Goal: Book appointment/travel/reservation: Book appointment/travel/reservation

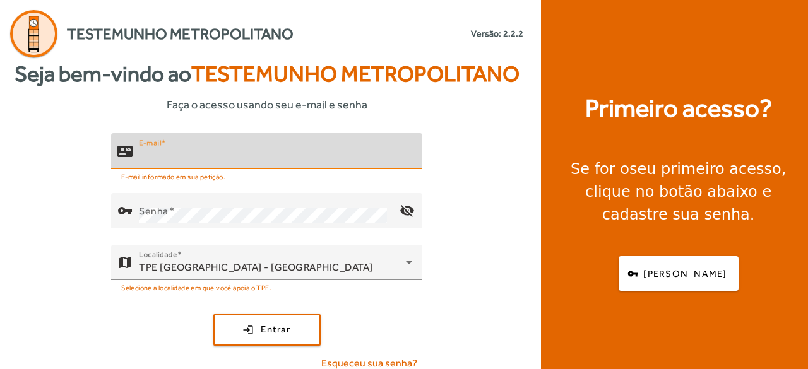
click at [215, 158] on input "E-mail" at bounding box center [275, 156] width 273 height 15
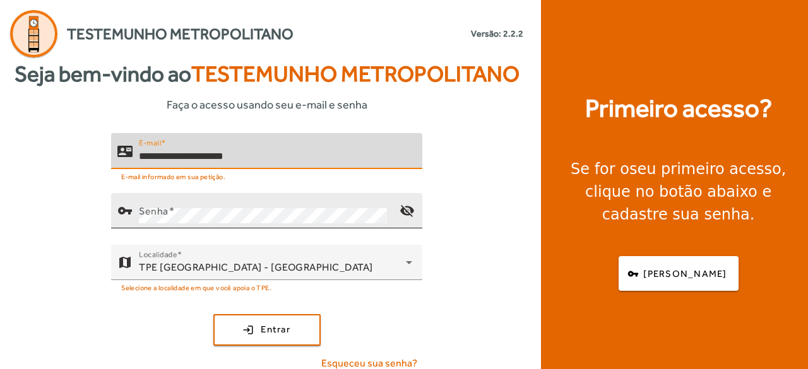
type input "**********"
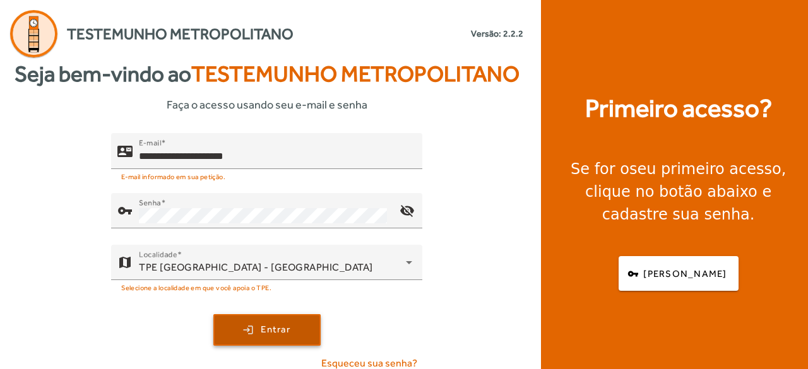
click at [261, 334] on span "Entrar" at bounding box center [276, 330] width 30 height 15
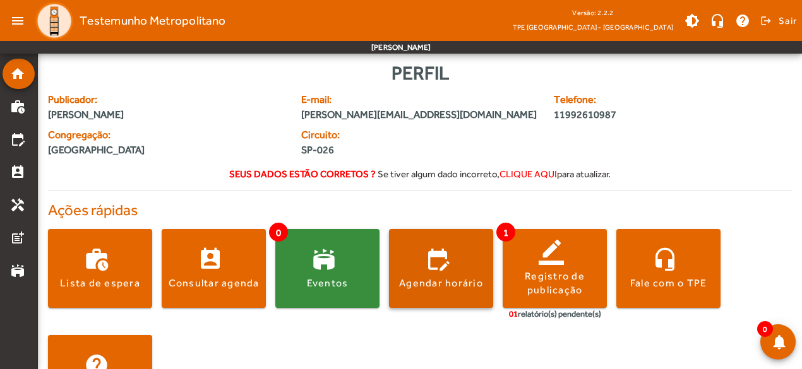
click at [419, 266] on span at bounding box center [441, 269] width 104 height 30
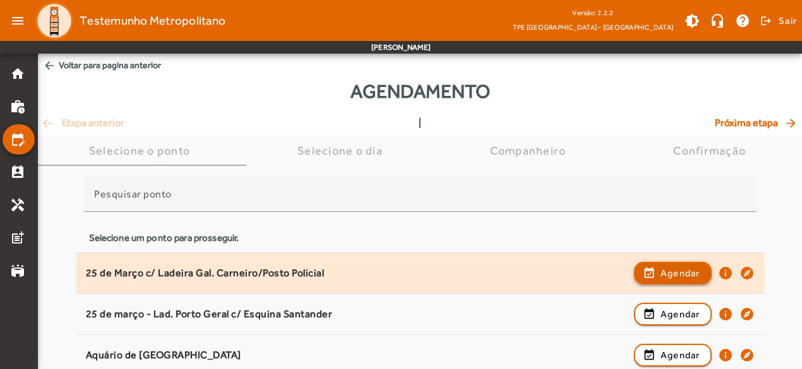
click at [654, 271] on span "button" at bounding box center [672, 273] width 75 height 30
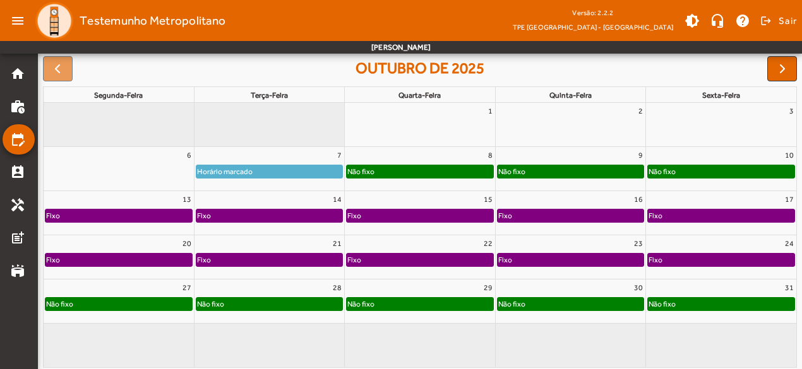
scroll to position [189, 0]
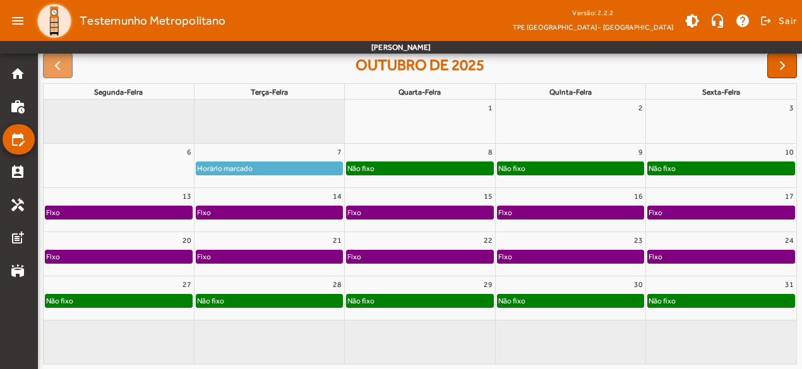
click at [312, 215] on div "Fixo" at bounding box center [269, 212] width 146 height 13
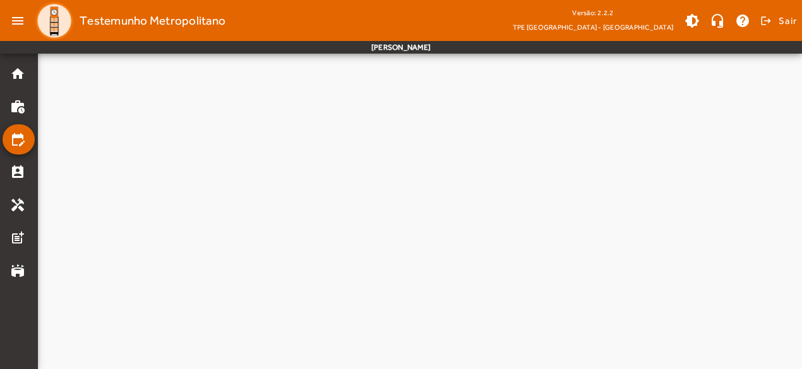
scroll to position [0, 0]
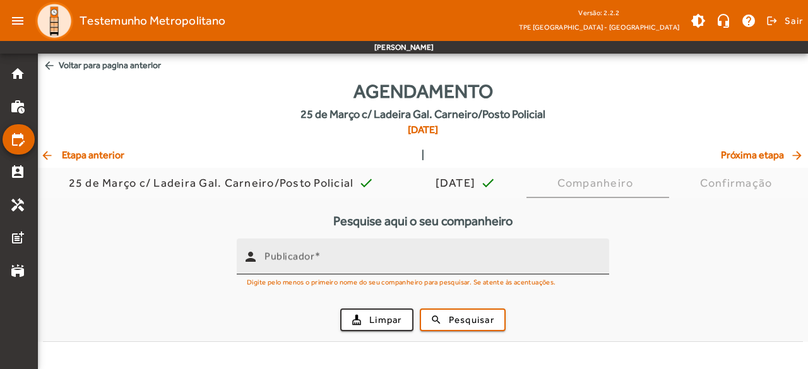
click at [310, 253] on mat-label "Publicador" at bounding box center [289, 257] width 50 height 12
click at [310, 254] on input "Publicador" at bounding box center [431, 261] width 335 height 15
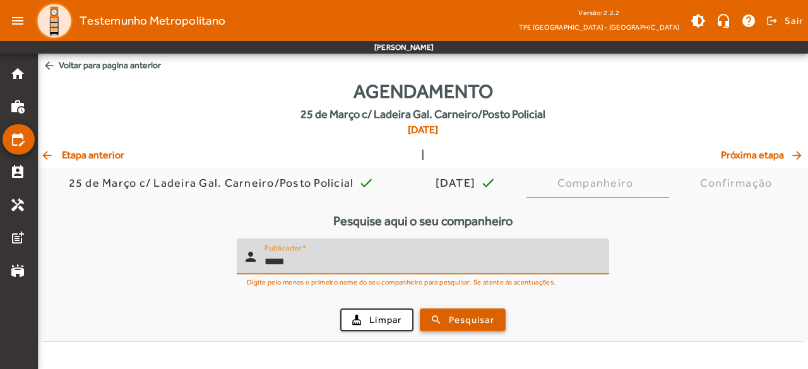
click at [468, 317] on span "Pesquisar" at bounding box center [471, 320] width 45 height 15
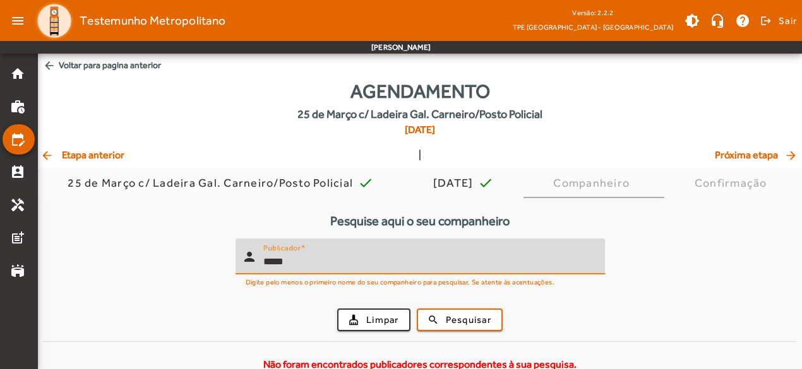
click at [327, 263] on input "*****" at bounding box center [428, 261] width 331 height 15
type input "*"
click at [466, 313] on span "Pesquisar" at bounding box center [468, 320] width 45 height 15
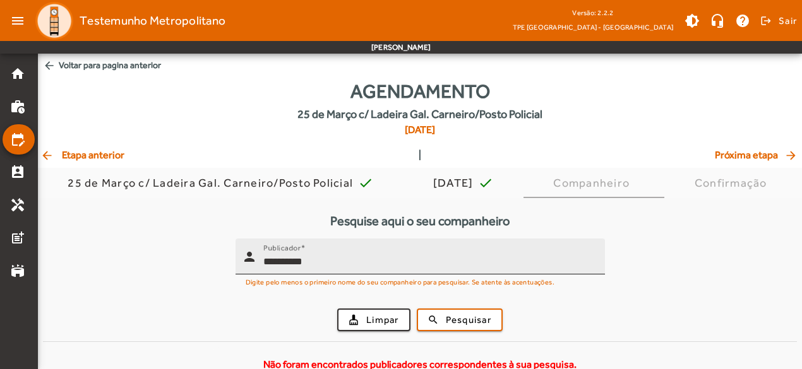
click at [349, 261] on input "**********" at bounding box center [428, 261] width 331 height 15
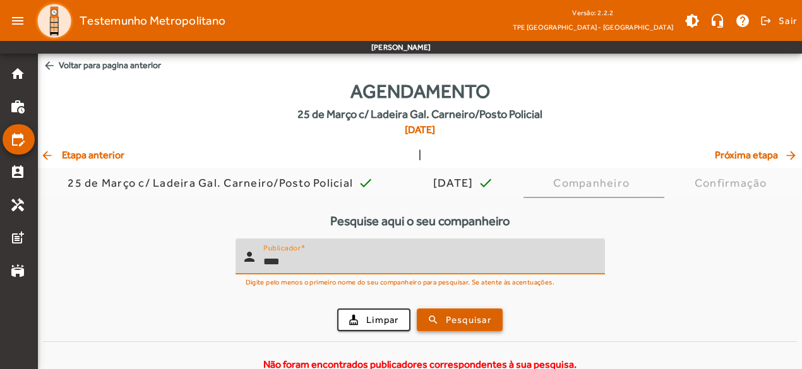
type input "****"
click at [437, 312] on span "submit" at bounding box center [459, 320] width 83 height 30
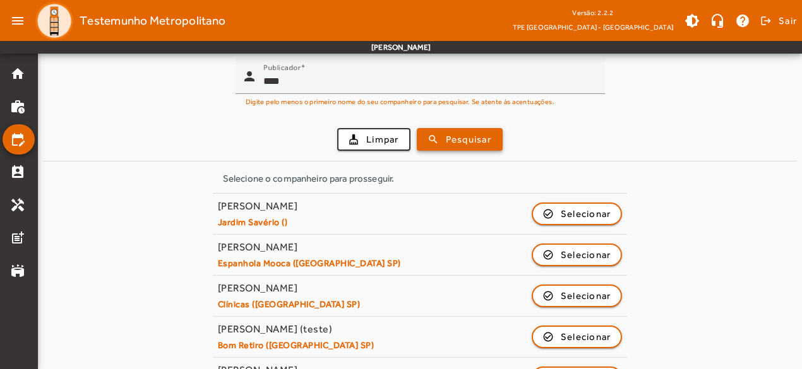
scroll to position [186, 0]
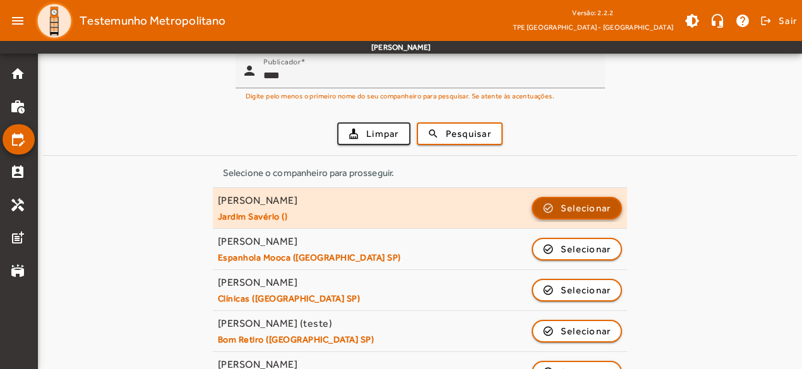
click at [568, 204] on span "Selecionar" at bounding box center [586, 208] width 51 height 15
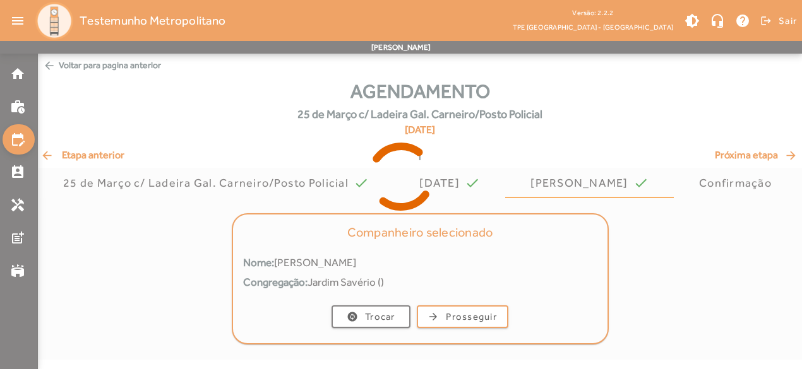
scroll to position [0, 0]
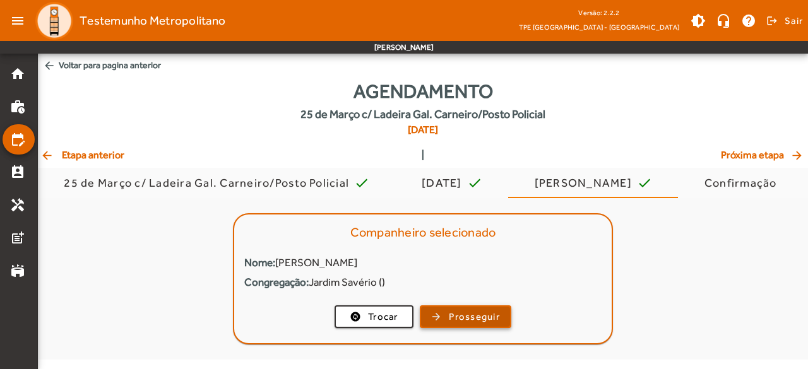
click at [480, 316] on span "Prosseguir" at bounding box center [474, 317] width 51 height 15
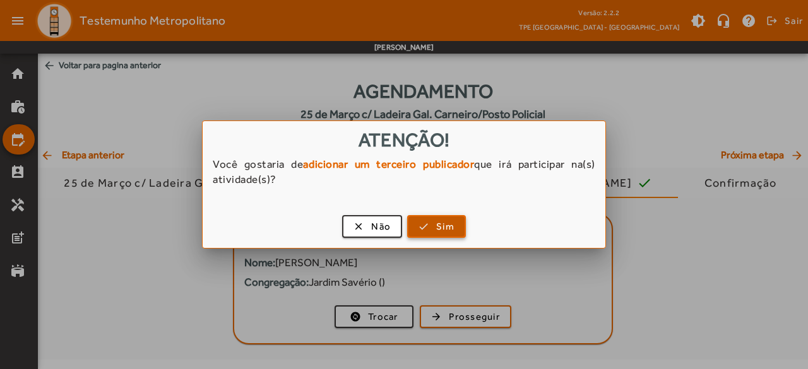
click at [429, 230] on span "button" at bounding box center [436, 226] width 56 height 30
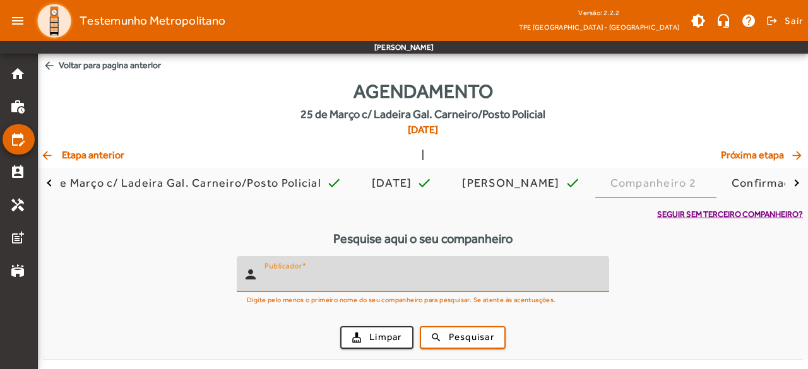
click at [400, 280] on input "Publicador" at bounding box center [431, 279] width 335 height 15
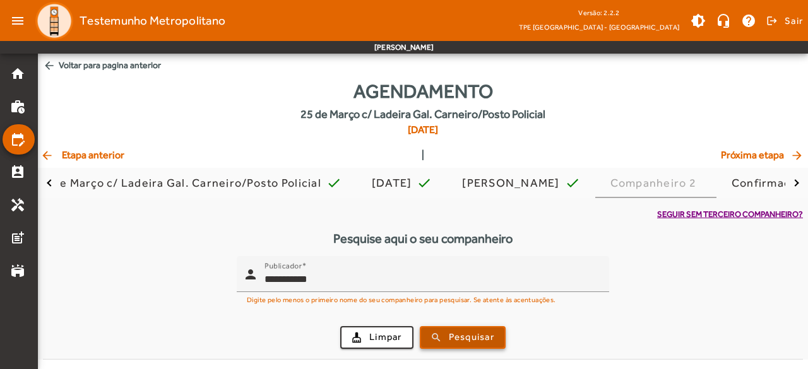
click at [450, 331] on span "Pesquisar" at bounding box center [471, 337] width 45 height 15
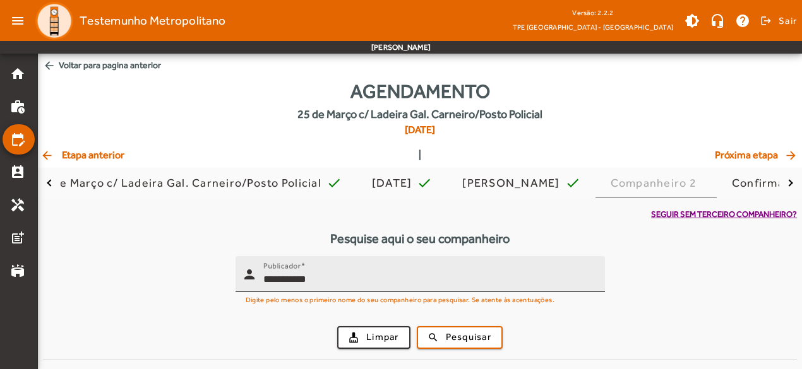
click at [328, 282] on input "**********" at bounding box center [428, 279] width 331 height 15
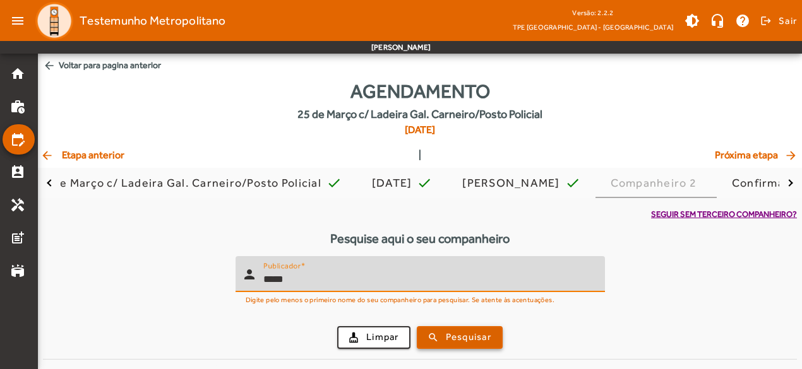
type input "*****"
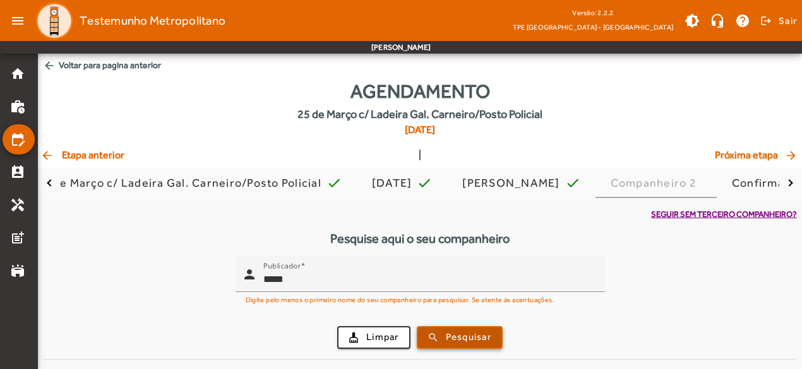
click at [432, 339] on span "submit" at bounding box center [459, 338] width 83 height 30
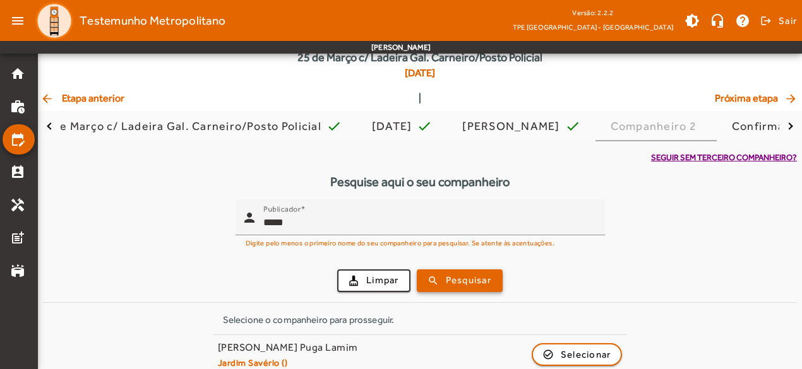
scroll to position [72, 0]
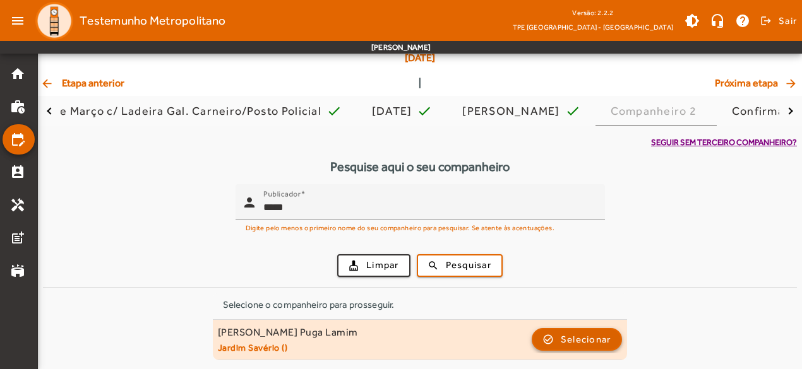
click at [566, 342] on span "Selecionar" at bounding box center [586, 339] width 51 height 15
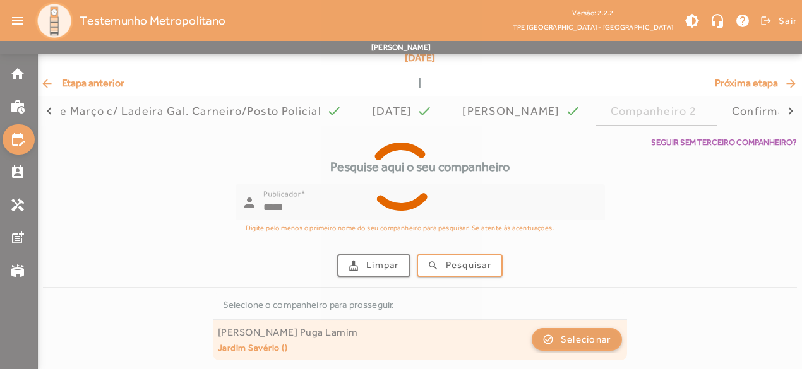
scroll to position [0, 0]
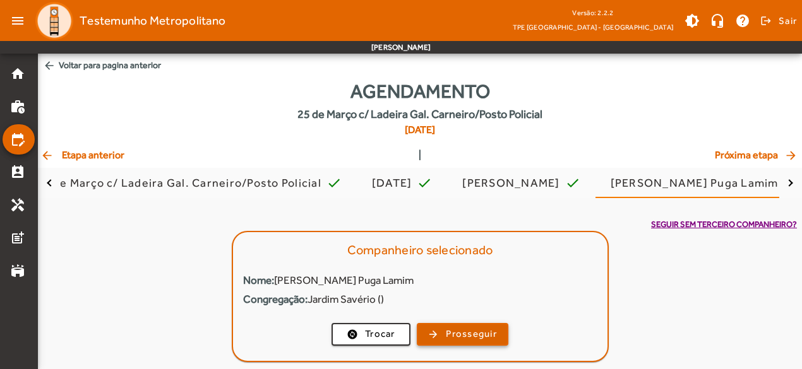
click at [466, 333] on span "Prosseguir" at bounding box center [471, 334] width 51 height 15
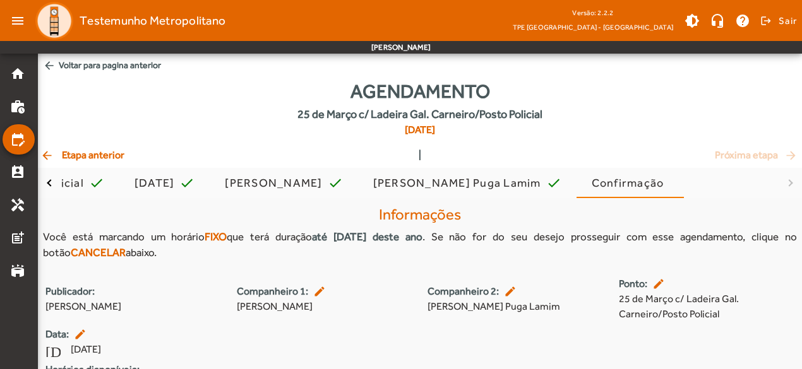
drag, startPoint x: 801, startPoint y: 128, endPoint x: 807, endPoint y: 213, distance: 85.4
click at [802, 213] on html "menu Testemunho Metropolitano Versão: 2.2.2 TPE [GEOGRAPHIC_DATA] - Centro brig…" at bounding box center [401, 184] width 802 height 369
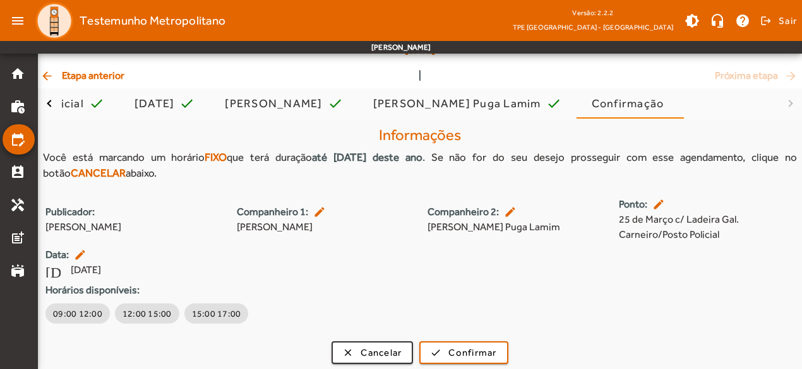
scroll to position [84, 0]
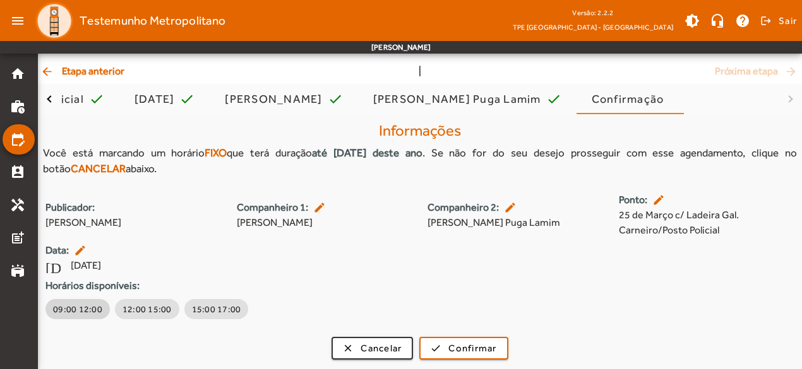
click at [66, 305] on span "09:00 12:00" at bounding box center [77, 309] width 49 height 13
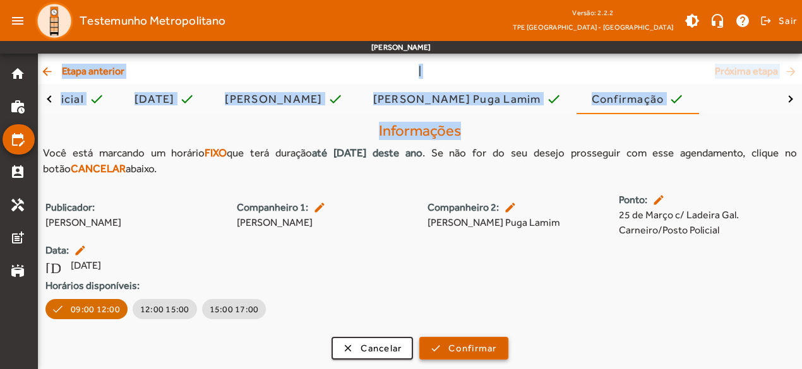
click at [449, 344] on span "Confirmar" at bounding box center [472, 349] width 48 height 15
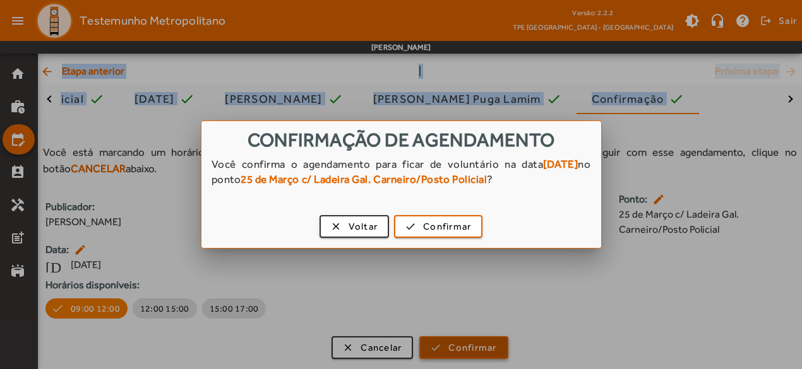
scroll to position [0, 0]
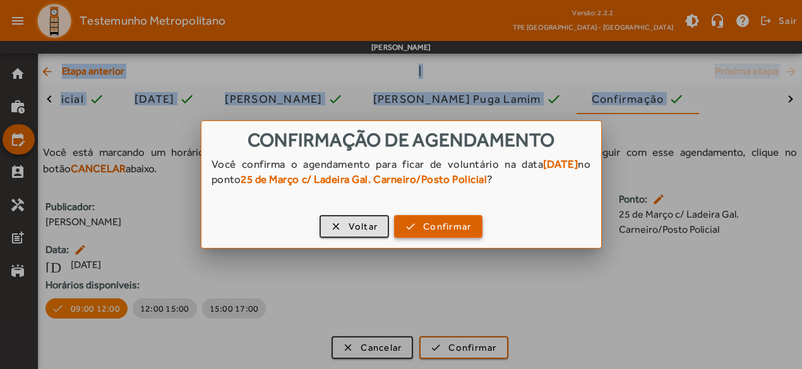
click at [428, 228] on span "Confirmar" at bounding box center [447, 227] width 48 height 15
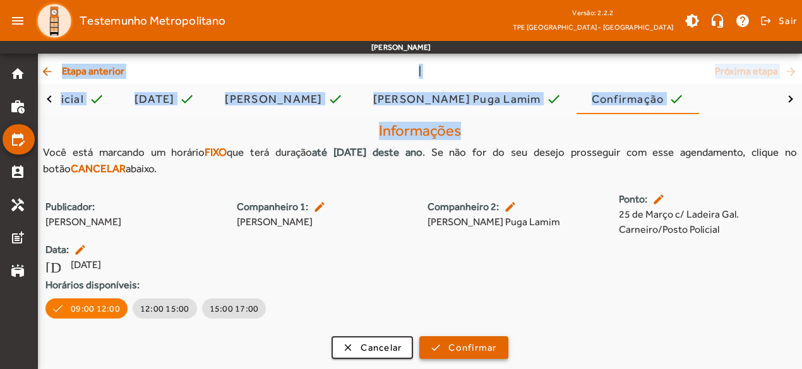
scroll to position [84, 0]
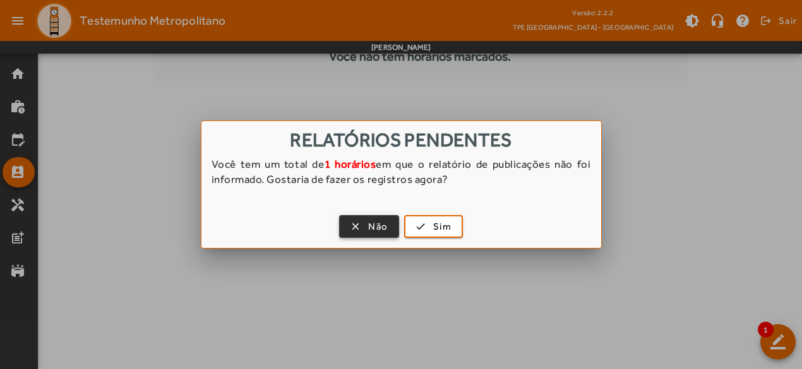
click at [362, 224] on span "button" at bounding box center [368, 226] width 57 height 30
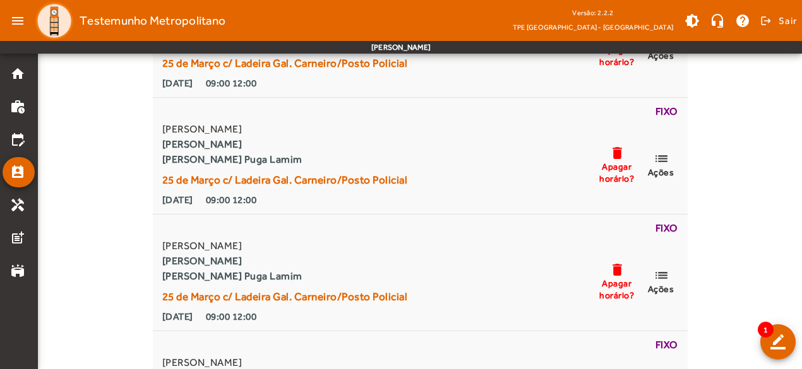
scroll to position [168, 0]
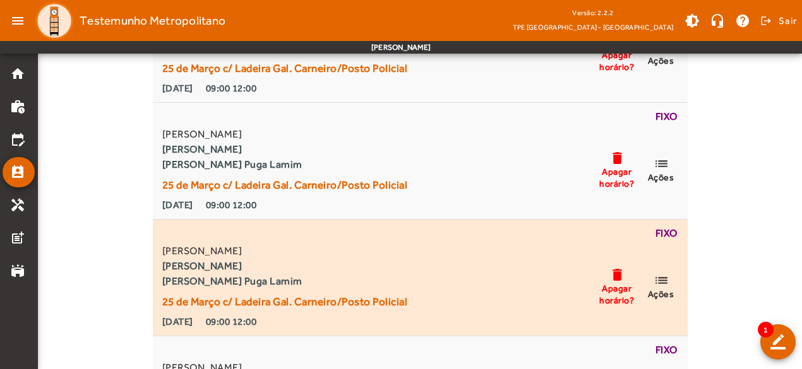
click at [615, 277] on mat-icon "delete" at bounding box center [616, 275] width 15 height 16
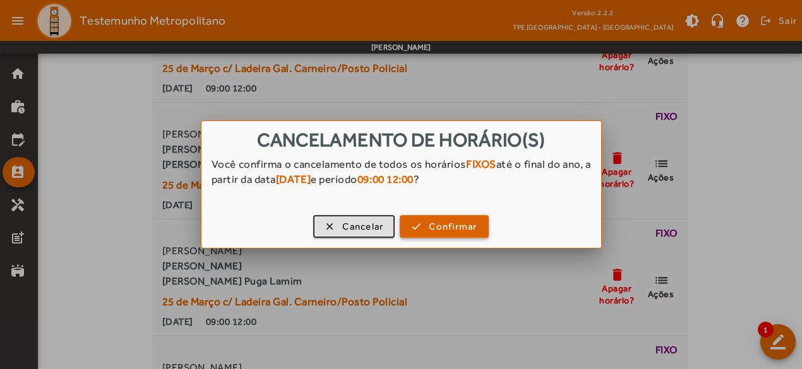
click at [440, 222] on span "Confirmar" at bounding box center [453, 227] width 48 height 15
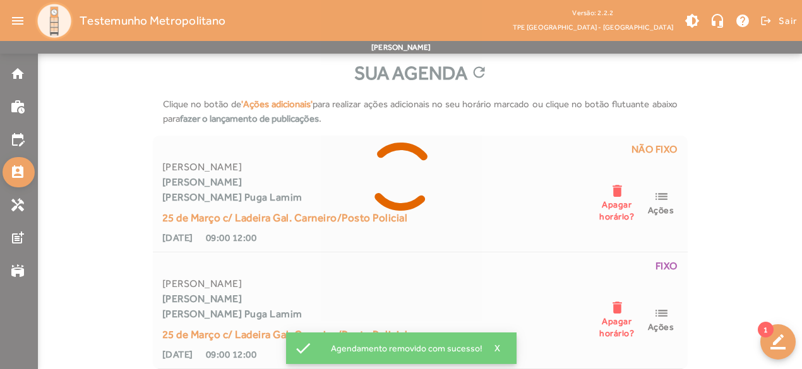
scroll to position [18, 0]
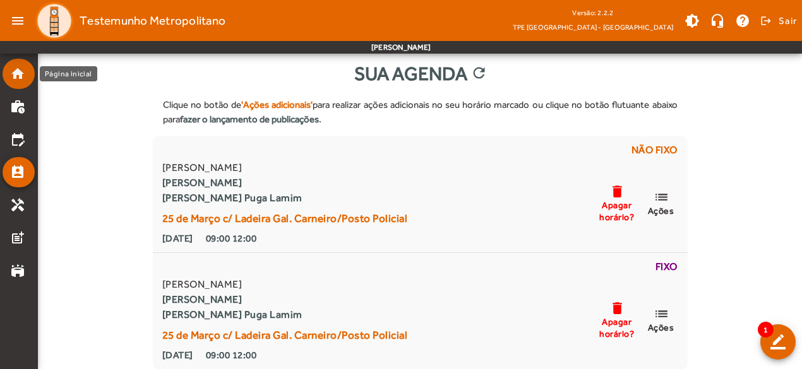
click at [15, 79] on mat-icon "home" at bounding box center [17, 73] width 15 height 15
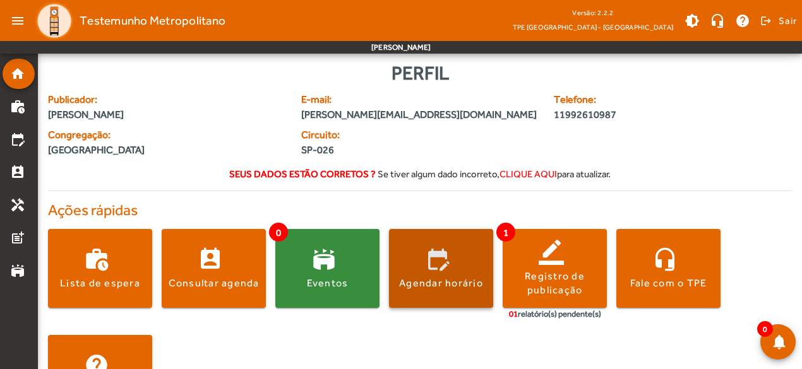
click at [424, 261] on span at bounding box center [441, 269] width 104 height 30
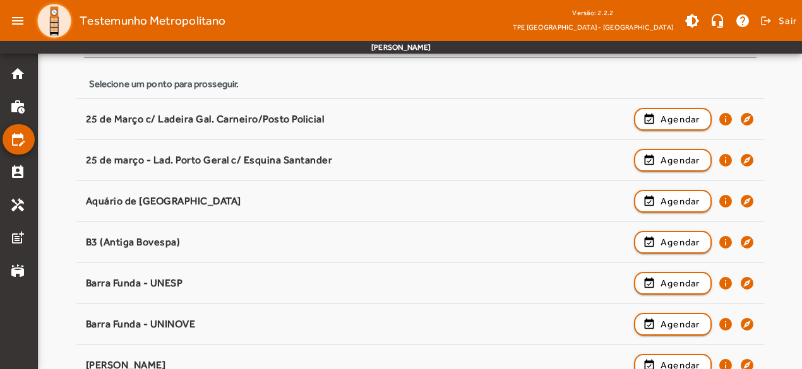
scroll to position [148, 0]
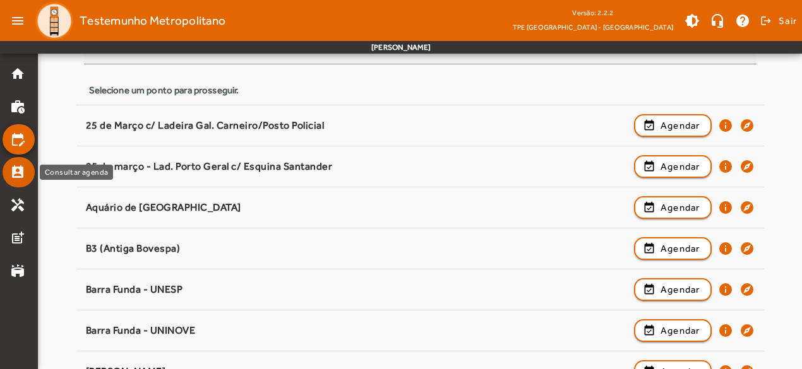
click at [23, 175] on mat-icon "perm_contact_calendar" at bounding box center [17, 172] width 15 height 15
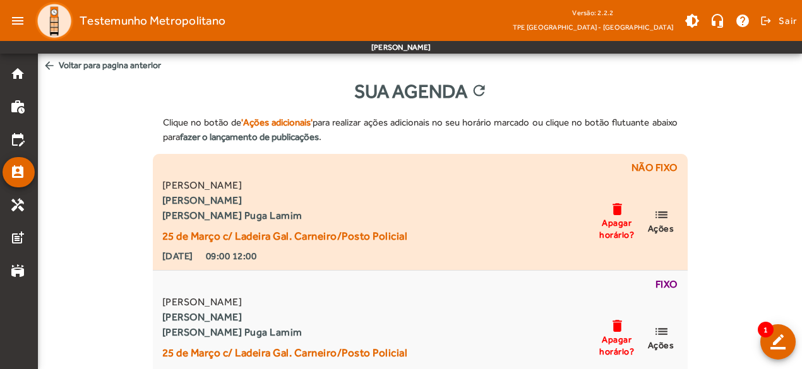
click at [663, 222] on mat-icon "list" at bounding box center [660, 215] width 15 height 16
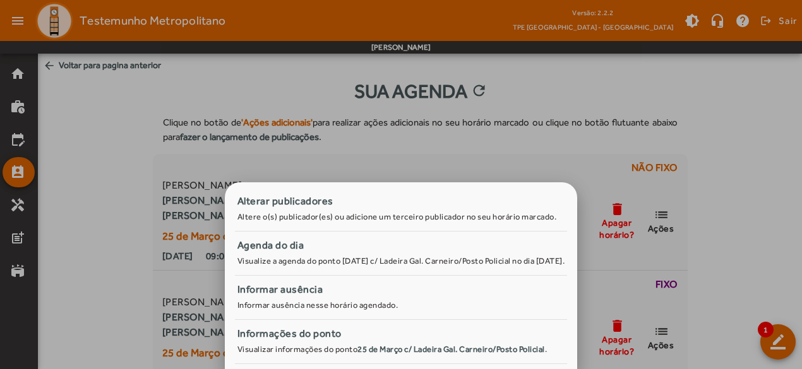
click at [61, 194] on div at bounding box center [401, 184] width 802 height 369
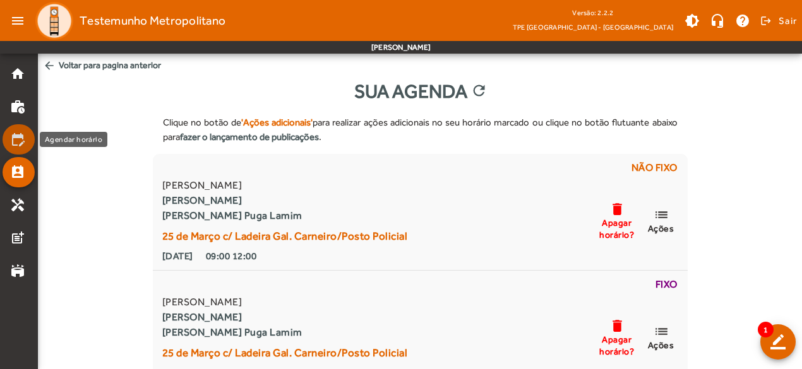
click at [14, 136] on mat-icon "edit_calendar" at bounding box center [17, 139] width 15 height 15
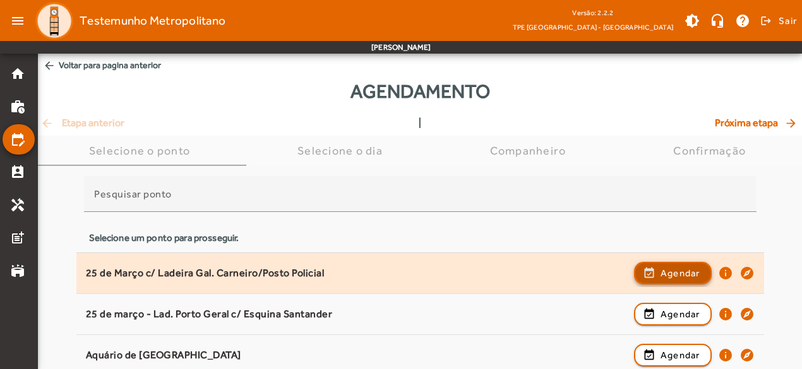
click at [670, 276] on span "Agendar" at bounding box center [680, 273] width 40 height 15
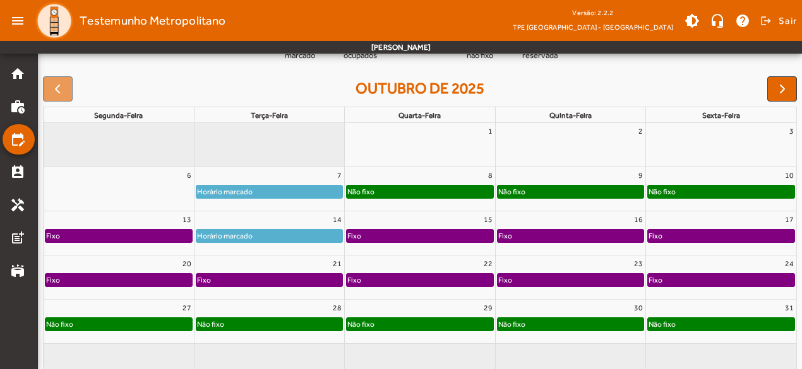
scroll to position [167, 0]
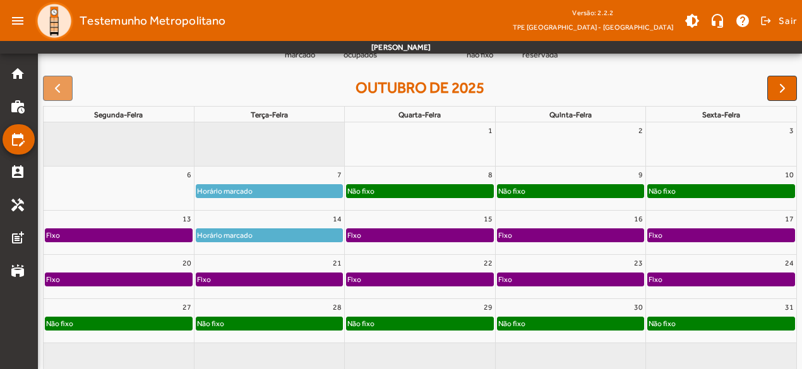
click at [139, 231] on div "Fixo" at bounding box center [118, 235] width 146 height 13
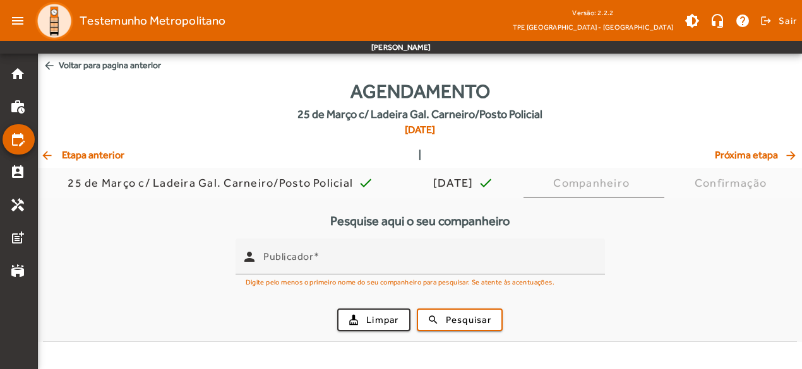
scroll to position [0, 0]
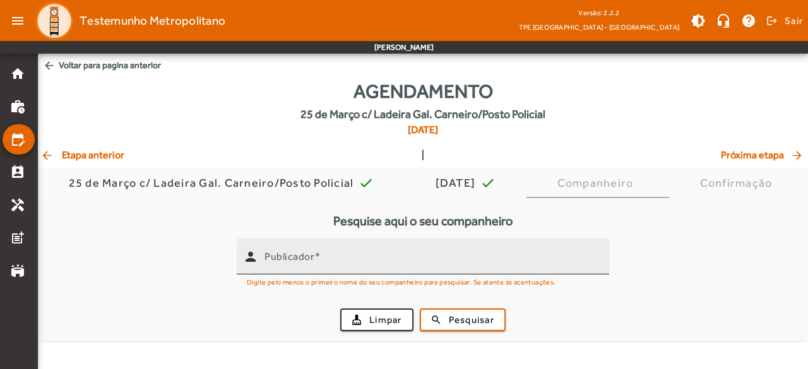
click at [341, 267] on input "Publicador" at bounding box center [431, 261] width 335 height 15
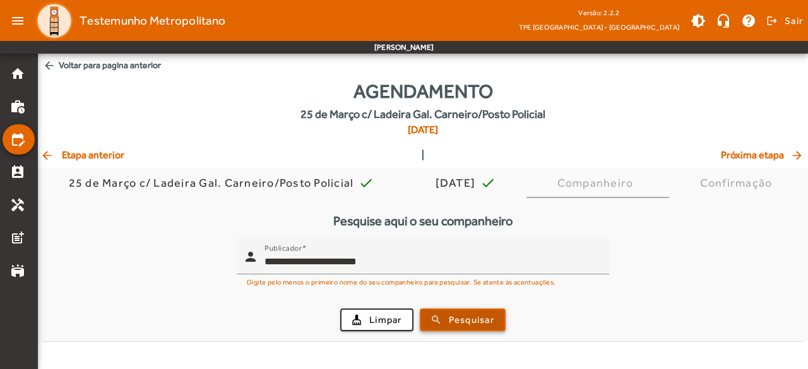
click at [461, 320] on span "Pesquisar" at bounding box center [471, 320] width 45 height 15
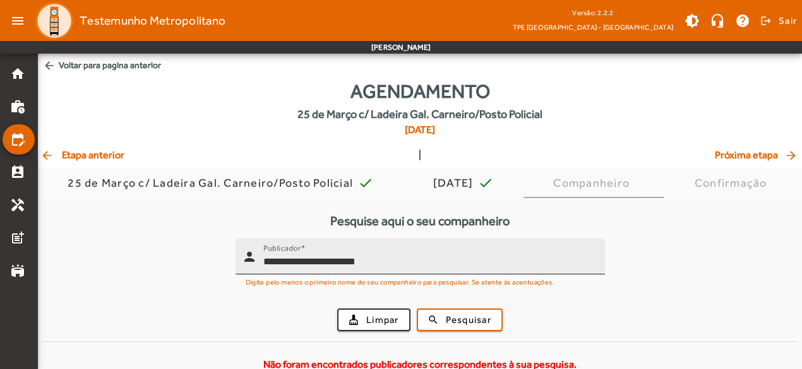
click at [386, 263] on input "**********" at bounding box center [428, 261] width 331 height 15
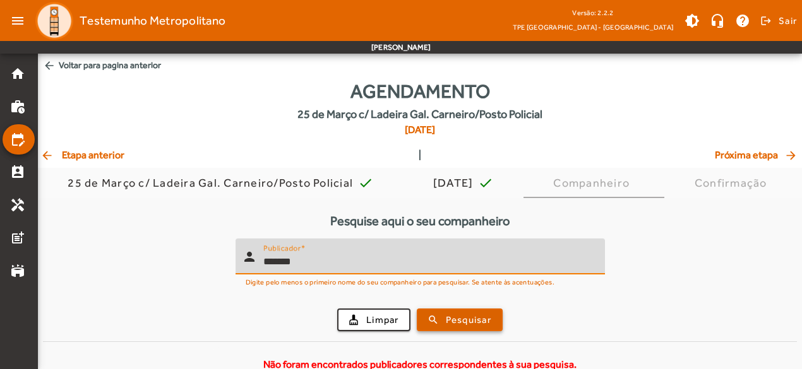
type input "*******"
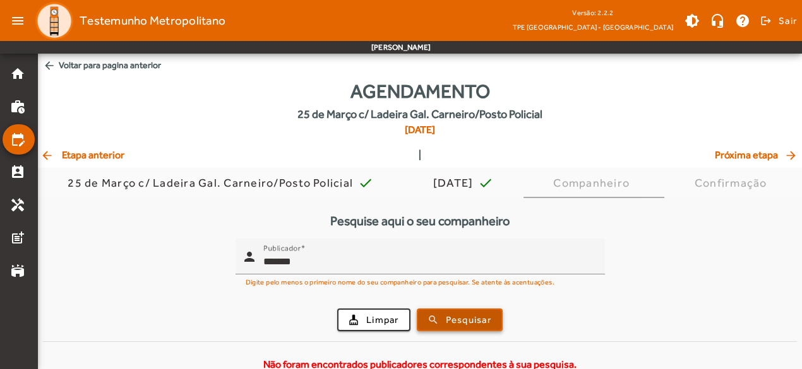
click at [462, 313] on span "Pesquisar" at bounding box center [468, 320] width 45 height 15
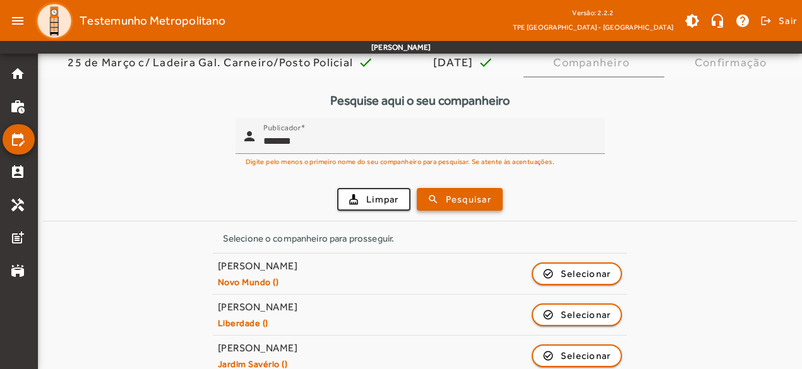
scroll to position [136, 0]
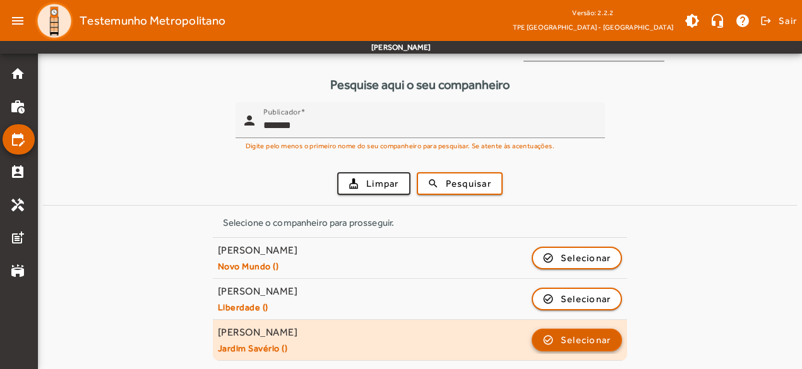
click at [564, 335] on span "Selecionar" at bounding box center [586, 340] width 51 height 15
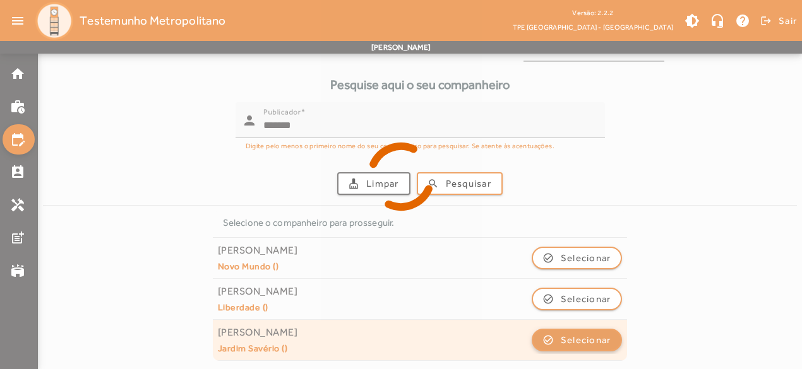
scroll to position [0, 0]
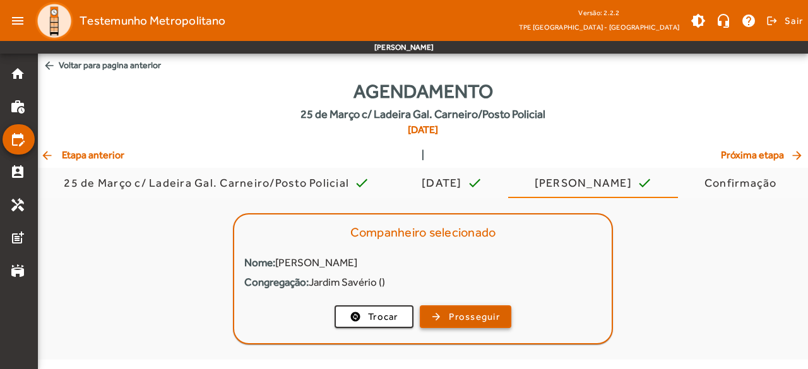
click at [480, 314] on span "Prosseguir" at bounding box center [474, 317] width 51 height 15
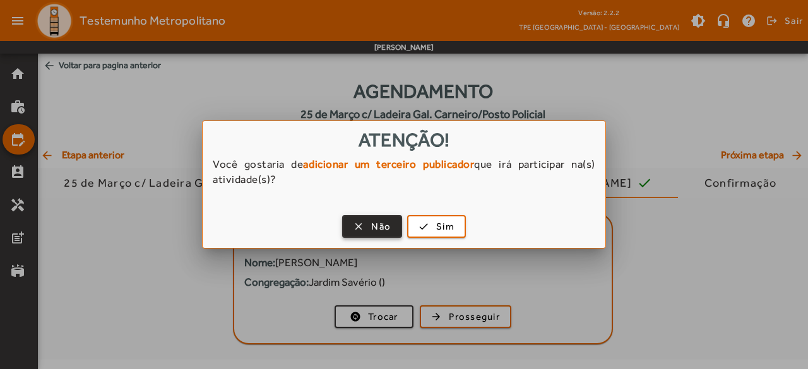
click at [381, 223] on span "Não" at bounding box center [381, 227] width 20 height 15
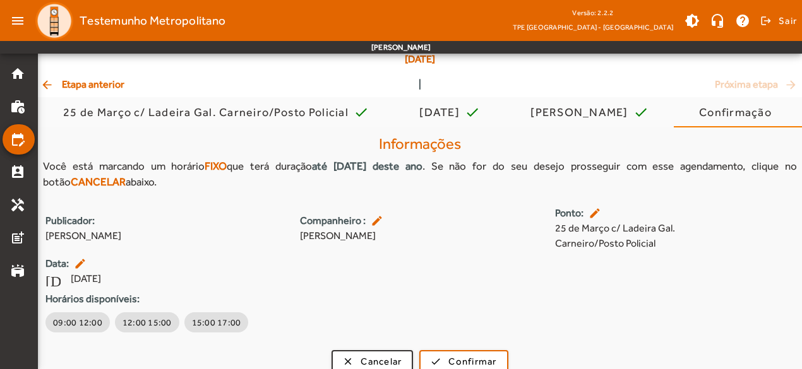
scroll to position [84, 0]
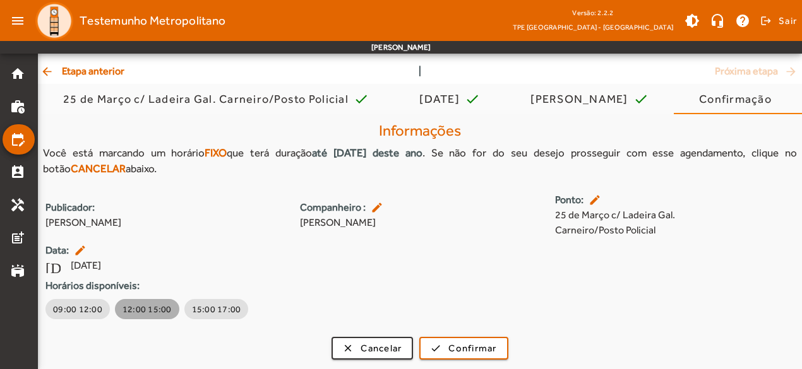
click at [143, 304] on span "12:00 15:00" at bounding box center [146, 309] width 49 height 13
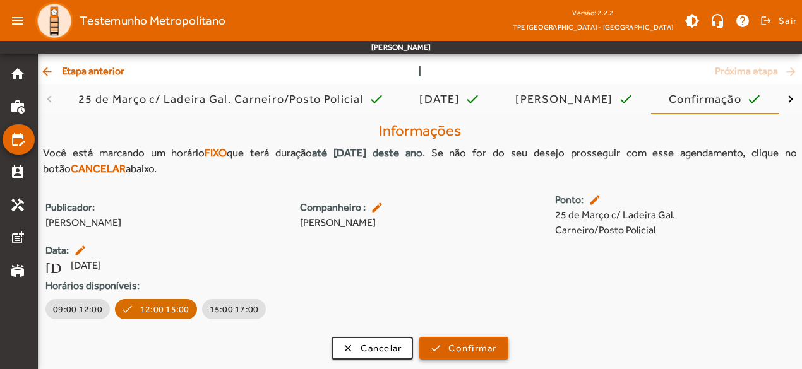
click at [466, 347] on span "Confirmar" at bounding box center [472, 349] width 48 height 15
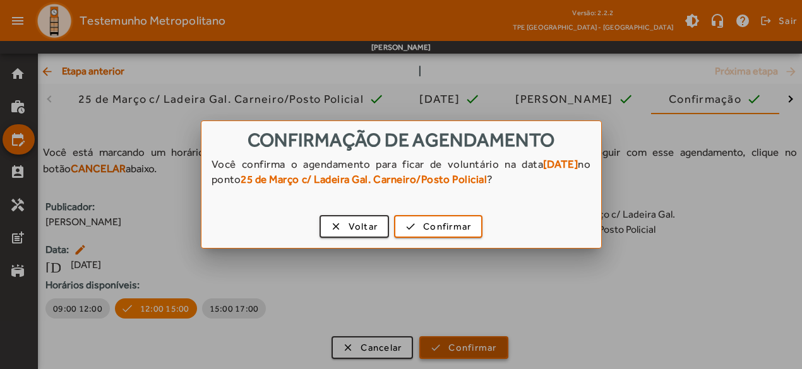
scroll to position [0, 0]
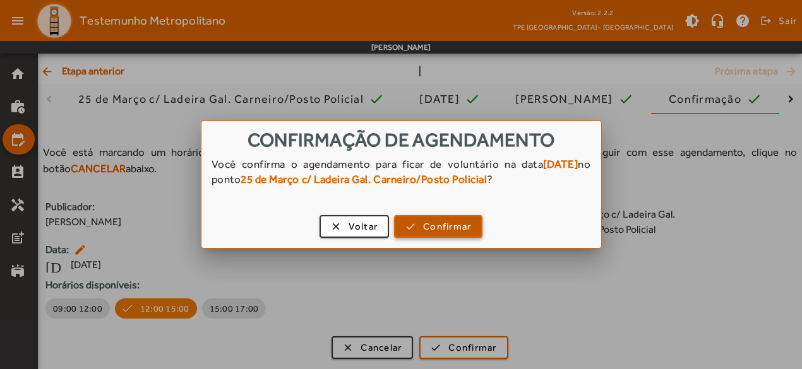
click at [443, 223] on span "Confirmar" at bounding box center [447, 227] width 48 height 15
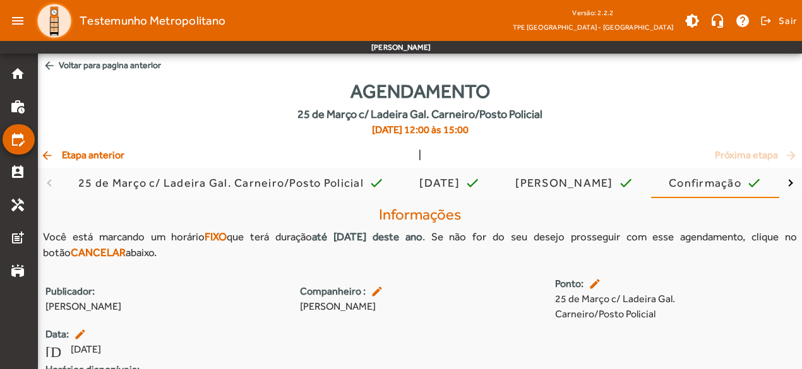
scroll to position [84, 0]
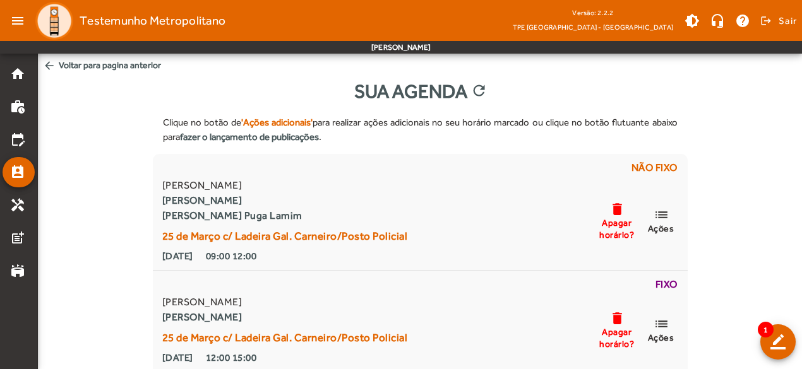
click at [69, 63] on span "arrow_back Voltar para pagina anterior" at bounding box center [420, 65] width 764 height 23
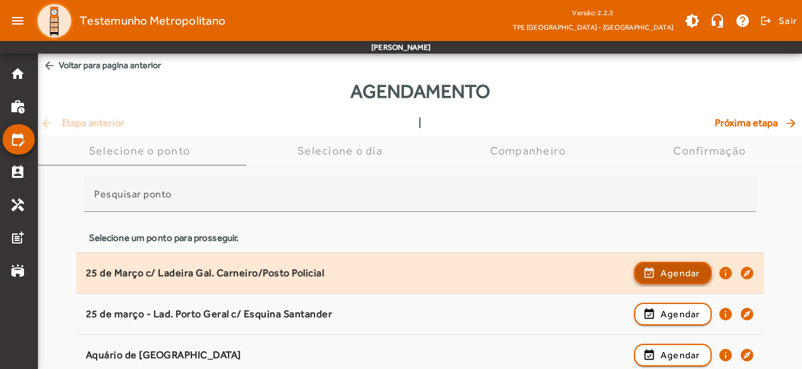
click at [657, 275] on span "button" at bounding box center [672, 273] width 75 height 30
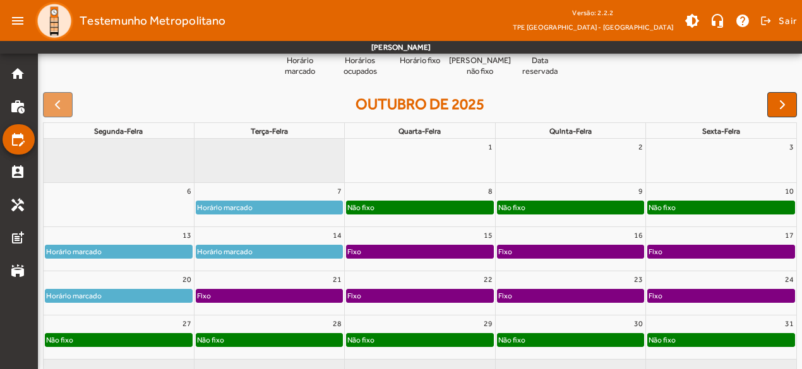
scroll to position [151, 0]
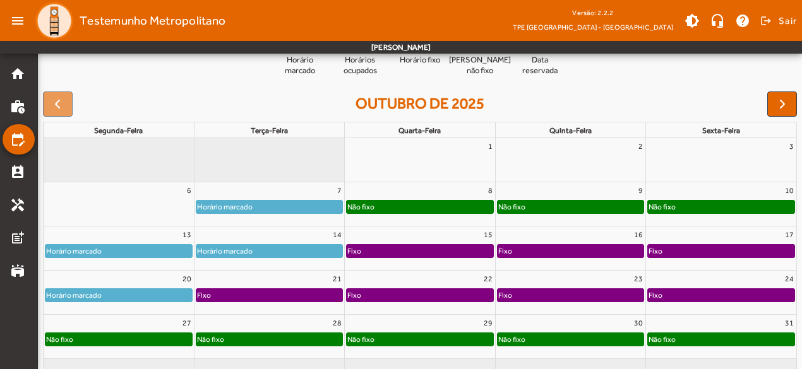
click at [383, 250] on div "Fixo" at bounding box center [420, 251] width 146 height 13
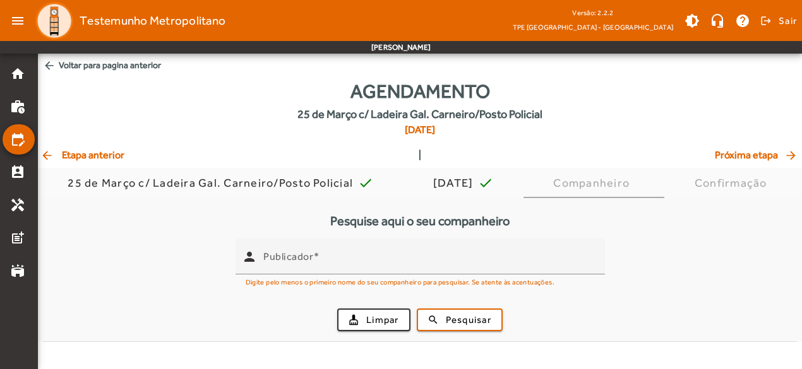
scroll to position [0, 0]
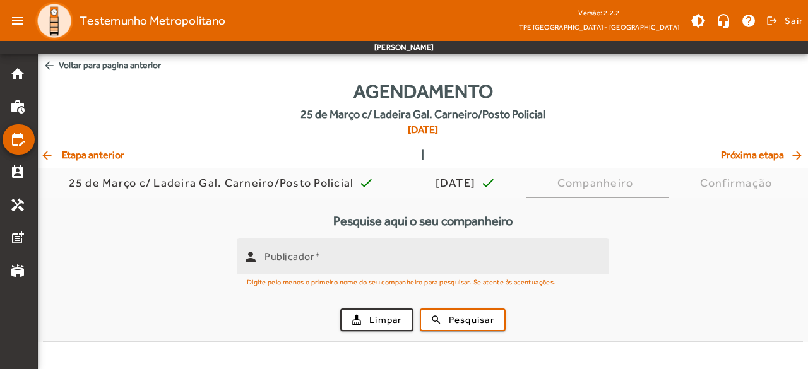
click at [378, 258] on input "Publicador" at bounding box center [431, 261] width 335 height 15
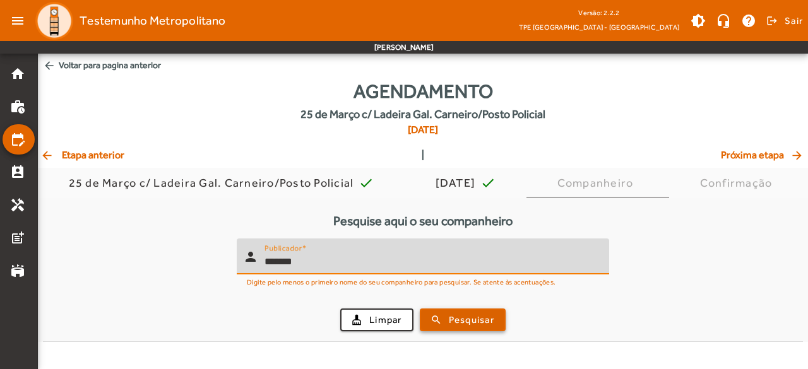
type input "*******"
click at [450, 314] on span "Pesquisar" at bounding box center [471, 320] width 45 height 15
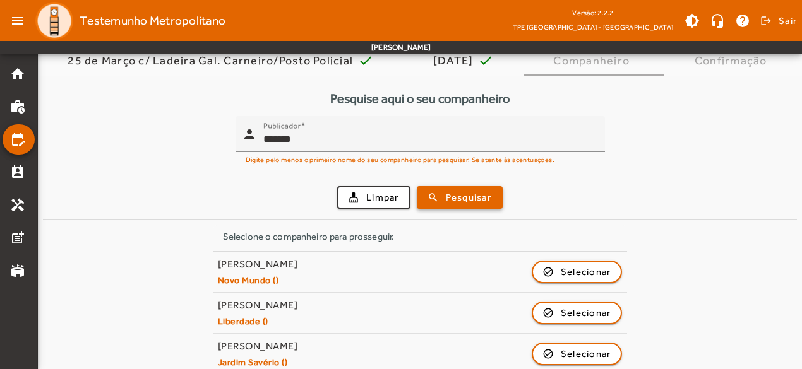
scroll to position [136, 0]
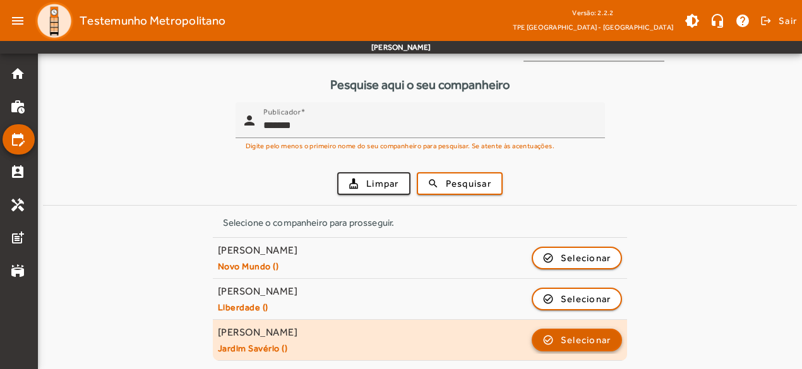
click at [581, 342] on span "Selecionar" at bounding box center [586, 340] width 51 height 15
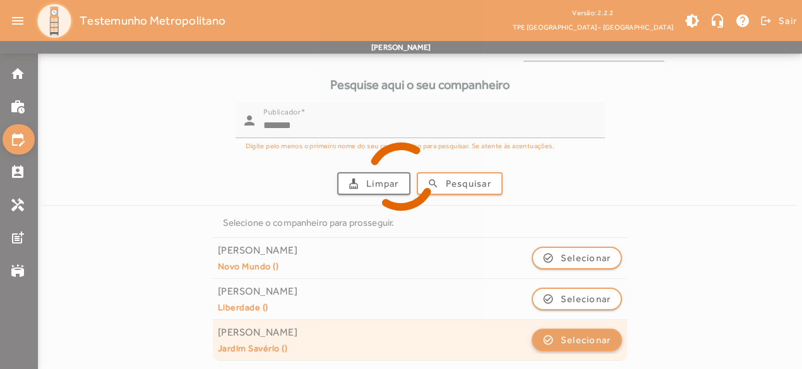
scroll to position [0, 0]
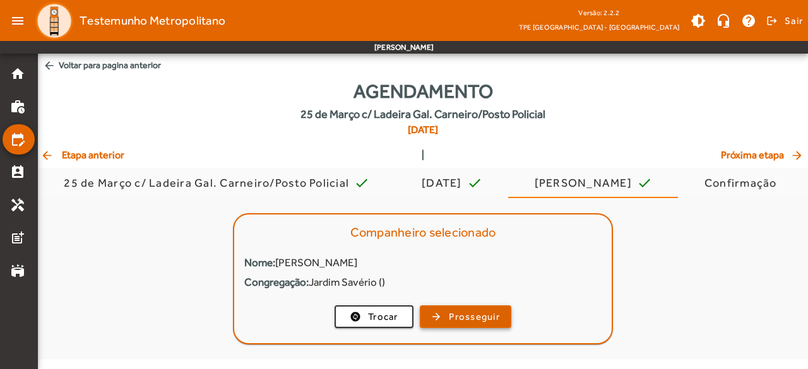
click at [457, 314] on span "Prosseguir" at bounding box center [474, 317] width 51 height 15
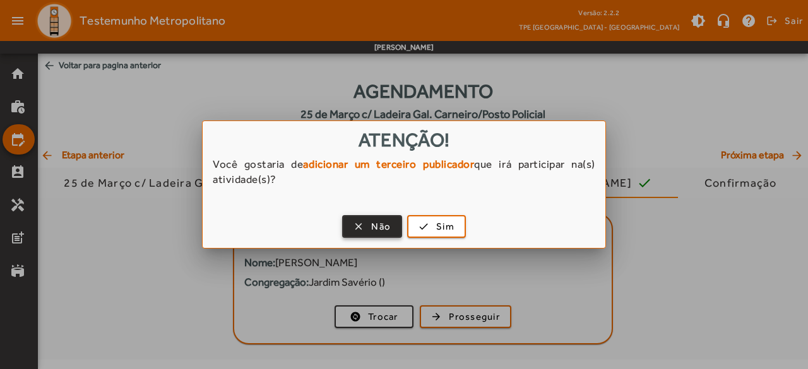
click at [369, 224] on span "button" at bounding box center [371, 226] width 57 height 30
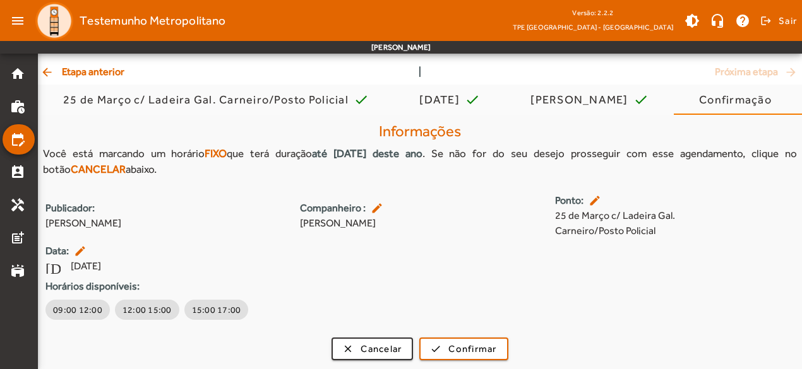
scroll to position [84, 0]
click at [68, 307] on span "09:00 12:00" at bounding box center [77, 309] width 49 height 13
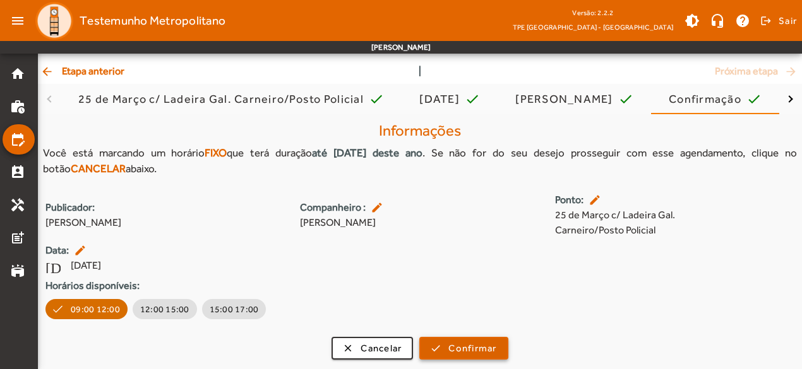
click at [470, 343] on span "Confirmar" at bounding box center [472, 349] width 48 height 15
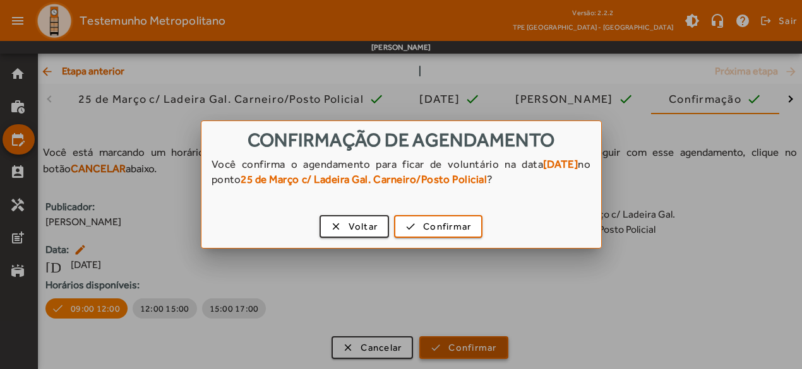
scroll to position [0, 0]
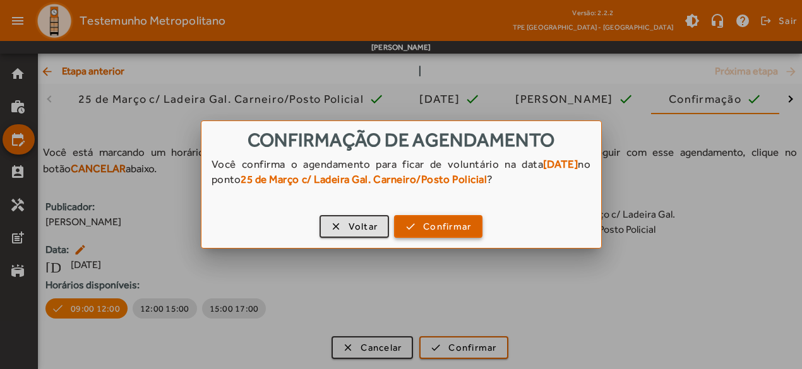
click at [448, 229] on span "Confirmar" at bounding box center [447, 227] width 48 height 15
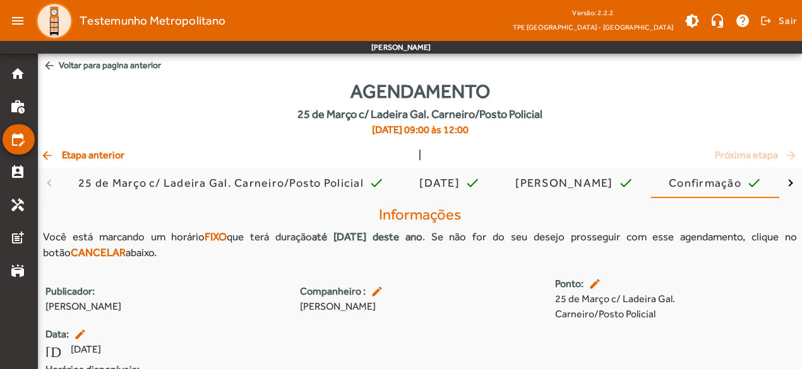
scroll to position [84, 0]
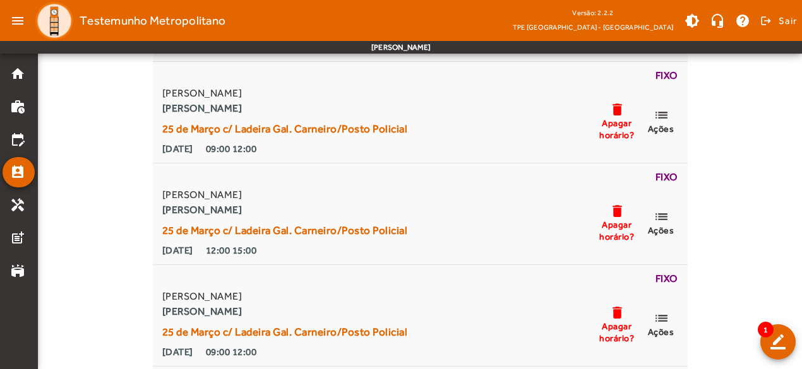
scroll to position [429, 0]
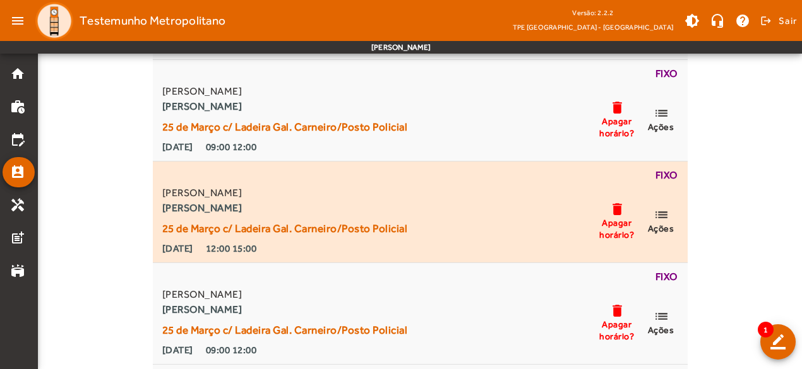
click at [615, 213] on mat-icon "delete" at bounding box center [616, 209] width 15 height 16
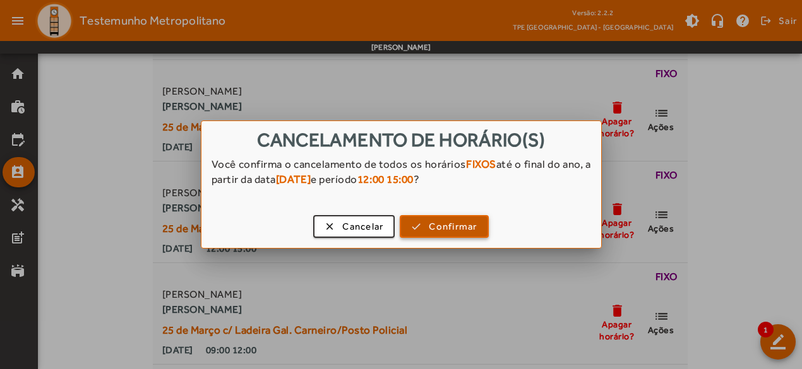
click at [425, 227] on span "button" at bounding box center [444, 226] width 86 height 30
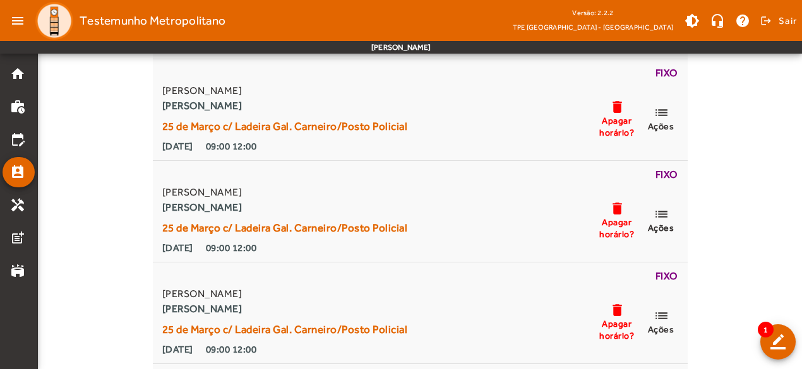
scroll to position [427, 0]
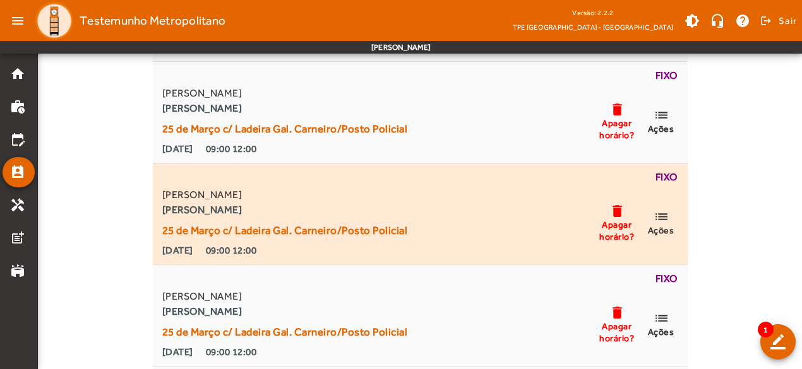
click at [607, 223] on span "Apagar horário?" at bounding box center [617, 230] width 38 height 23
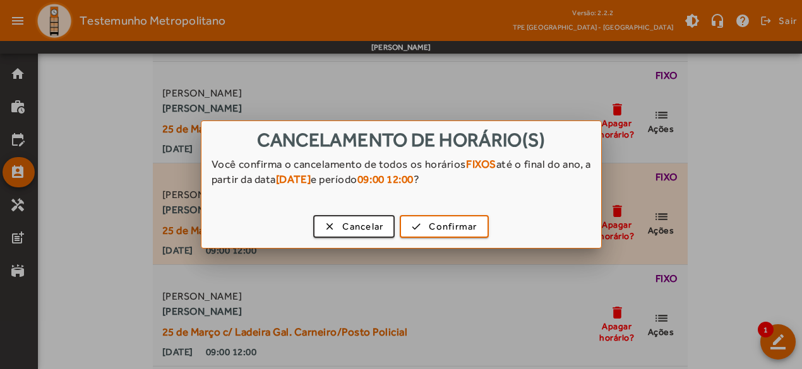
scroll to position [0, 0]
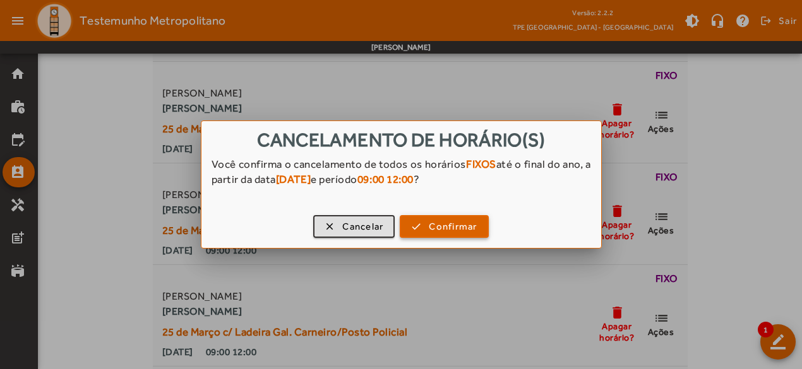
click at [436, 230] on span "Confirmar" at bounding box center [453, 227] width 48 height 15
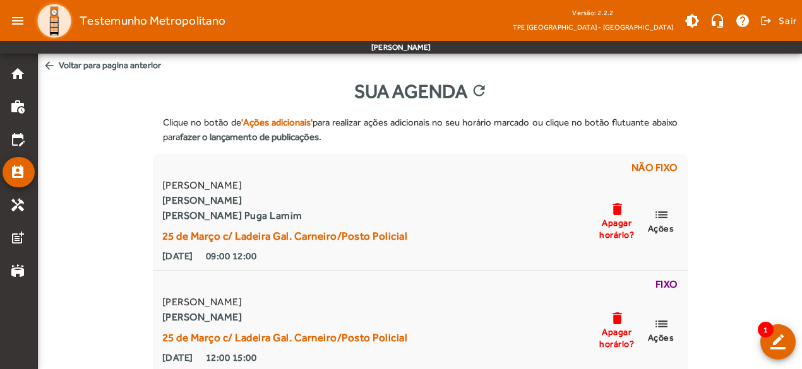
click at [93, 66] on span "arrow_back Voltar para pagina anterior" at bounding box center [420, 65] width 764 height 23
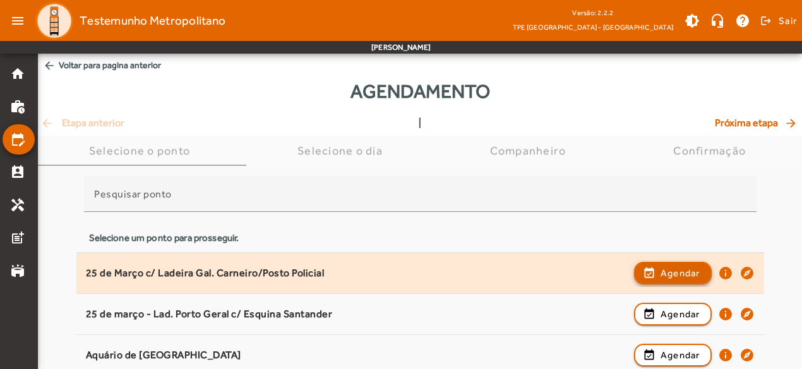
click at [674, 271] on span "Agendar" at bounding box center [680, 273] width 40 height 15
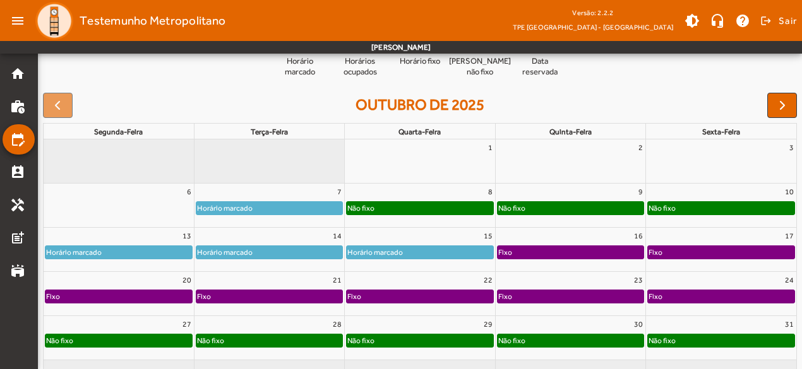
scroll to position [152, 0]
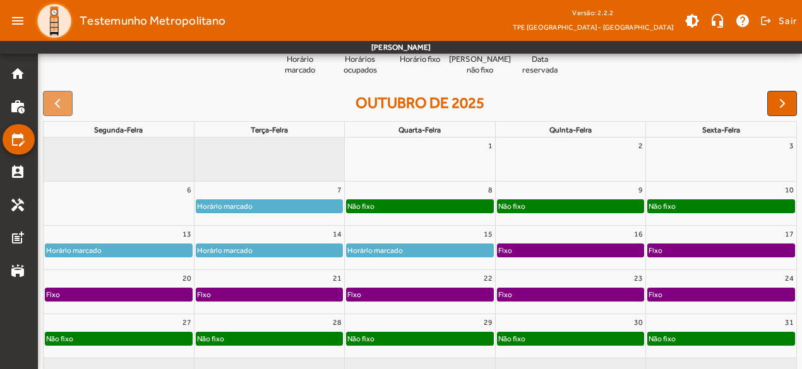
click at [718, 246] on div "Fixo" at bounding box center [721, 250] width 146 height 13
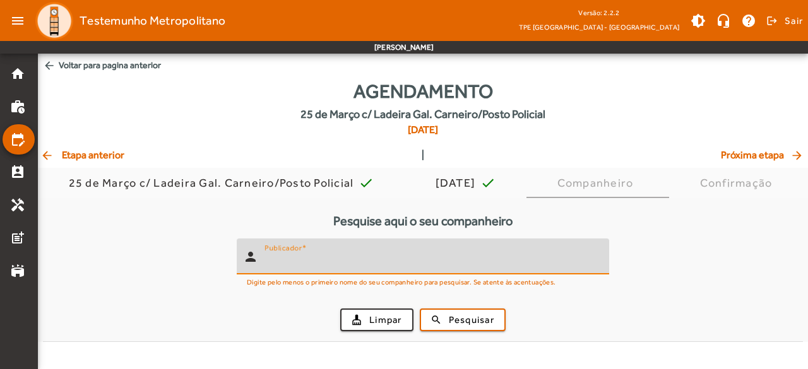
click at [406, 259] on input "Publicador" at bounding box center [431, 261] width 335 height 15
click at [406, 259] on input "*****" at bounding box center [431, 261] width 335 height 15
click at [269, 263] on input "*****" at bounding box center [431, 261] width 335 height 15
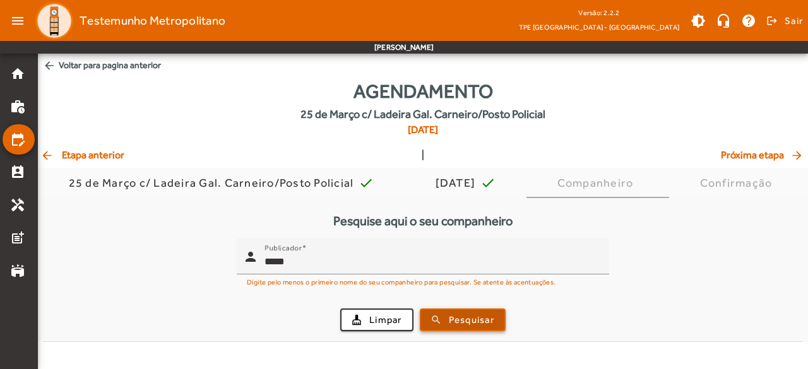
click at [447, 310] on span "submit" at bounding box center [462, 320] width 83 height 30
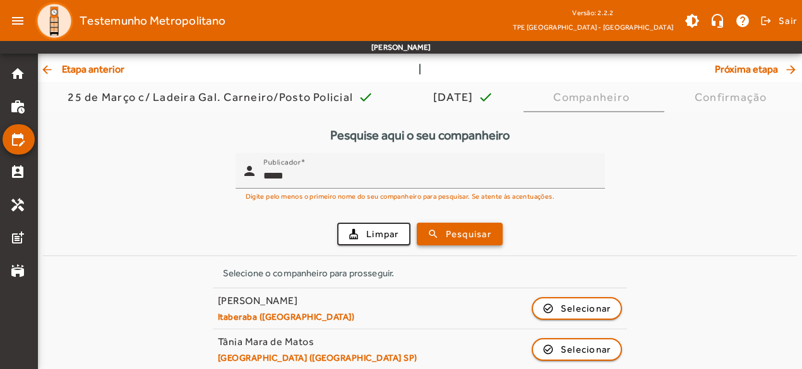
scroll to position [72, 0]
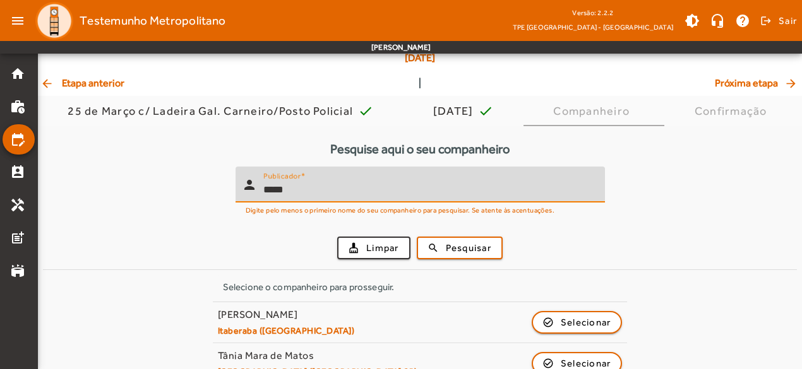
click at [307, 194] on input "*****" at bounding box center [428, 189] width 331 height 15
type input "*"
type input "******"
click at [456, 244] on span "Pesquisar" at bounding box center [468, 248] width 45 height 15
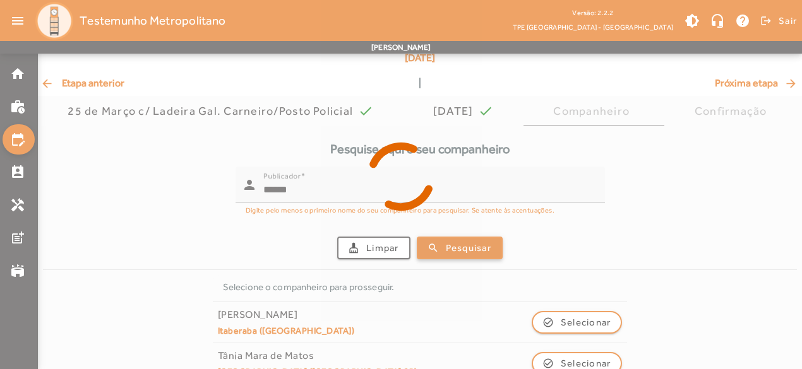
scroll to position [54, 0]
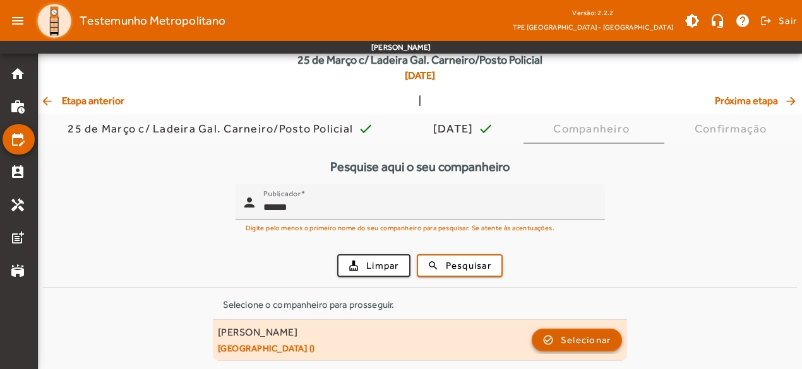
click at [556, 335] on span "button" at bounding box center [577, 340] width 88 height 30
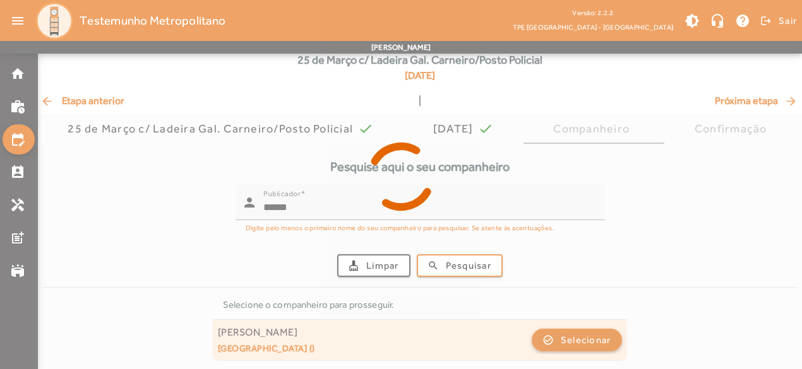
scroll to position [0, 0]
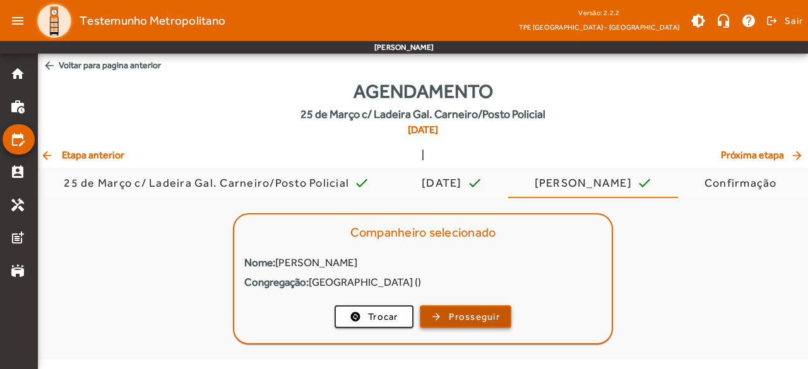
click at [470, 314] on span "Prosseguir" at bounding box center [474, 317] width 51 height 15
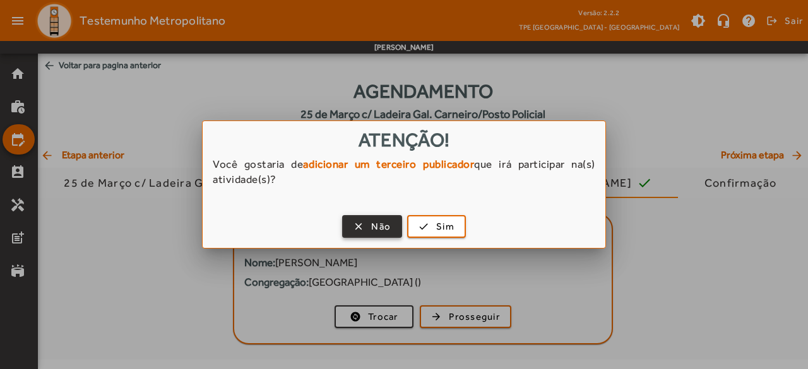
click at [385, 222] on span "Não" at bounding box center [381, 227] width 20 height 15
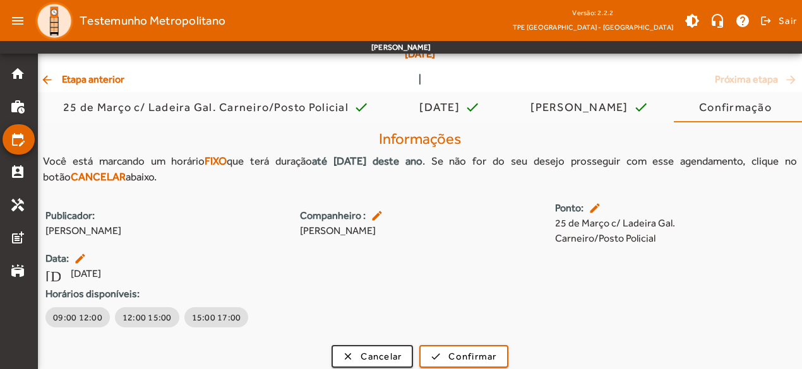
scroll to position [84, 0]
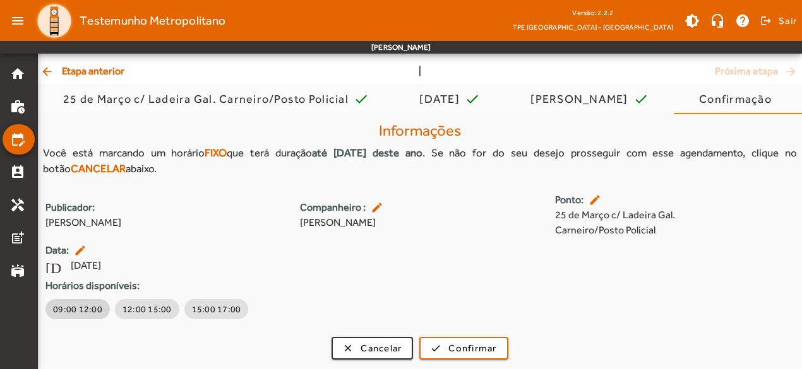
click at [61, 309] on span "09:00 12:00" at bounding box center [77, 309] width 49 height 13
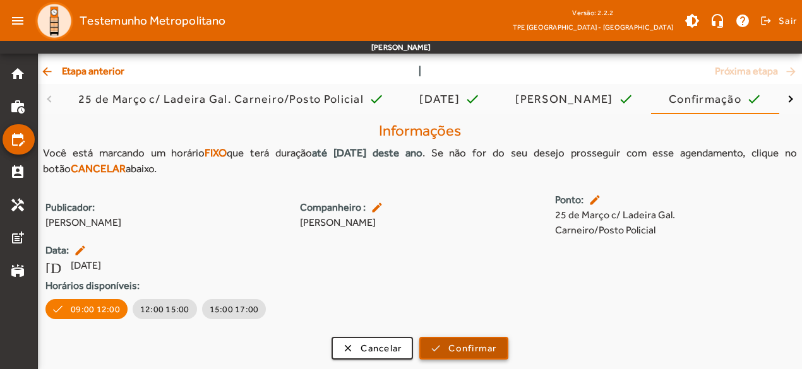
click at [446, 343] on span "submit" at bounding box center [463, 348] width 86 height 30
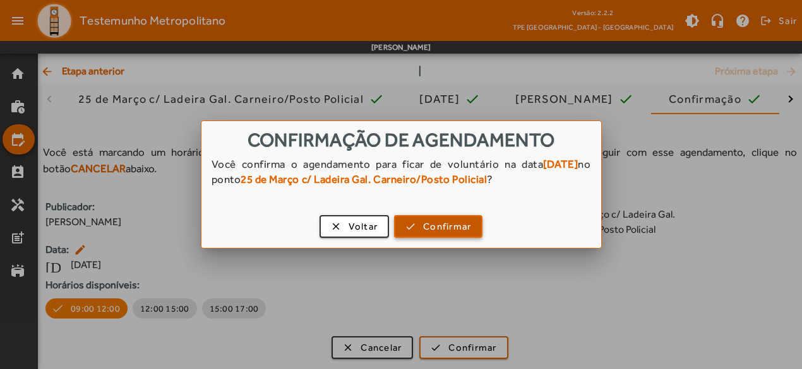
click at [453, 228] on span "Confirmar" at bounding box center [447, 227] width 48 height 15
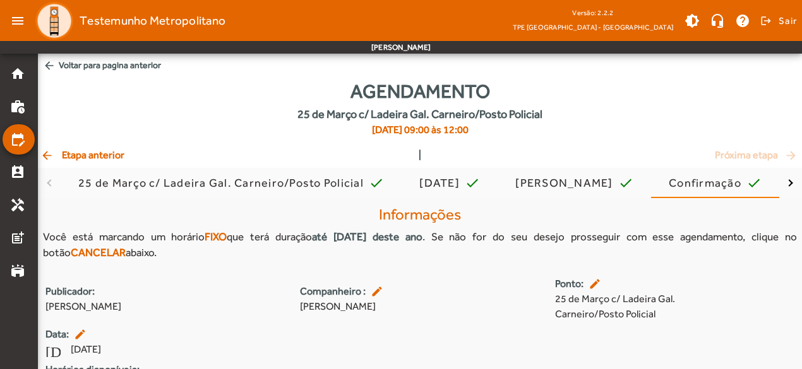
scroll to position [84, 0]
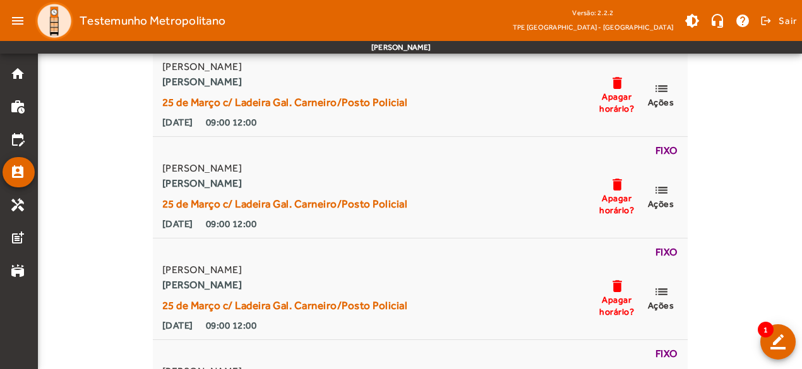
scroll to position [557, 0]
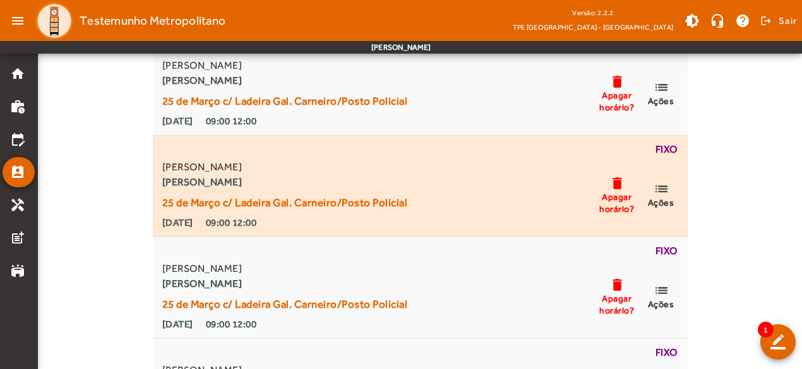
click at [618, 199] on span "Apagar horário?" at bounding box center [617, 202] width 38 height 23
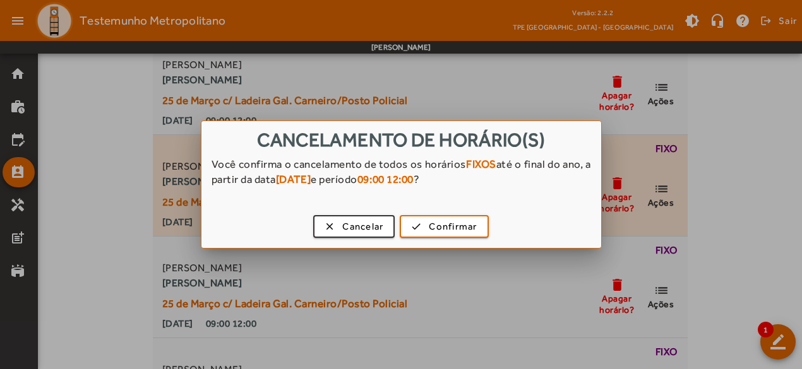
scroll to position [0, 0]
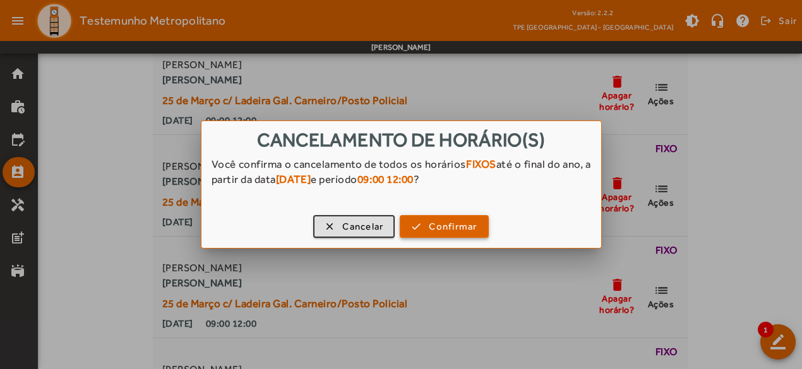
click at [428, 227] on span "button" at bounding box center [444, 226] width 86 height 30
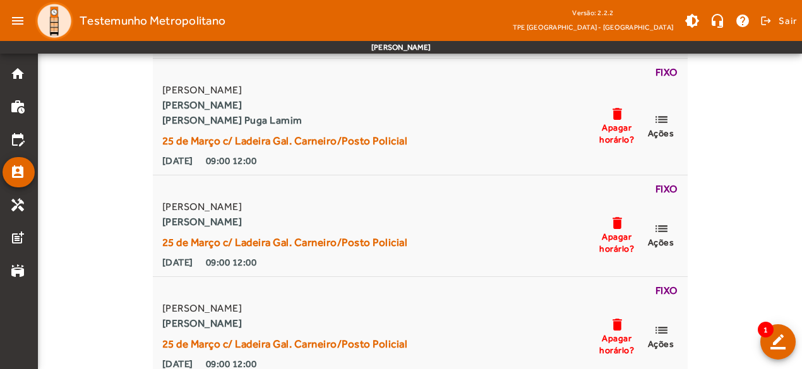
scroll to position [322, 0]
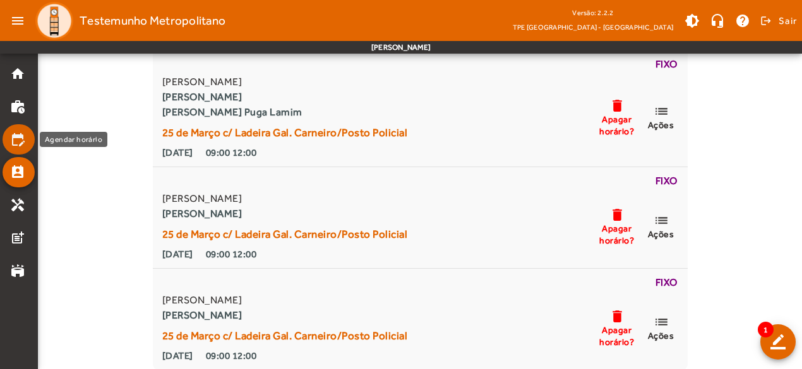
click at [16, 144] on mat-icon "edit_calendar" at bounding box center [17, 139] width 15 height 15
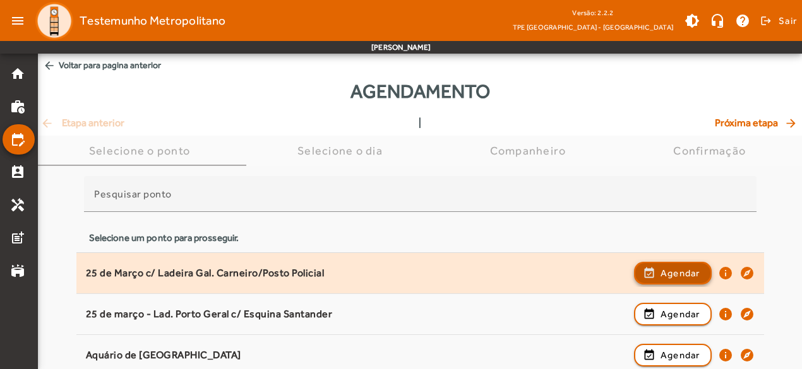
click at [678, 273] on span "Agendar" at bounding box center [680, 273] width 40 height 15
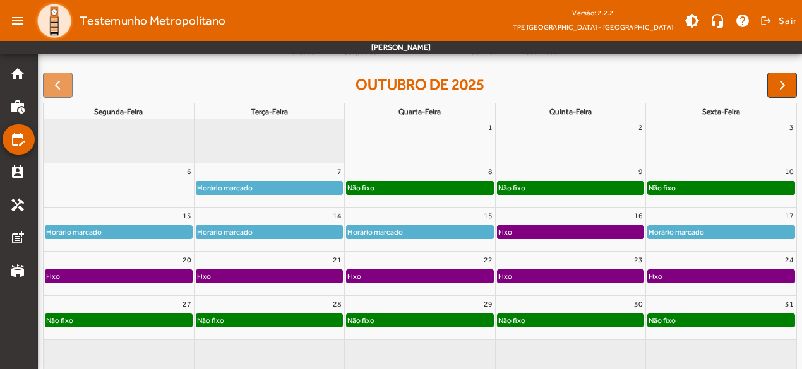
scroll to position [189, 0]
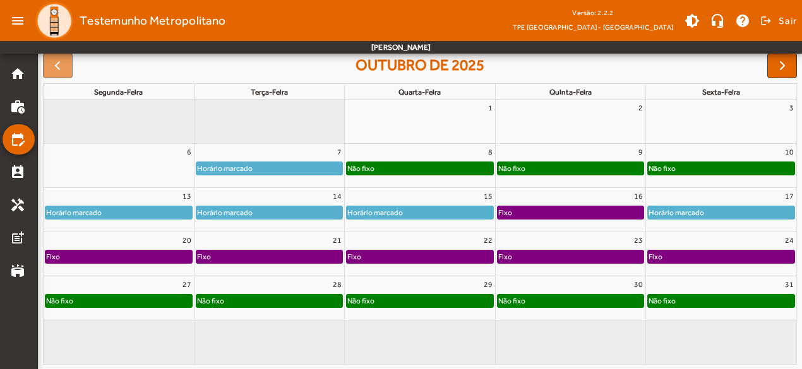
click at [398, 214] on div "Horário marcado" at bounding box center [375, 212] width 57 height 13
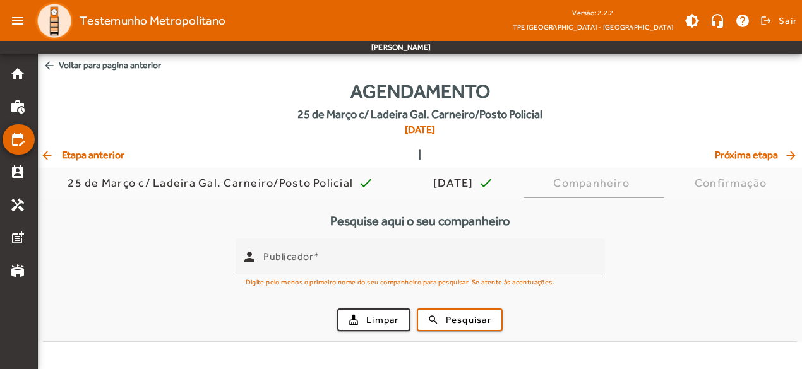
scroll to position [0, 0]
click at [74, 65] on span "arrow_back Voltar para pagina anterior" at bounding box center [423, 65] width 770 height 23
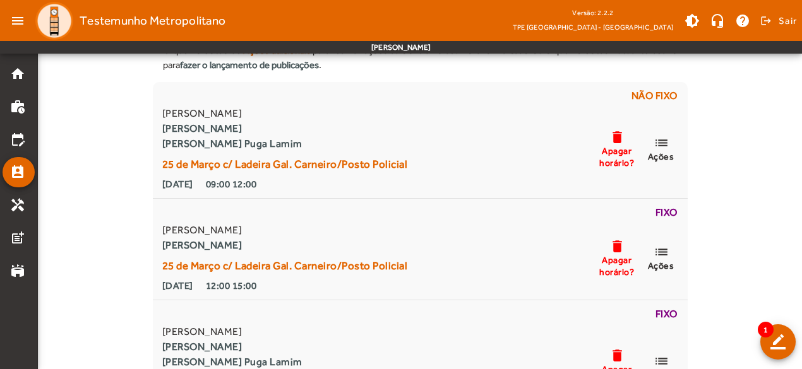
scroll to position [72, 0]
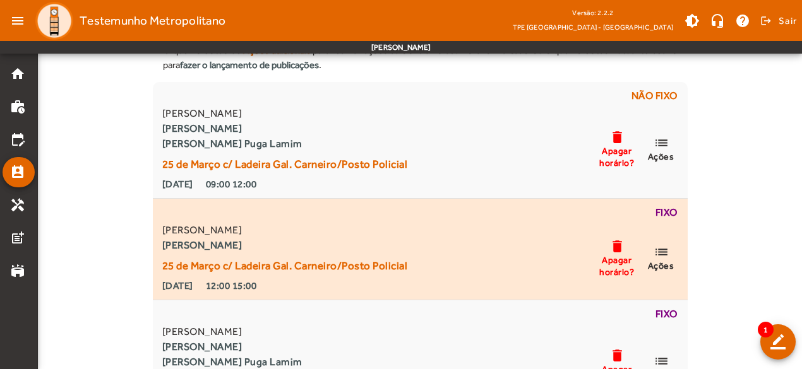
click at [664, 251] on mat-icon "list" at bounding box center [660, 252] width 15 height 16
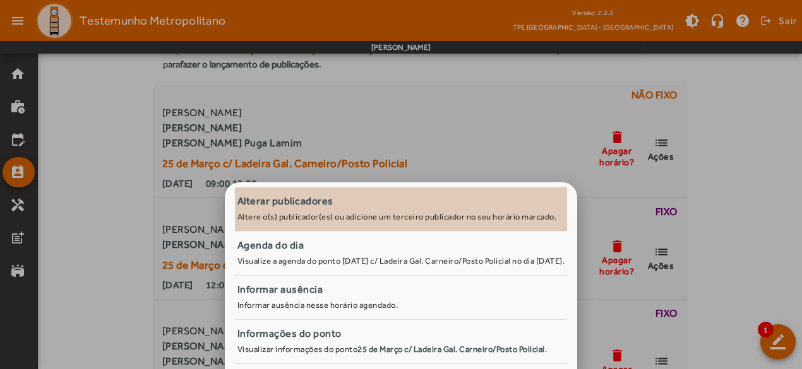
click at [501, 217] on small "Altere o(s) publicador(es) ou adicione um terceiro publicador no seu horário ma…" at bounding box center [396, 216] width 319 height 9
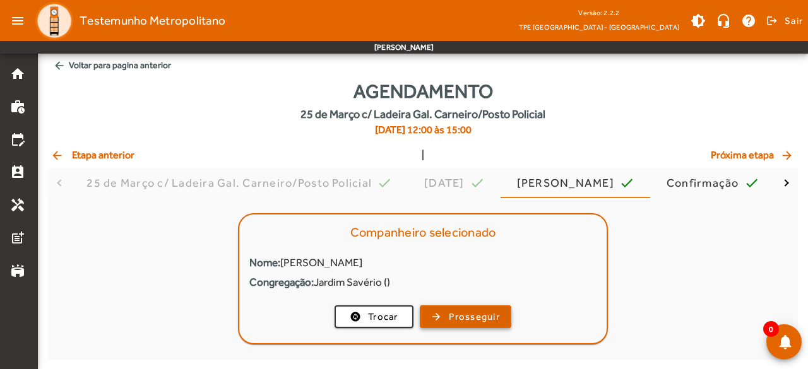
click at [462, 308] on span "button" at bounding box center [465, 317] width 89 height 30
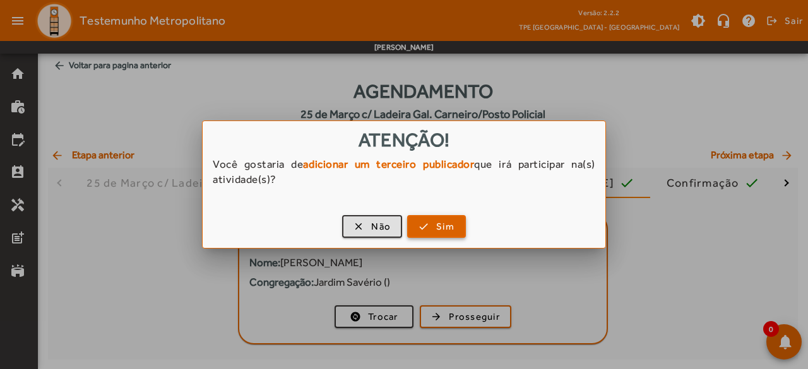
click at [448, 225] on span "Sim" at bounding box center [445, 227] width 18 height 15
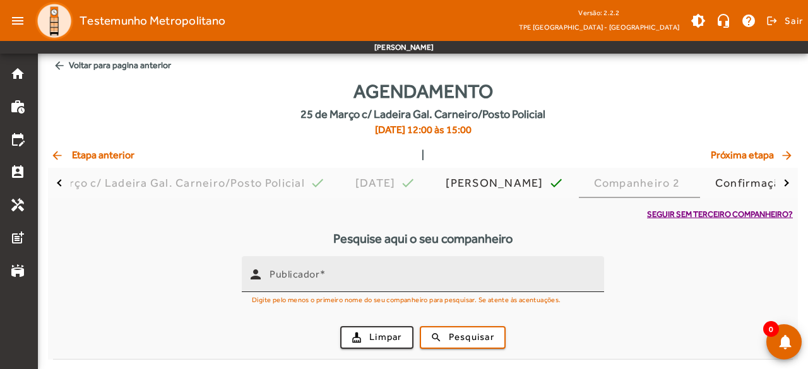
click at [405, 273] on input "Publicador" at bounding box center [432, 279] width 324 height 15
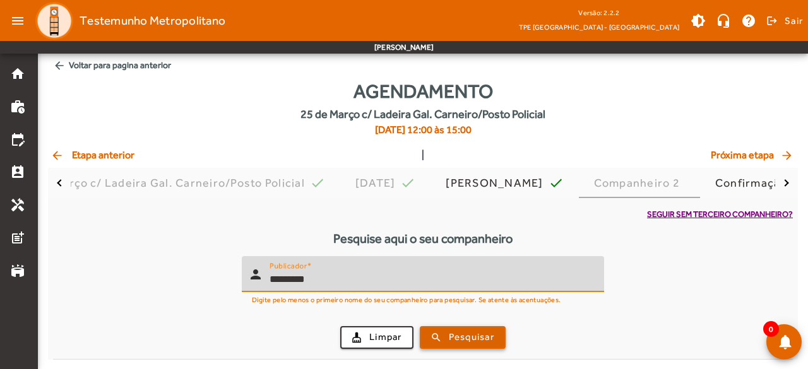
type input "*********"
click at [455, 335] on span "Pesquisar" at bounding box center [471, 337] width 45 height 15
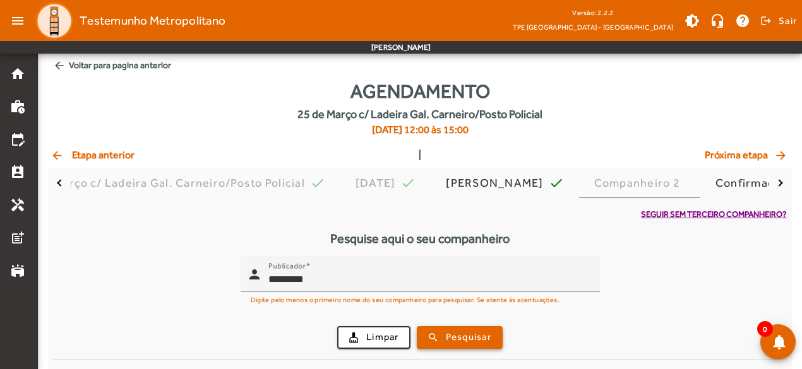
scroll to position [39, 0]
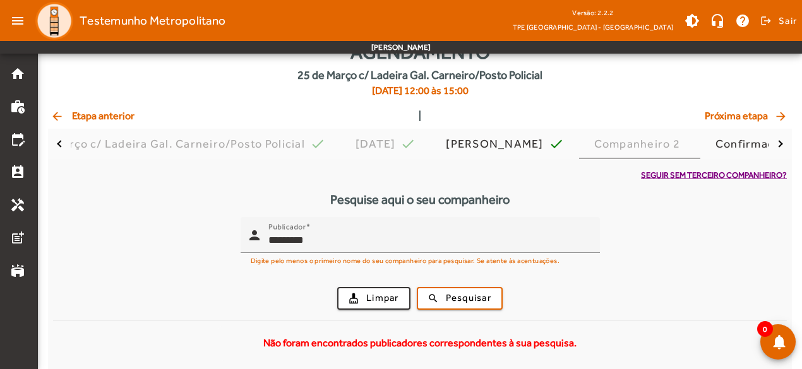
click at [57, 114] on mat-icon "arrow_back" at bounding box center [58, 116] width 15 height 13
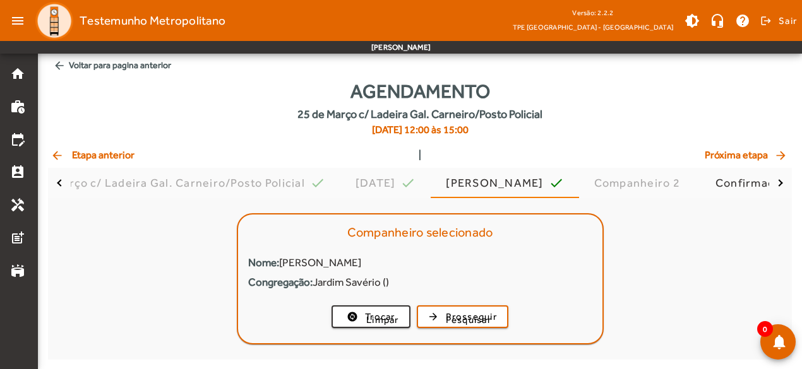
scroll to position [0, 0]
click at [88, 66] on span "arrow_back Voltar para pagina anterior" at bounding box center [423, 65] width 750 height 23
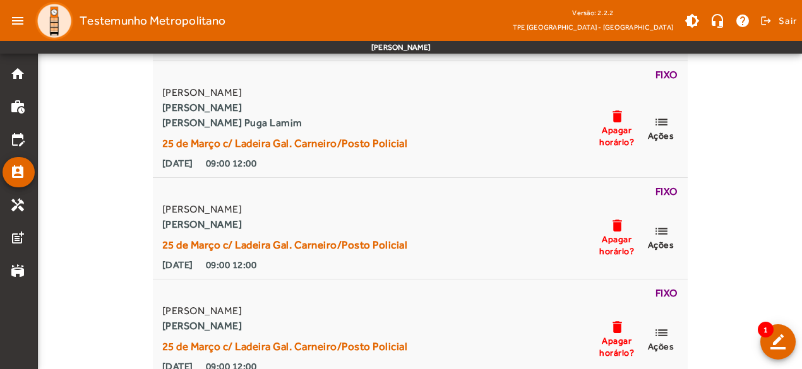
scroll to position [322, 0]
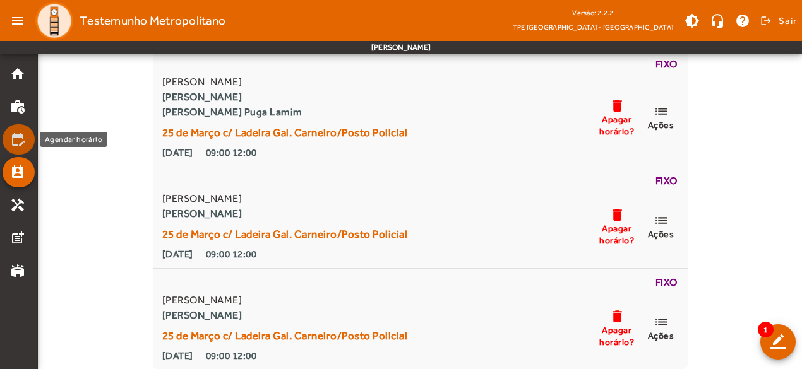
click at [19, 140] on mat-icon "edit_calendar" at bounding box center [17, 139] width 15 height 15
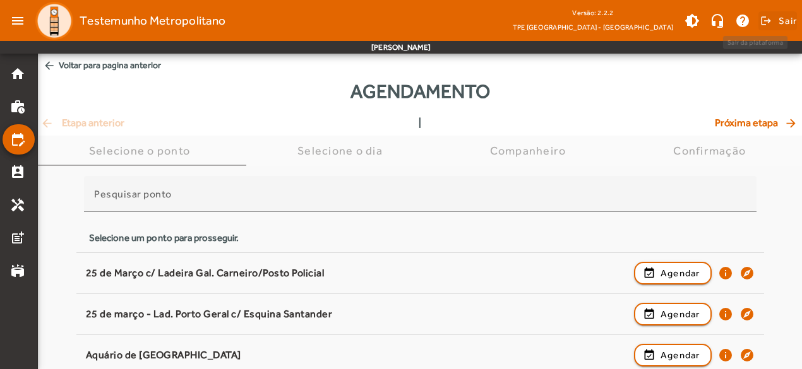
click at [787, 20] on span "Sair" at bounding box center [787, 21] width 18 height 20
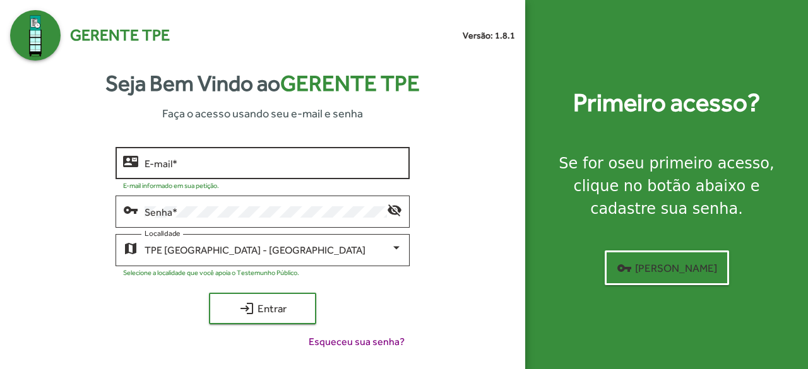
click at [152, 168] on input "E-mail *" at bounding box center [274, 163] width 258 height 11
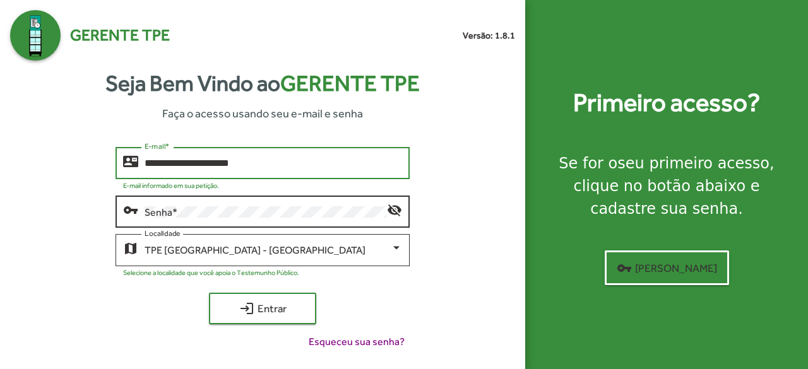
type input "**********"
click at [160, 219] on div "Senha *" at bounding box center [266, 210] width 243 height 35
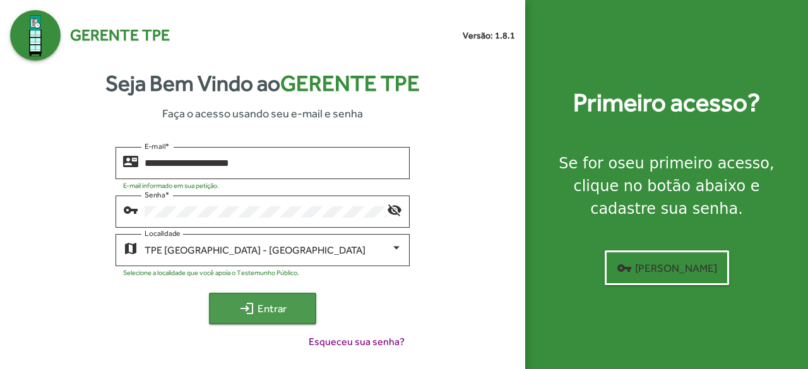
click at [226, 312] on span "login Entrar" at bounding box center [262, 308] width 85 height 23
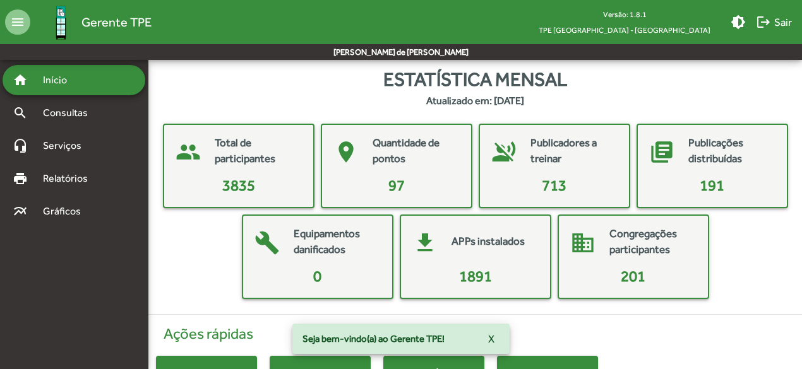
scroll to position [93, 0]
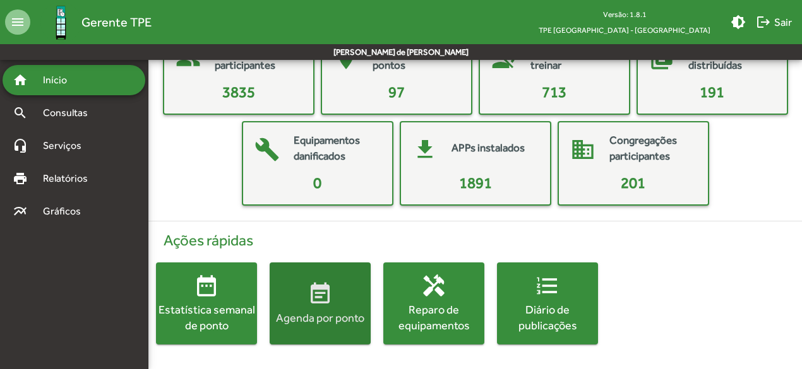
click at [304, 297] on span "event_note Agenda por ponto" at bounding box center [320, 304] width 101 height 44
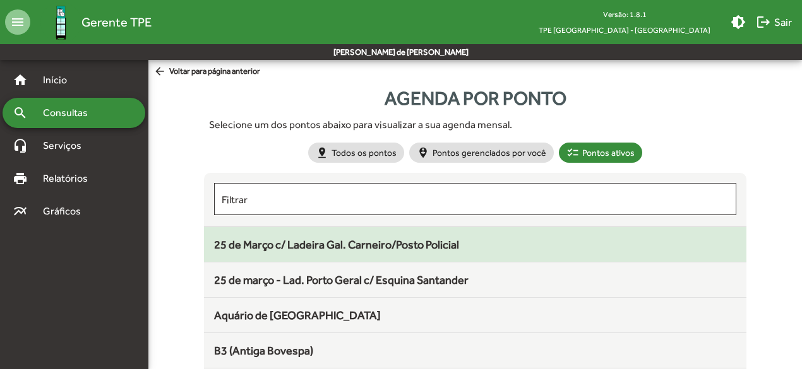
click at [327, 248] on span "25 de Março c/ Ladeira Gal. Carneiro/Posto Policial" at bounding box center [336, 244] width 245 height 13
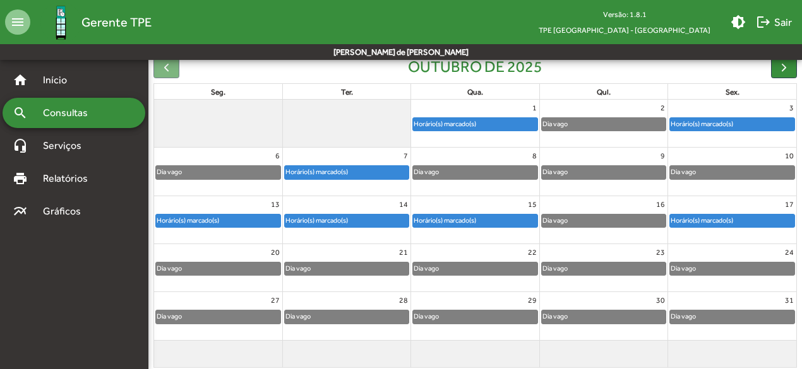
scroll to position [131, 0]
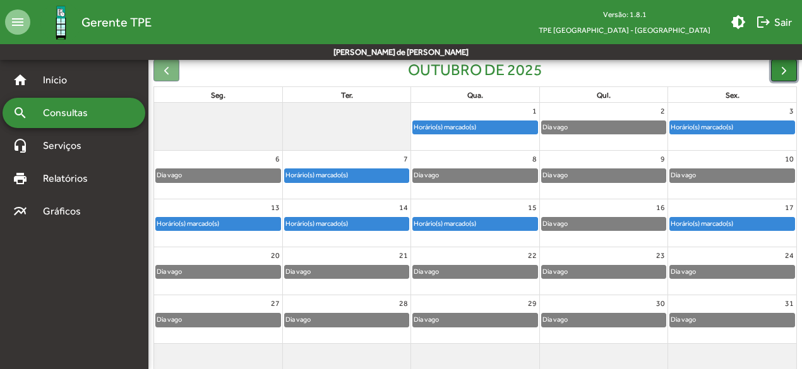
click at [779, 73] on span "button" at bounding box center [783, 70] width 13 height 13
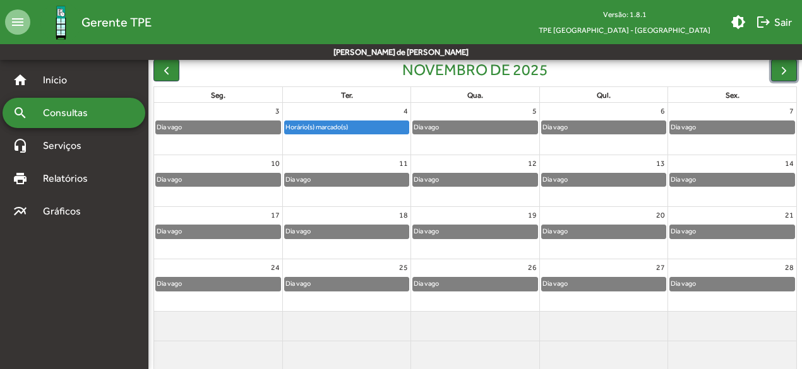
click at [360, 126] on div "Horário(s) marcado(s)" at bounding box center [347, 127] width 124 height 13
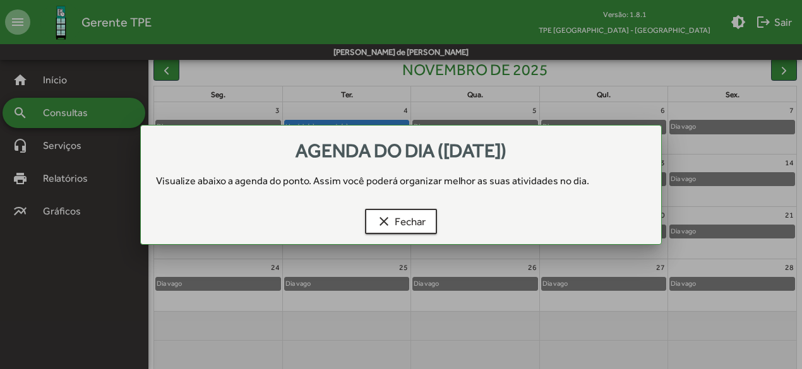
scroll to position [0, 0]
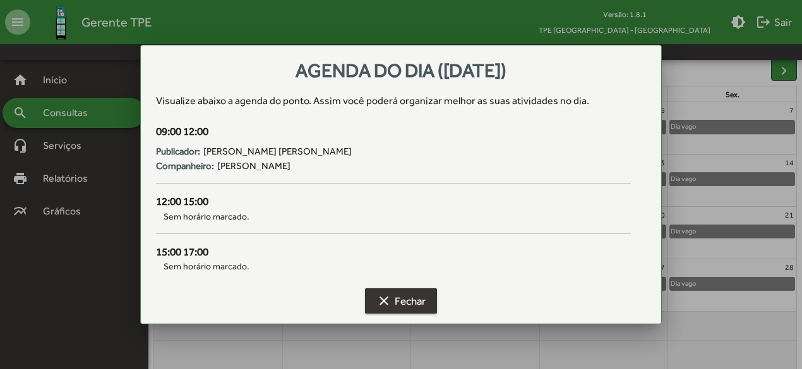
click at [388, 291] on span "clear Fechar" at bounding box center [400, 301] width 49 height 23
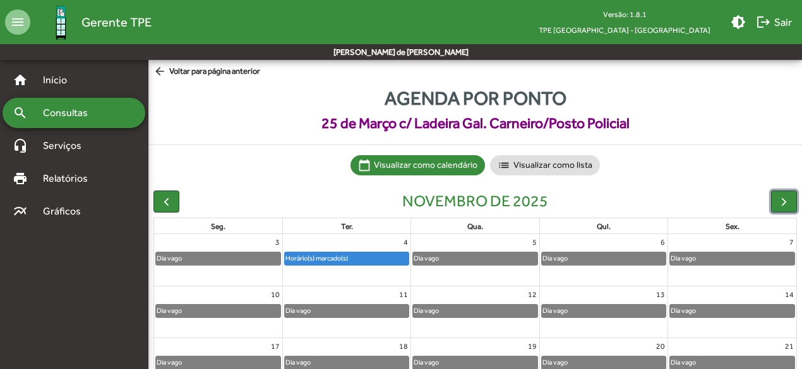
scroll to position [131, 0]
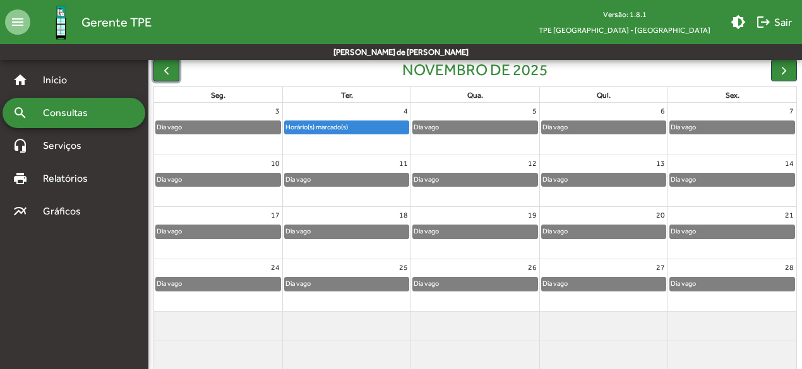
click at [170, 68] on span "button" at bounding box center [166, 70] width 13 height 13
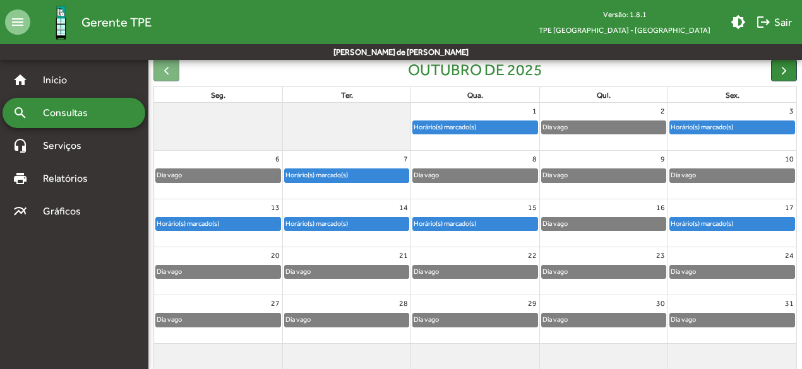
click at [327, 222] on div "Horário(s) marcado(s)" at bounding box center [317, 224] width 64 height 12
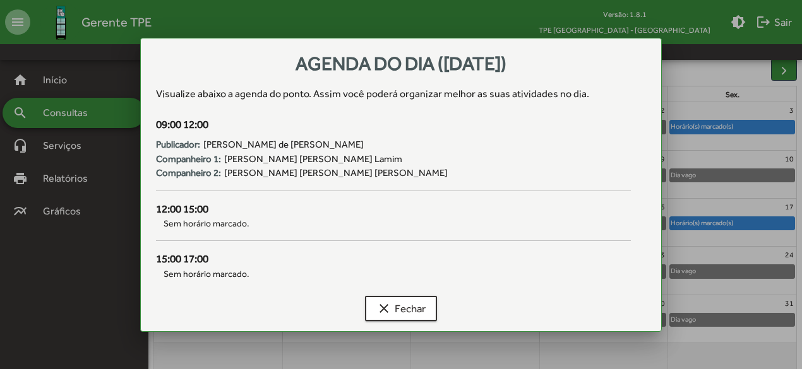
scroll to position [0, 0]
click at [376, 302] on mat-icon "clear" at bounding box center [383, 308] width 15 height 15
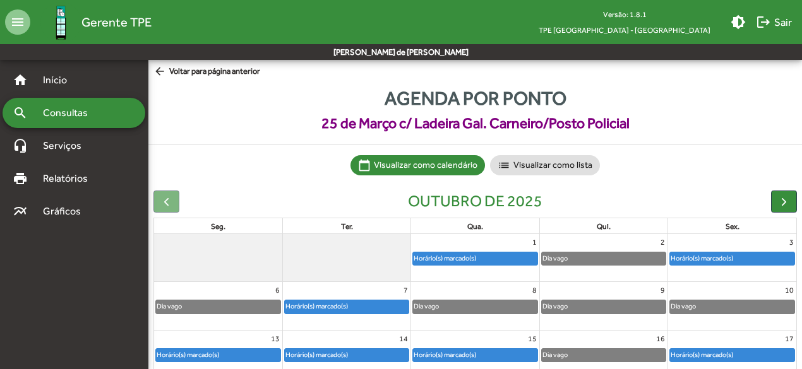
scroll to position [131, 0]
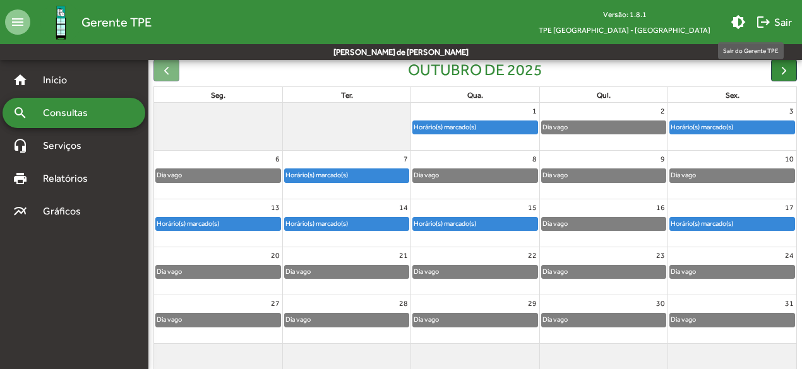
click at [768, 18] on mat-icon "logout" at bounding box center [763, 22] width 15 height 15
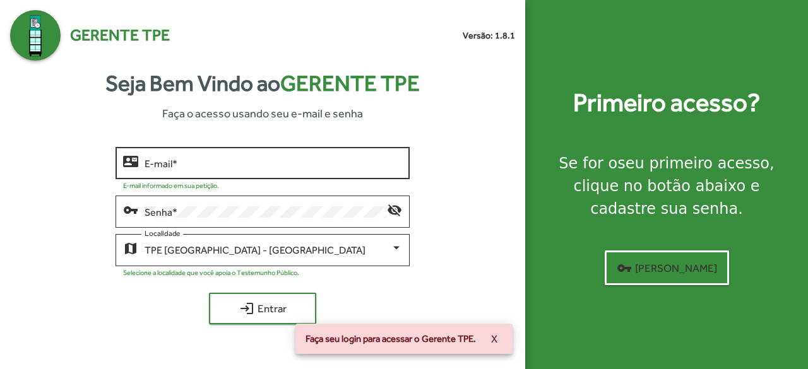
click at [309, 169] on div "E-mail *" at bounding box center [274, 162] width 258 height 35
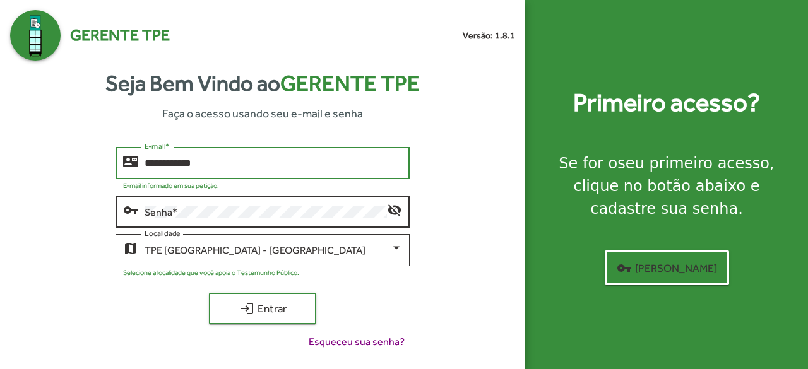
type input "**********"
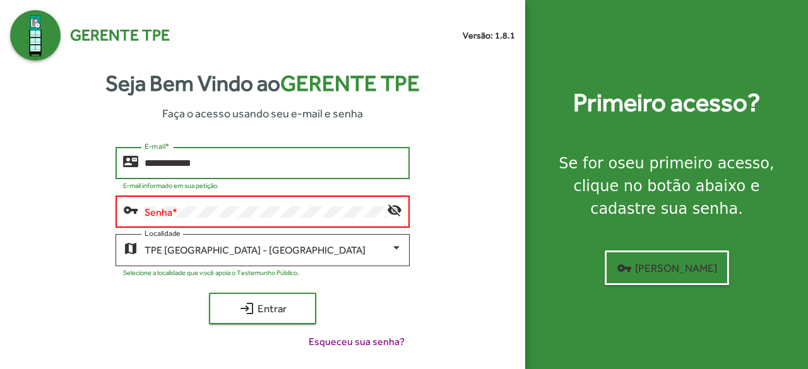
drag, startPoint x: 230, startPoint y: 161, endPoint x: 107, endPoint y: 152, distance: 124.0
click at [107, 152] on div "**********" at bounding box center [262, 253] width 505 height 213
type input "**********"
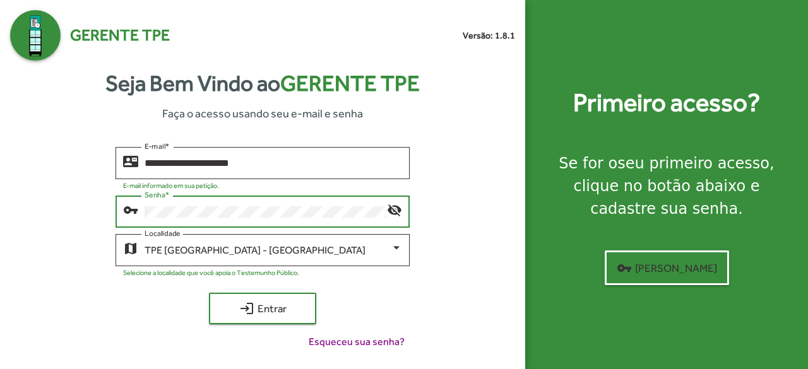
click at [109, 314] on div "**********" at bounding box center [262, 253] width 505 height 213
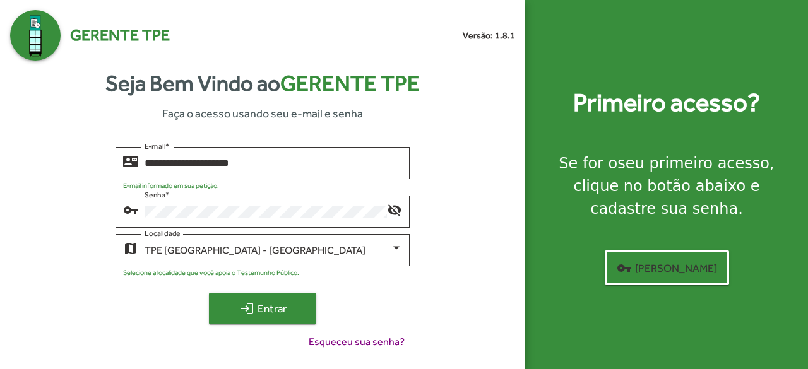
click at [243, 311] on mat-icon "login" at bounding box center [246, 308] width 15 height 15
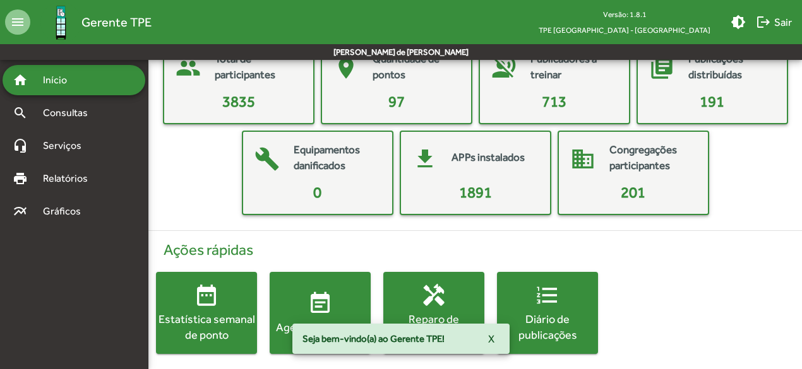
scroll to position [93, 0]
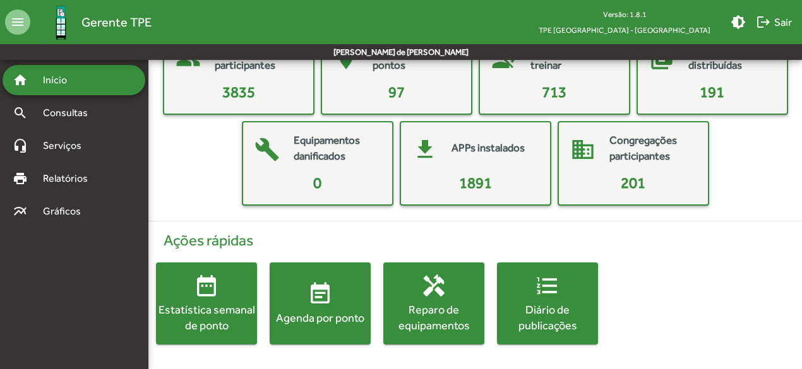
click at [334, 307] on span "event_note Agenda por ponto" at bounding box center [320, 304] width 101 height 44
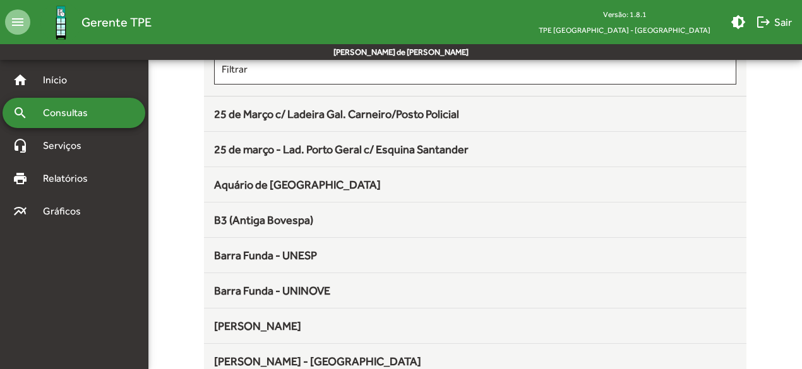
scroll to position [134, 0]
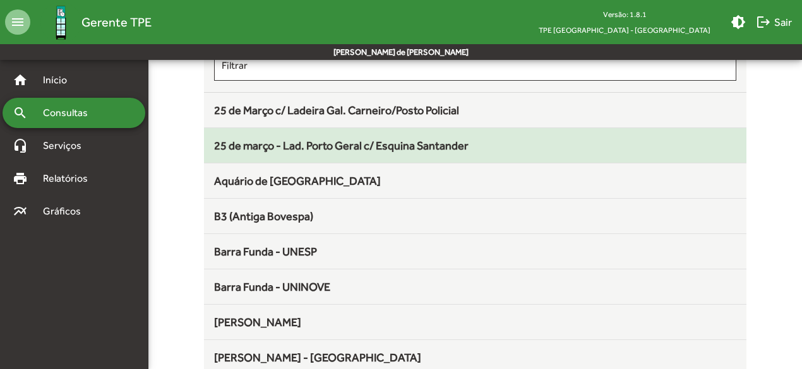
click at [458, 145] on span "25 de março - Lad. Porto Geral c/ Esquina Santander" at bounding box center [341, 145] width 254 height 13
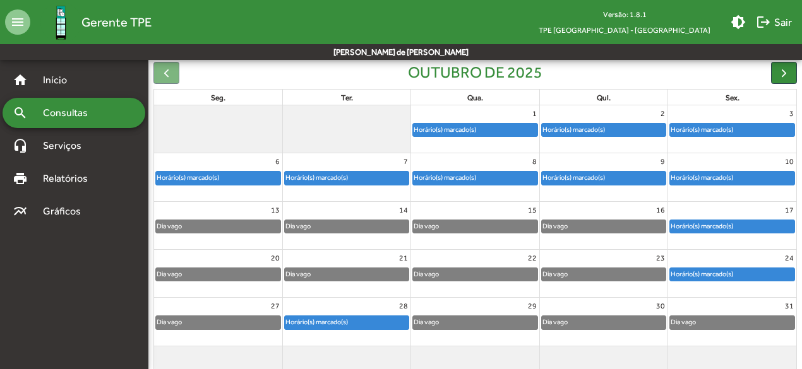
scroll to position [129, 0]
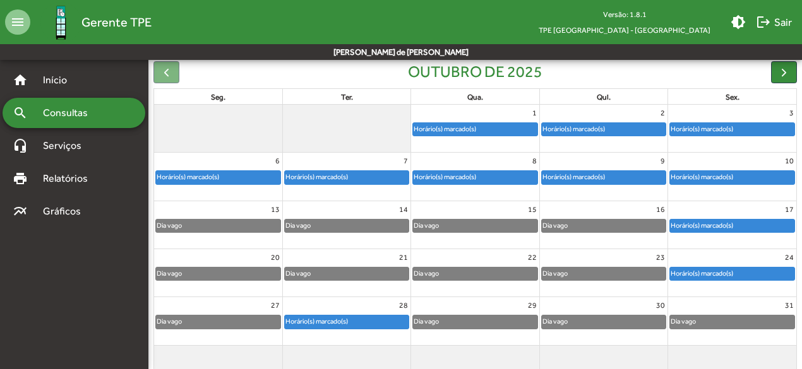
click at [251, 175] on div "Horário(s) marcado(s)" at bounding box center [218, 177] width 124 height 13
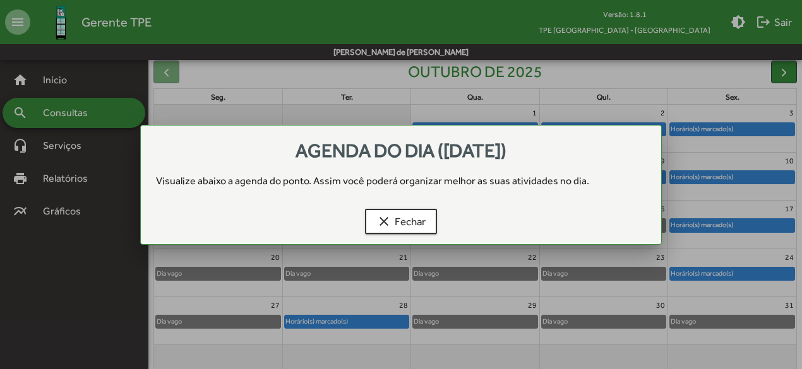
scroll to position [0, 0]
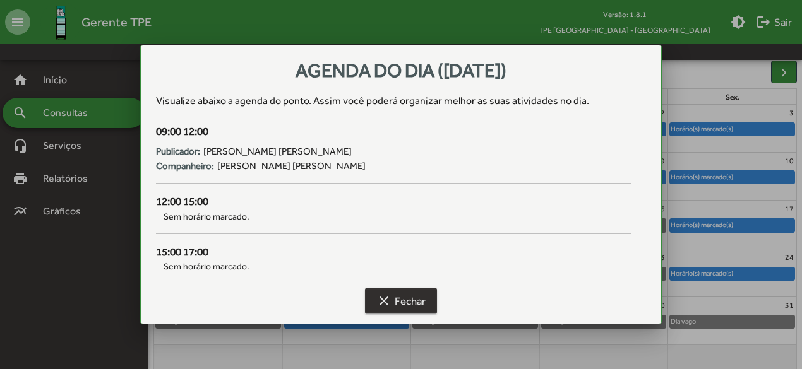
click at [395, 299] on span "clear Fechar" at bounding box center [400, 301] width 49 height 23
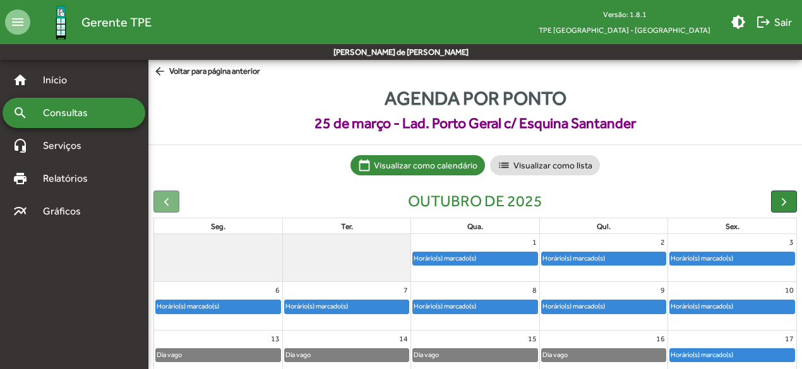
scroll to position [129, 0]
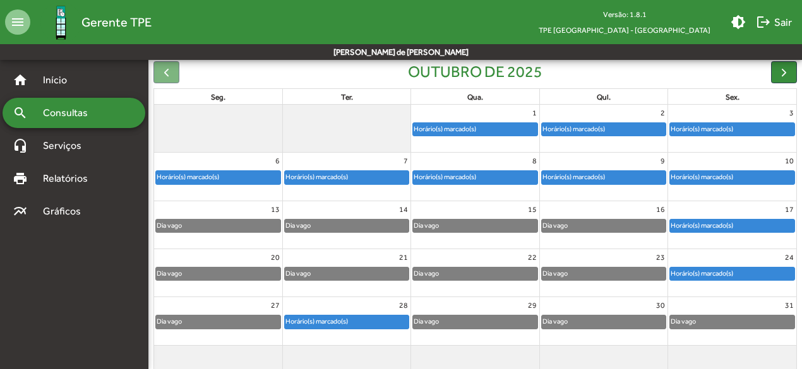
click at [371, 176] on div "Horário(s) marcado(s)" at bounding box center [347, 177] width 124 height 13
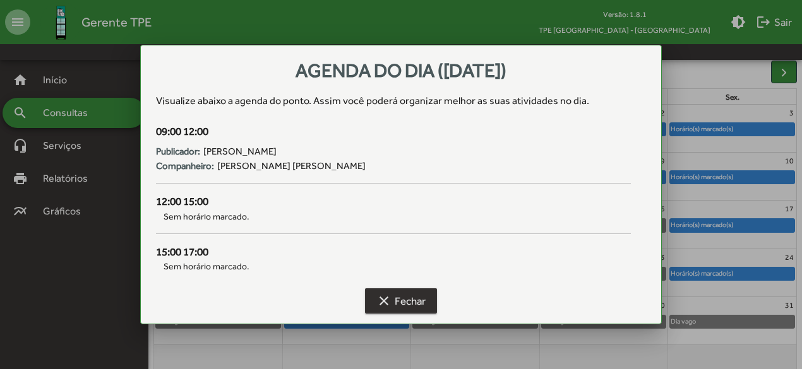
click at [391, 295] on span "clear Fechar" at bounding box center [400, 301] width 49 height 23
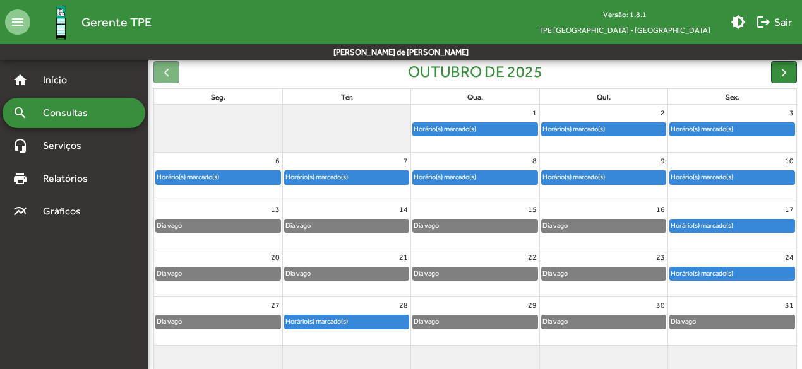
click at [448, 168] on div "8" at bounding box center [475, 161] width 128 height 16
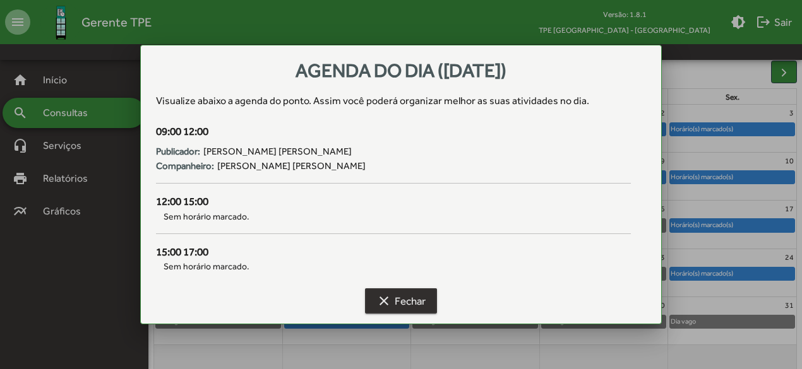
click at [396, 299] on span "clear Fechar" at bounding box center [400, 301] width 49 height 23
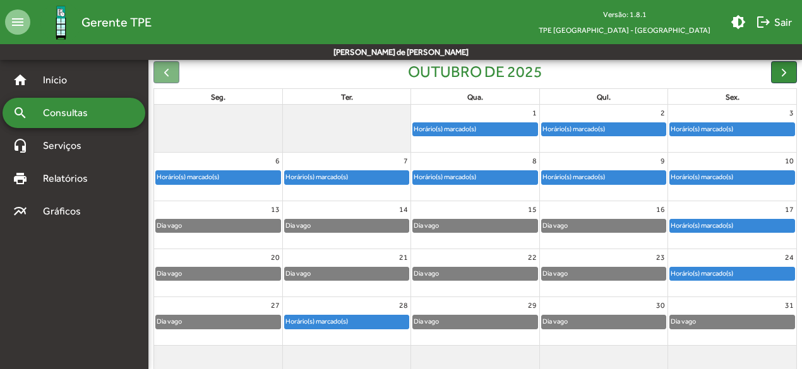
click at [557, 176] on div "Horário(s) marcado(s)" at bounding box center [574, 177] width 64 height 12
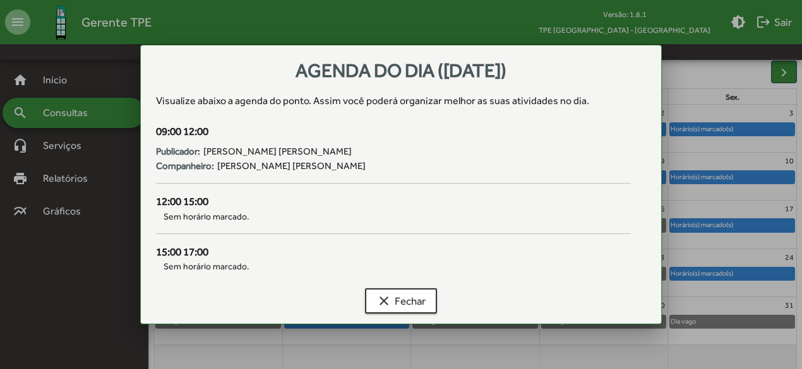
scroll to position [0, 0]
click at [400, 293] on span "clear Fechar" at bounding box center [400, 301] width 49 height 23
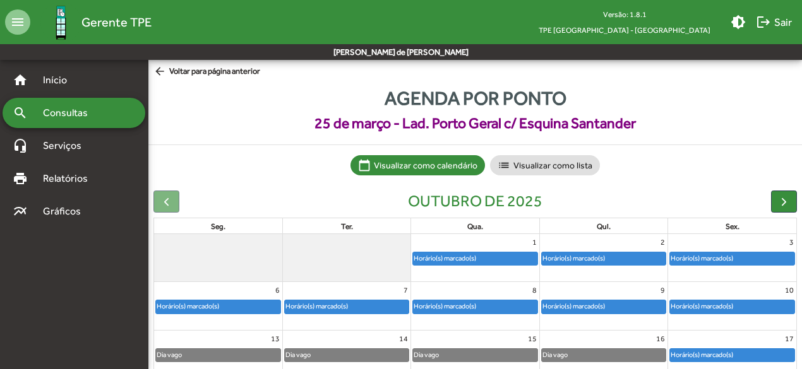
scroll to position [129, 0]
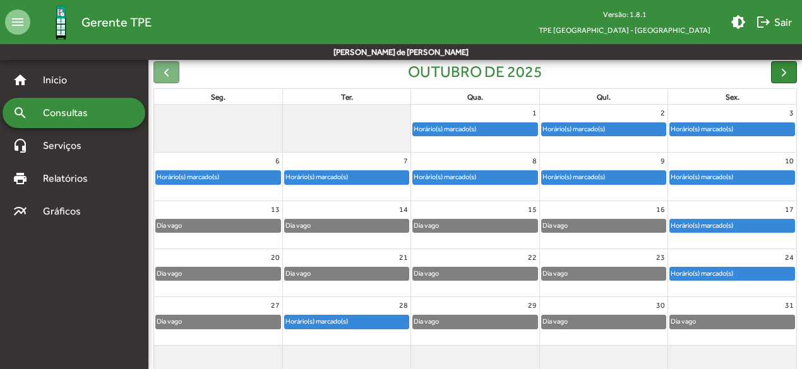
click at [682, 172] on div "Horário(s) marcado(s)" at bounding box center [702, 177] width 64 height 12
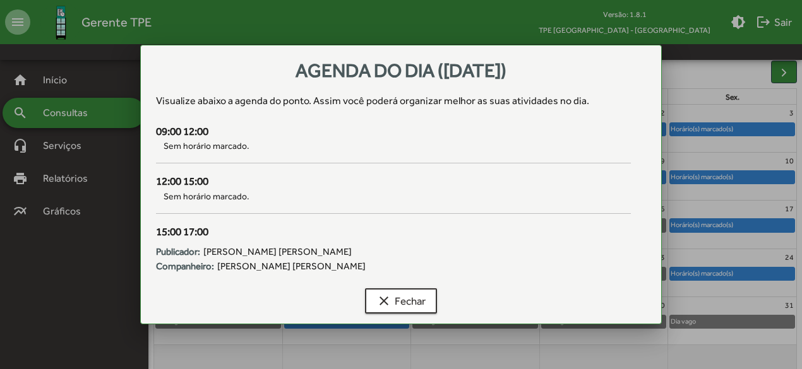
scroll to position [0, 0]
click at [399, 307] on span "clear Fechar" at bounding box center [400, 301] width 49 height 23
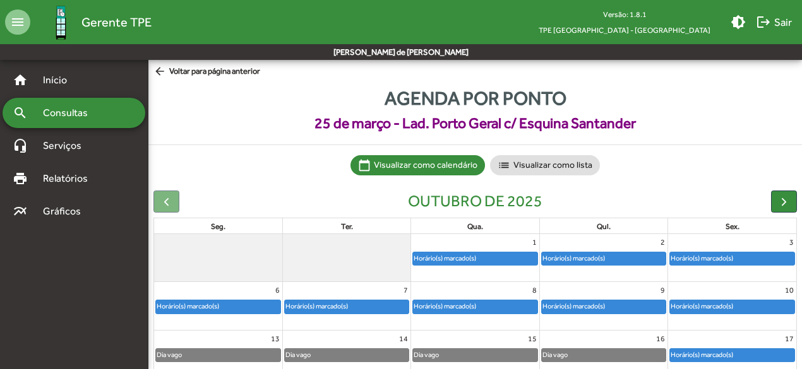
click at [212, 67] on span "arrow_back Voltar para página anterior" at bounding box center [206, 72] width 107 height 14
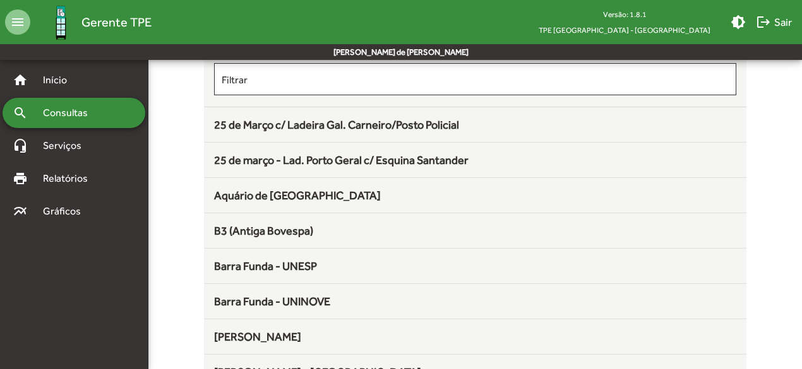
scroll to position [122, 0]
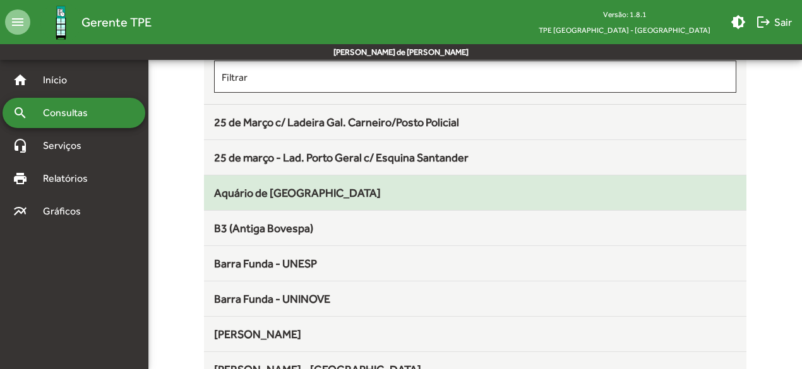
click at [309, 187] on span "Aquário de [GEOGRAPHIC_DATA]" at bounding box center [297, 192] width 167 height 13
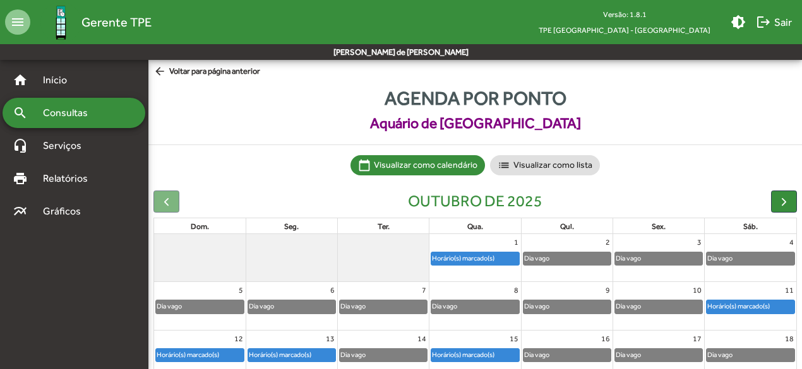
click at [227, 74] on span "arrow_back Voltar para página anterior" at bounding box center [206, 72] width 107 height 14
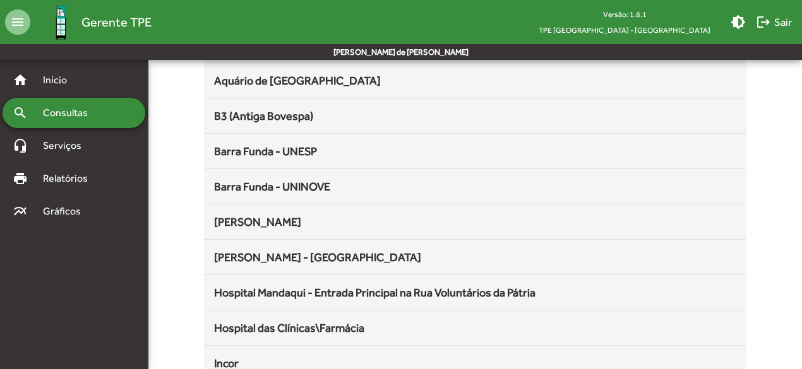
scroll to position [230, 0]
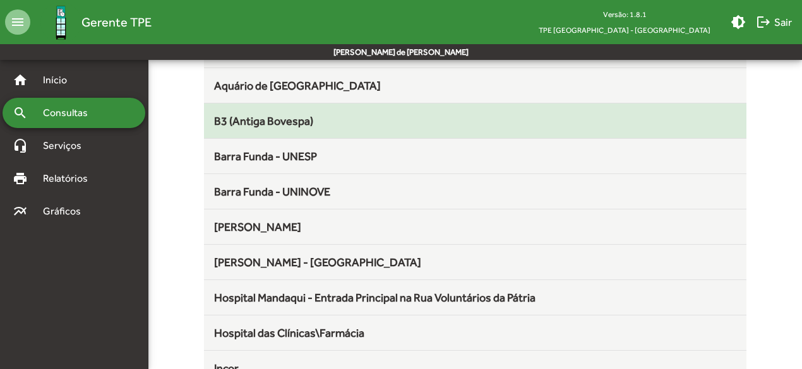
click at [226, 120] on span "B3 (Antiga Bovespa)" at bounding box center [263, 120] width 99 height 13
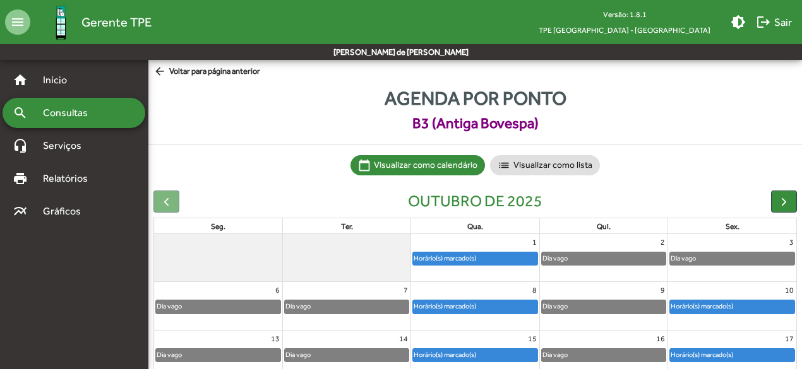
click at [206, 68] on span "arrow_back Voltar para página anterior" at bounding box center [206, 72] width 107 height 14
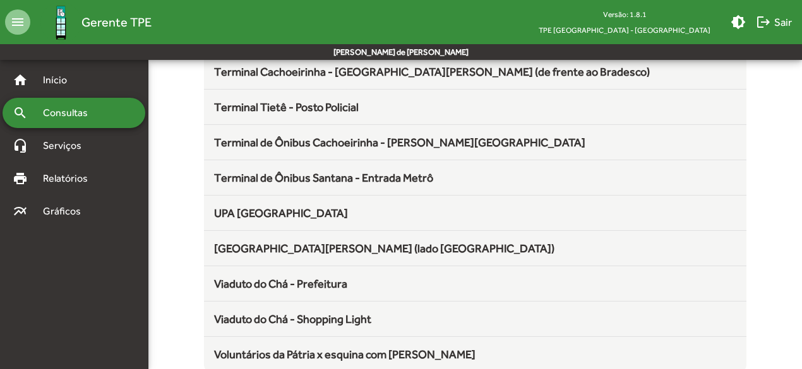
scroll to position [1449, 0]
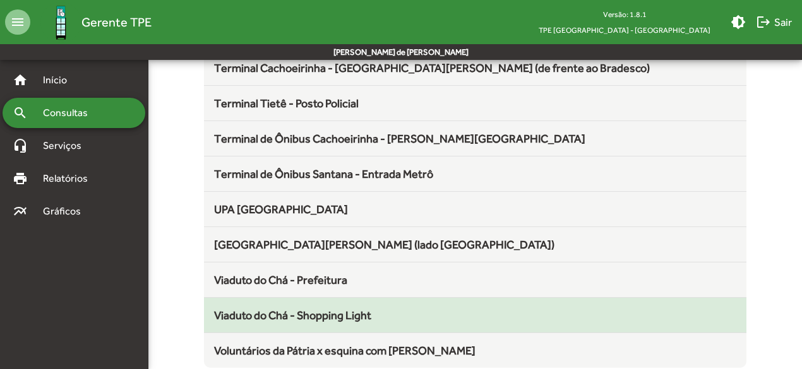
click at [372, 310] on div "Viaduto do Chá - Shopping Light" at bounding box center [475, 315] width 522 height 17
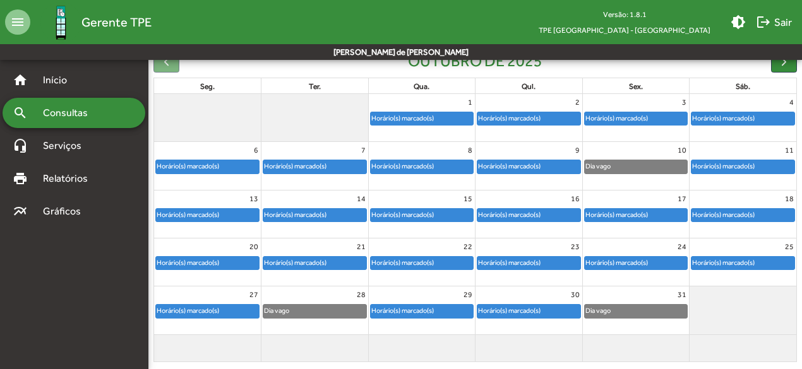
scroll to position [144, 0]
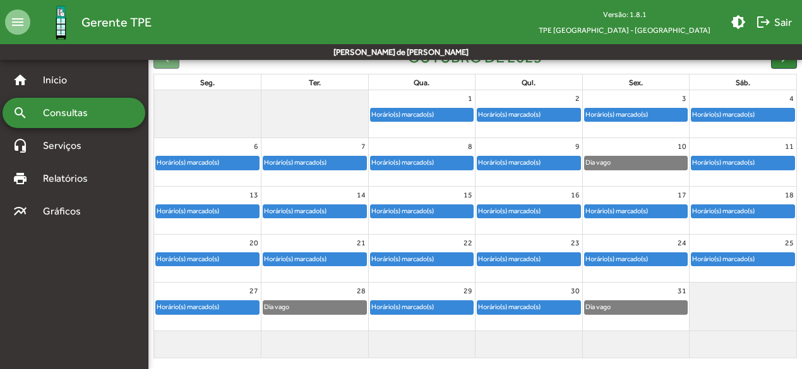
click at [201, 208] on div "Horário(s) marcado(s)" at bounding box center [188, 211] width 64 height 12
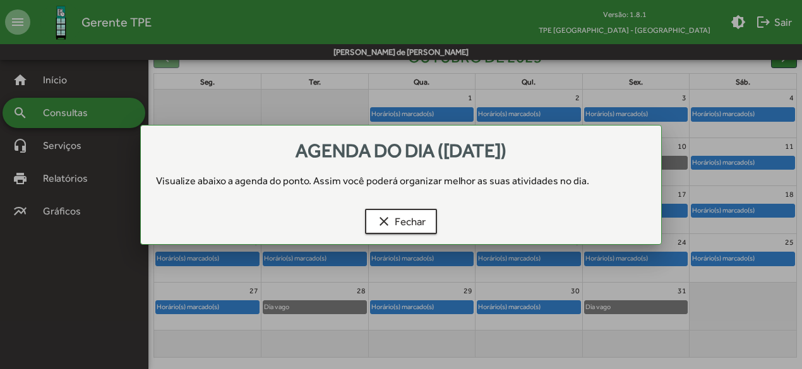
scroll to position [0, 0]
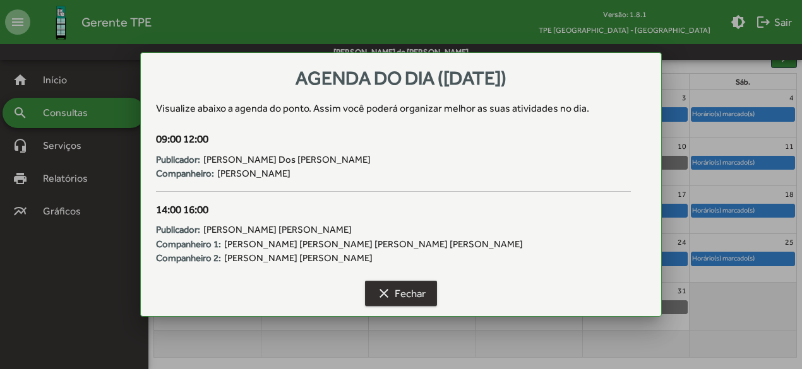
click at [384, 285] on span "clear Fechar" at bounding box center [400, 293] width 49 height 23
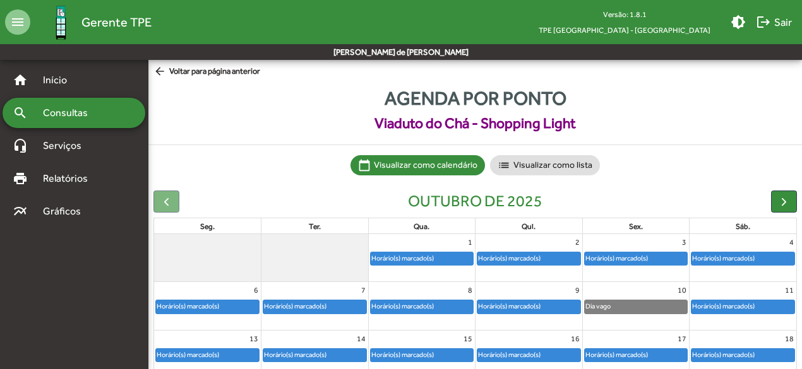
scroll to position [144, 0]
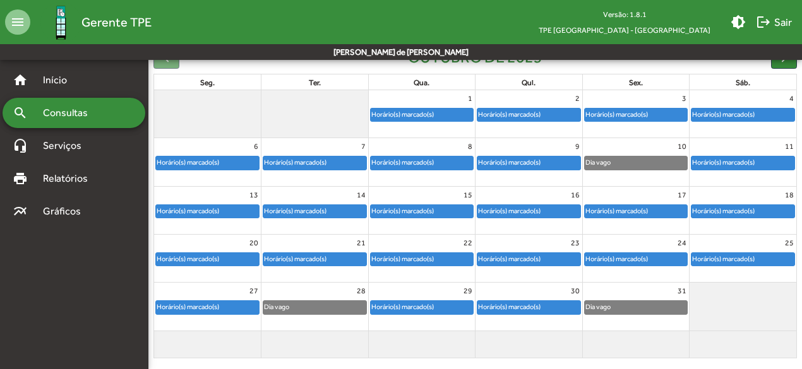
click at [326, 205] on div "Horário(s) marcado(s)" at bounding box center [295, 211] width 64 height 12
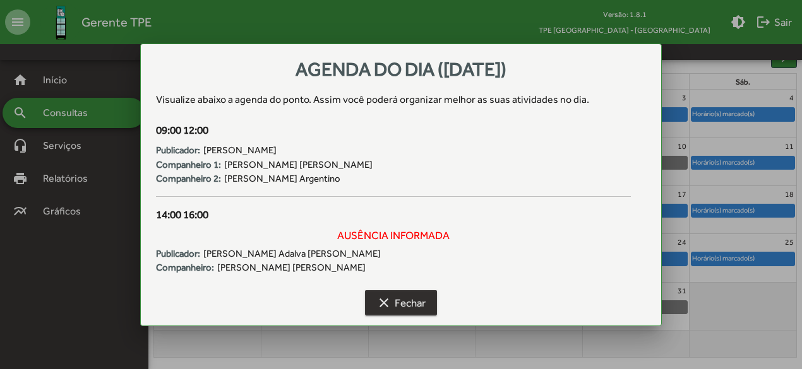
click at [385, 297] on mat-icon "clear" at bounding box center [383, 302] width 15 height 15
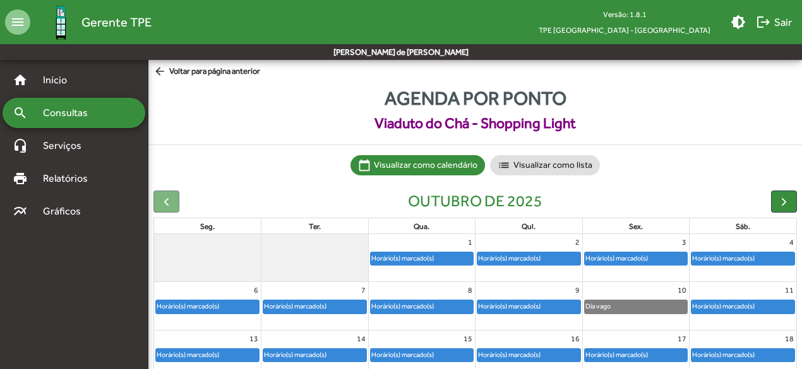
scroll to position [144, 0]
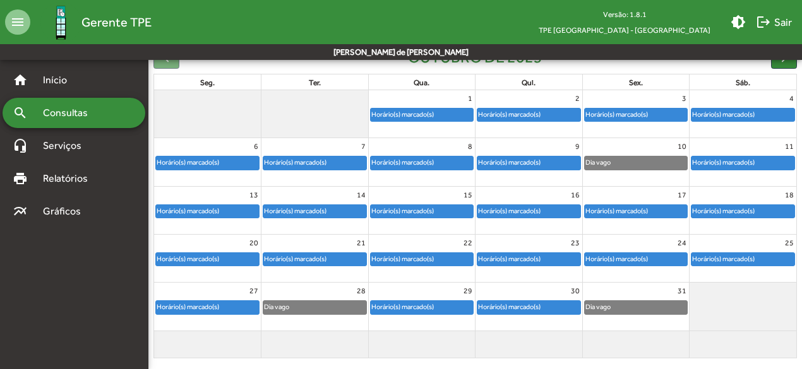
click at [443, 209] on div "Horário(s) marcado(s)" at bounding box center [422, 211] width 103 height 13
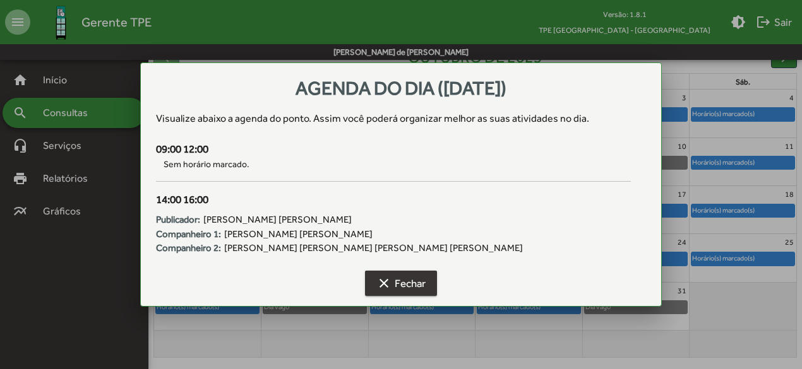
click at [408, 272] on span "clear Fechar" at bounding box center [400, 283] width 49 height 23
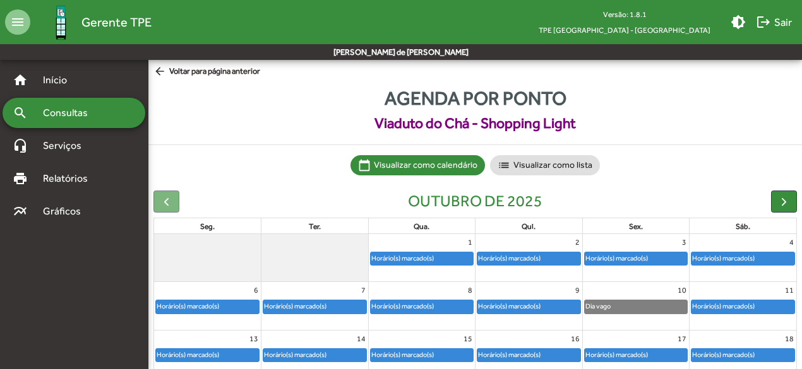
click at [205, 71] on span "arrow_back Voltar para página anterior" at bounding box center [206, 72] width 107 height 14
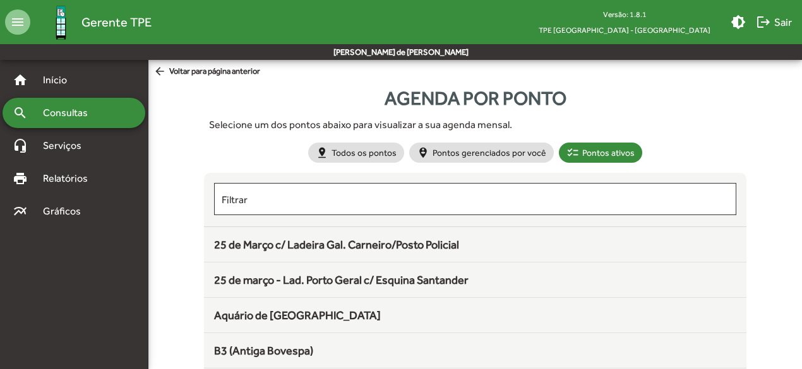
click at [115, 110] on div "search Consultas" at bounding box center [74, 113] width 143 height 30
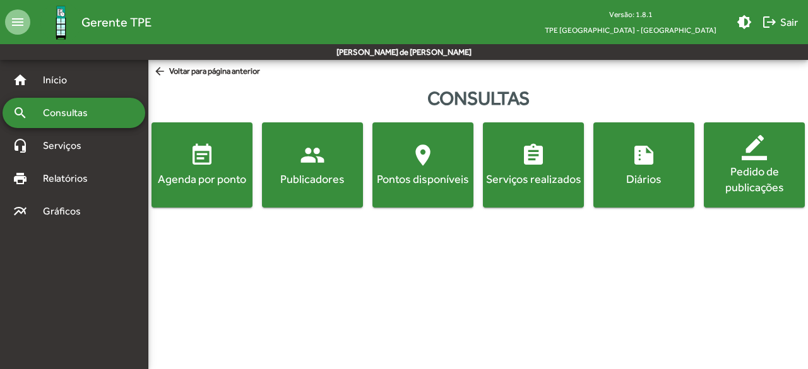
click at [318, 163] on mat-icon "people" at bounding box center [312, 155] width 25 height 25
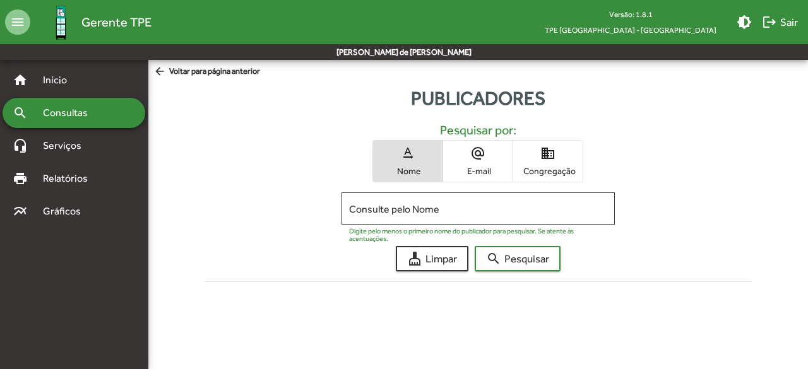
click at [550, 158] on mat-icon "domain" at bounding box center [547, 153] width 15 height 15
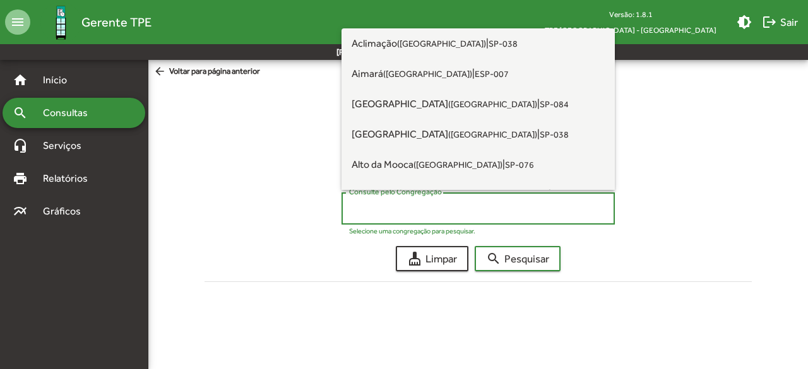
click at [496, 207] on input "Consulte pelo Congregação" at bounding box center [478, 208] width 258 height 11
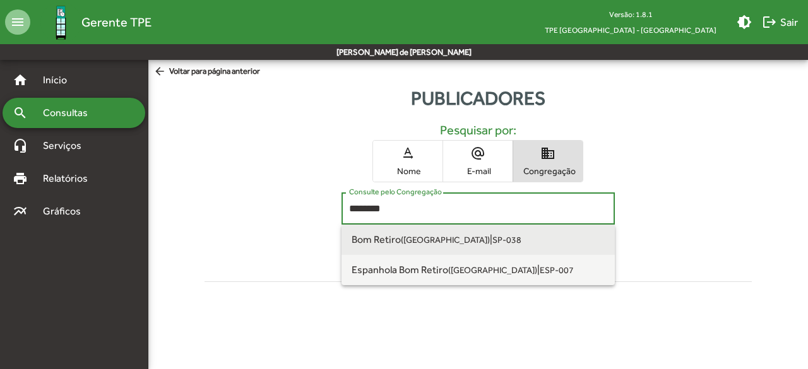
click at [492, 241] on small "SP-038" at bounding box center [506, 240] width 29 height 10
type input "**********"
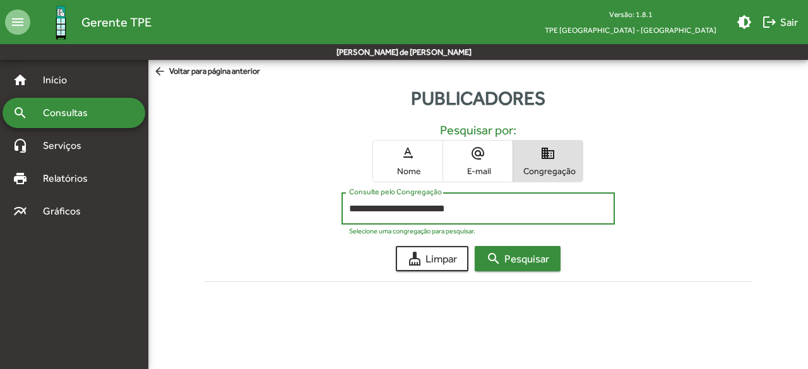
click at [509, 257] on span "search Pesquisar" at bounding box center [517, 258] width 63 height 23
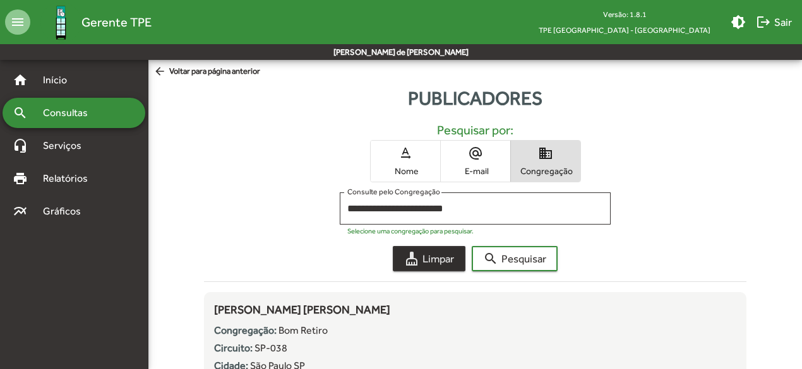
click at [446, 251] on span "cleaning_services Limpar" at bounding box center [429, 258] width 50 height 23
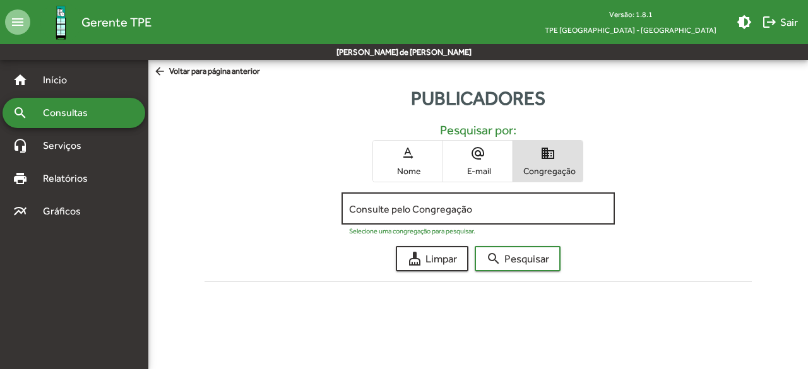
click at [462, 210] on input "Consulte pelo Congregação" at bounding box center [478, 208] width 258 height 11
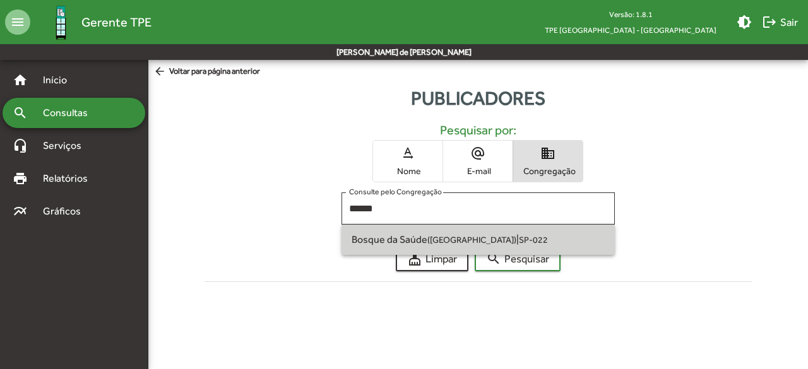
click at [461, 234] on span "Bosque da Saúde (São Paulo SP)" at bounding box center [434, 240] width 165 height 12
type input "**********"
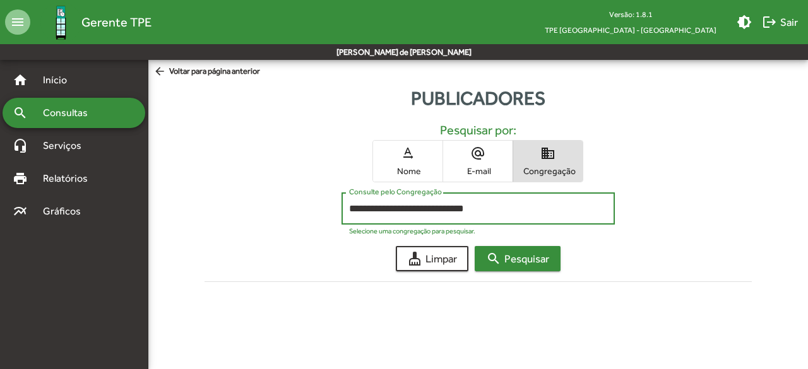
click at [510, 253] on span "search Pesquisar" at bounding box center [517, 258] width 63 height 23
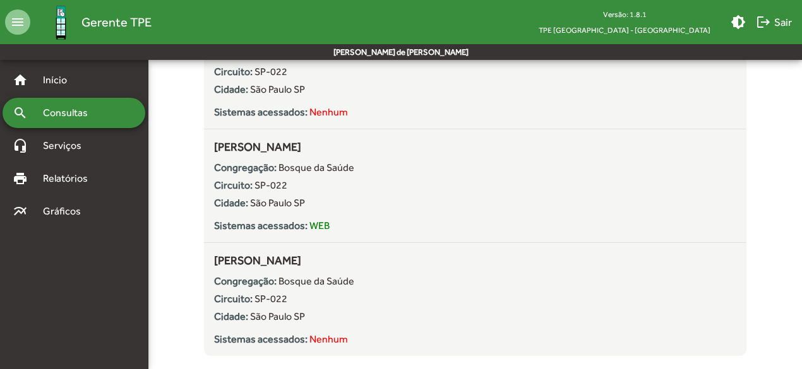
scroll to position [1663, 0]
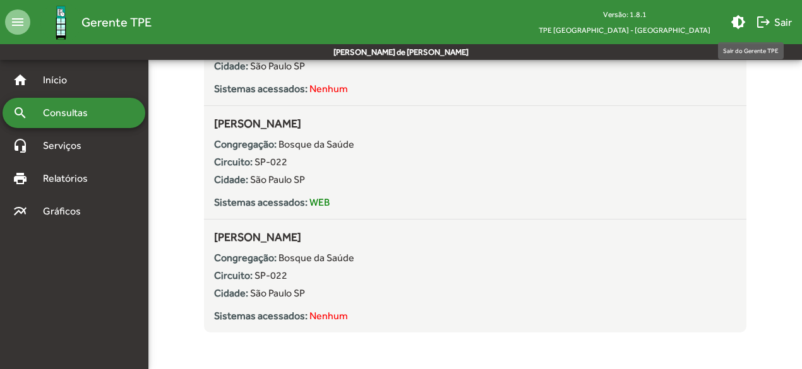
click at [766, 20] on mat-icon "logout" at bounding box center [763, 22] width 15 height 15
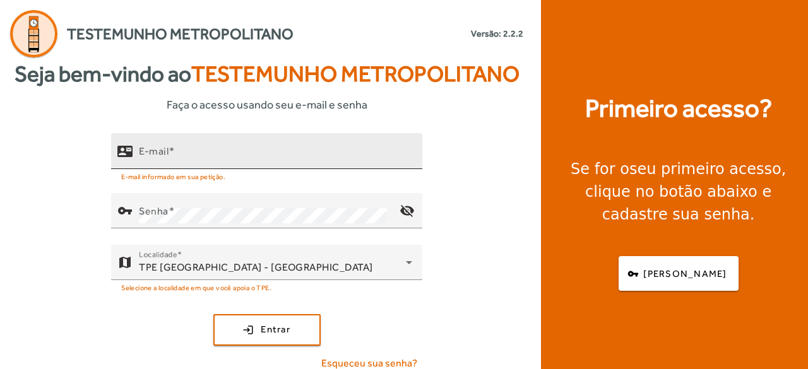
click at [167, 153] on mat-label "E-mail" at bounding box center [154, 151] width 30 height 12
click at [167, 153] on input "E-mail" at bounding box center [275, 156] width 273 height 15
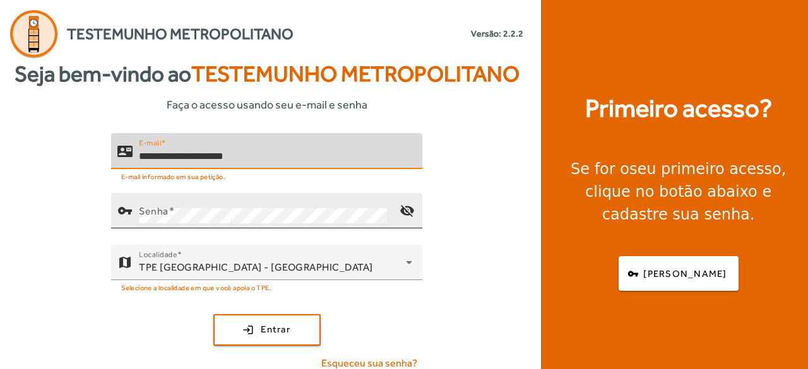
type input "**********"
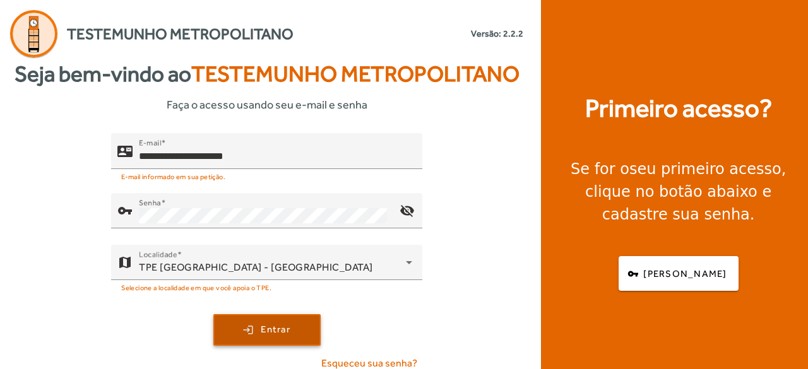
click at [242, 324] on span "submit" at bounding box center [267, 330] width 105 height 30
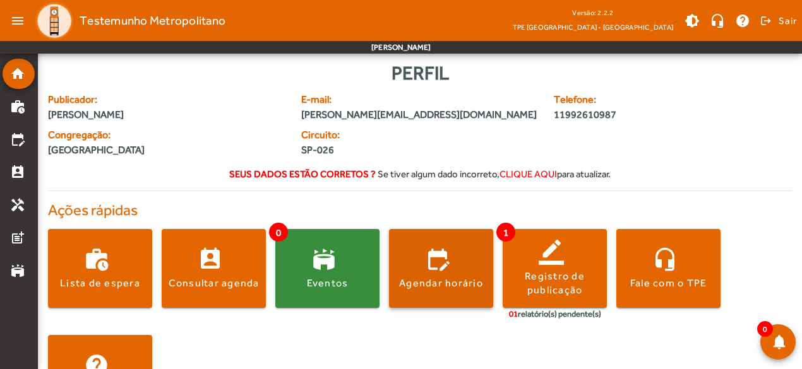
click at [439, 258] on span at bounding box center [441, 269] width 104 height 30
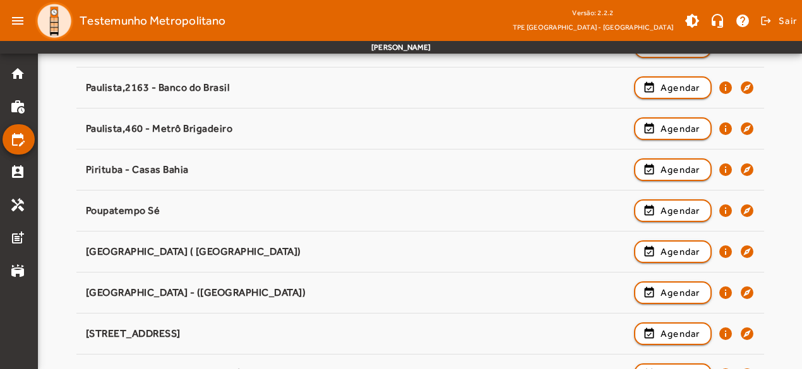
scroll to position [1177, 0]
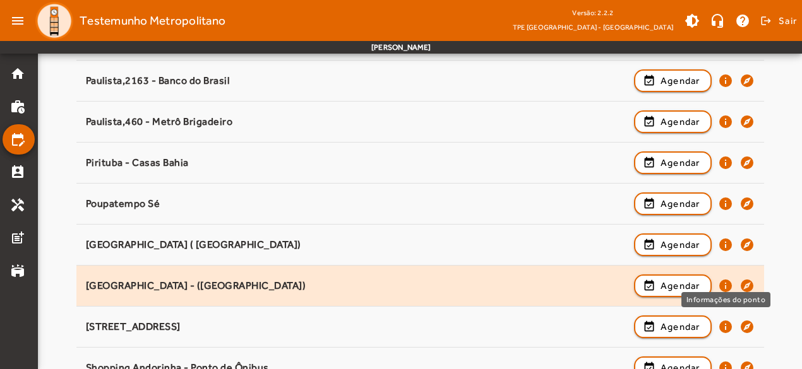
click at [725, 281] on mat-icon "info" at bounding box center [725, 285] width 15 height 15
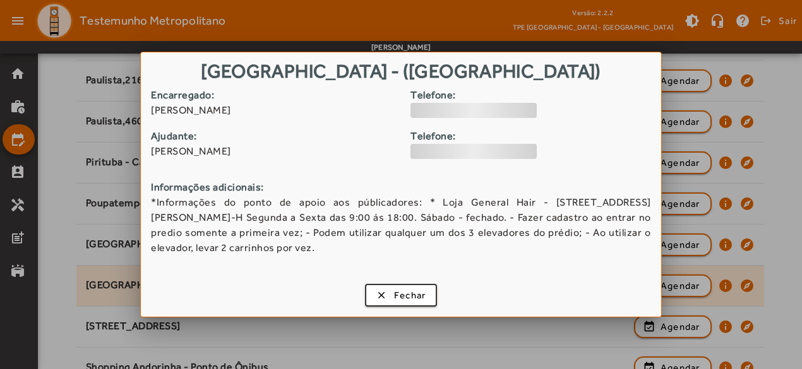
scroll to position [0, 0]
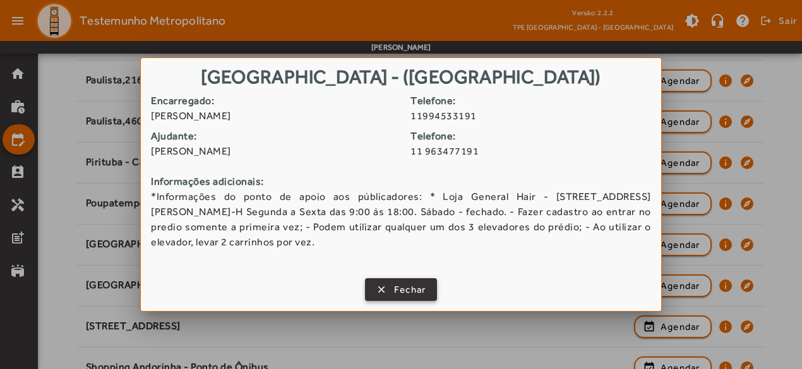
click at [422, 290] on span "Fechar" at bounding box center [410, 290] width 32 height 15
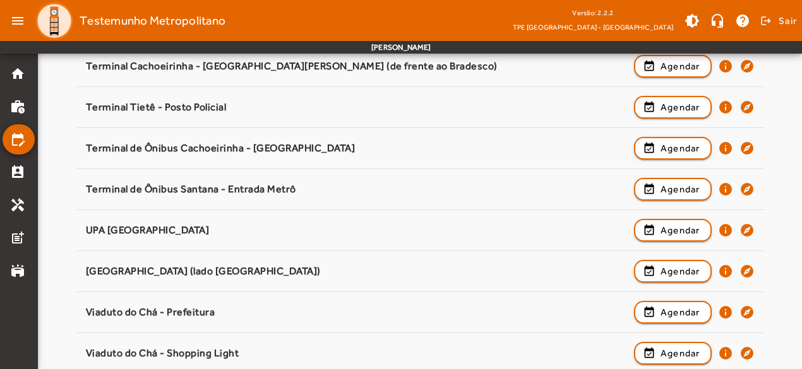
scroll to position [1720, 0]
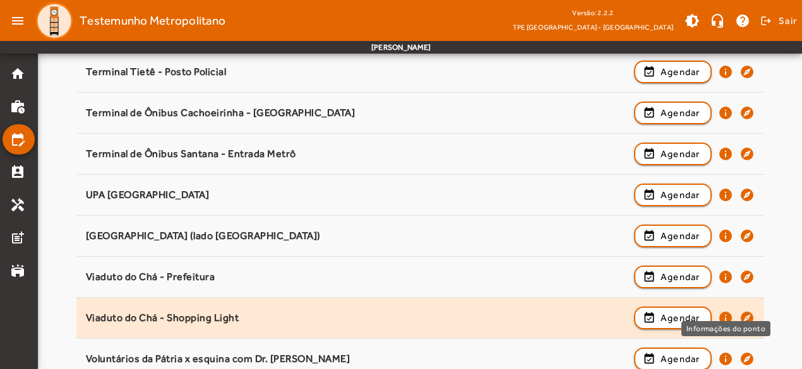
click at [725, 311] on mat-icon "info" at bounding box center [725, 318] width 15 height 15
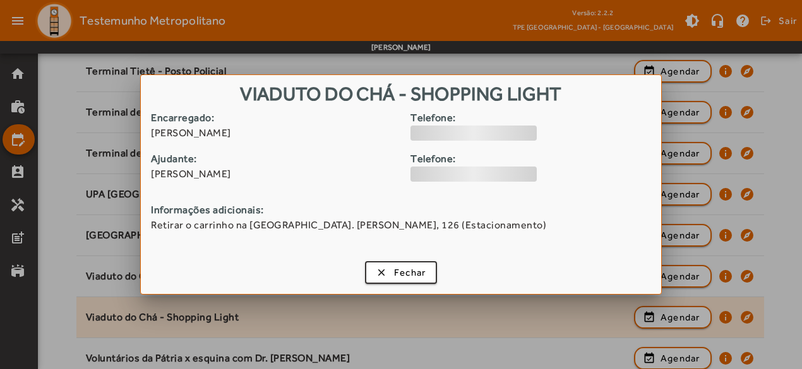
scroll to position [0, 0]
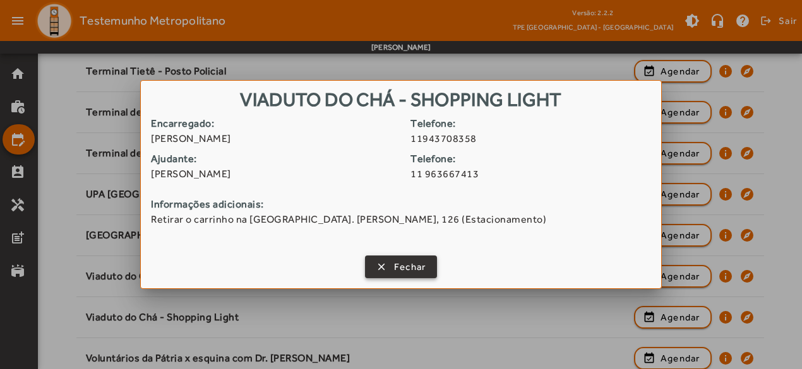
click at [407, 267] on span "Fechar" at bounding box center [410, 267] width 32 height 15
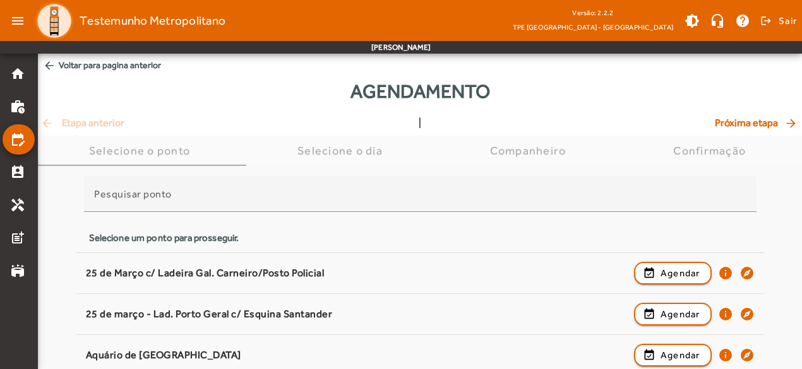
scroll to position [1720, 0]
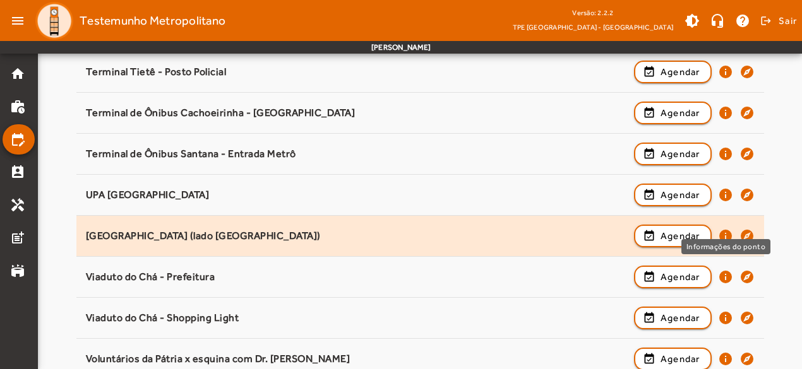
click at [726, 229] on mat-icon "info" at bounding box center [725, 236] width 15 height 15
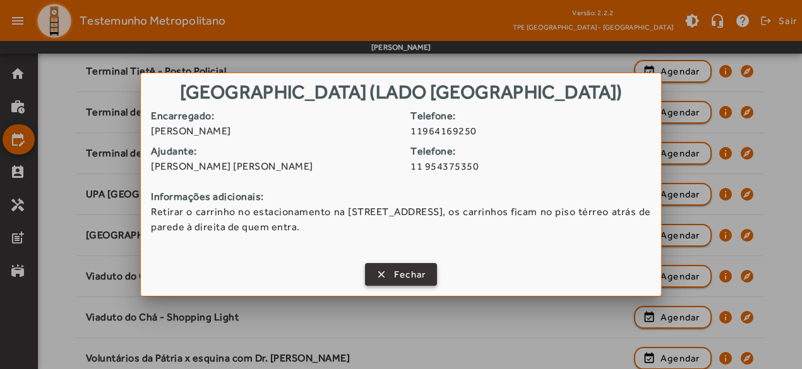
click at [385, 280] on span "button" at bounding box center [401, 274] width 70 height 30
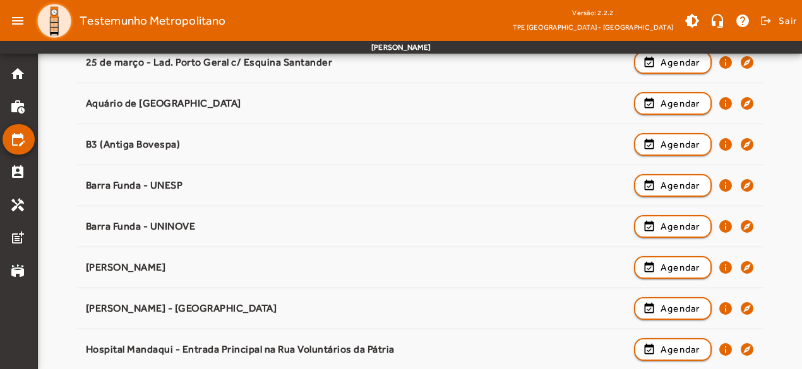
scroll to position [254, 0]
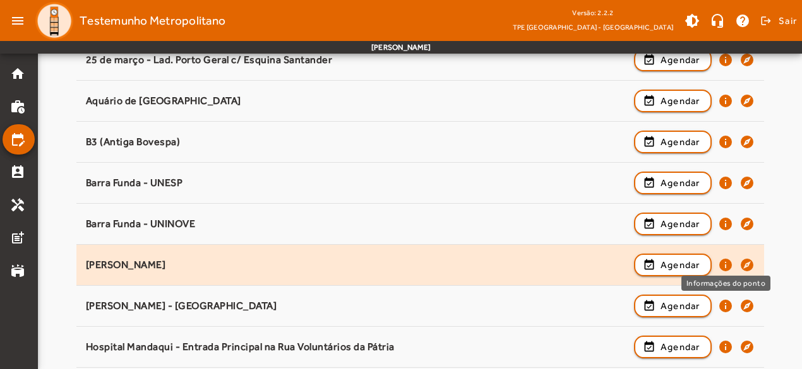
click at [722, 262] on mat-icon "info" at bounding box center [725, 265] width 15 height 15
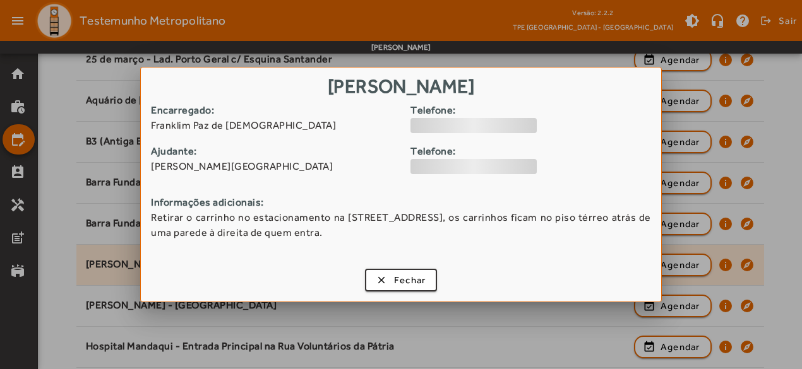
scroll to position [0, 0]
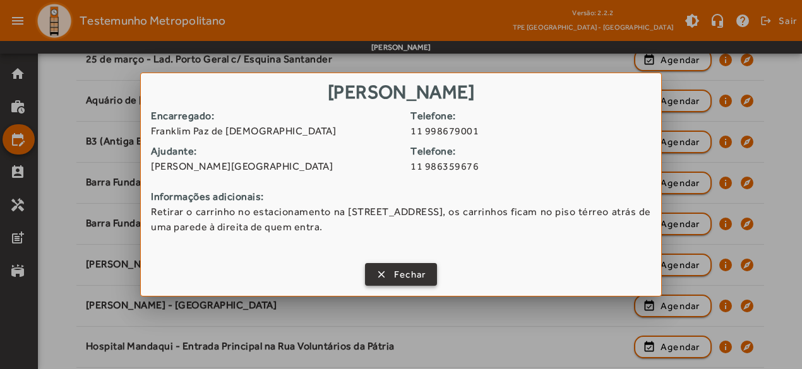
click at [424, 274] on span "Fechar" at bounding box center [410, 275] width 32 height 15
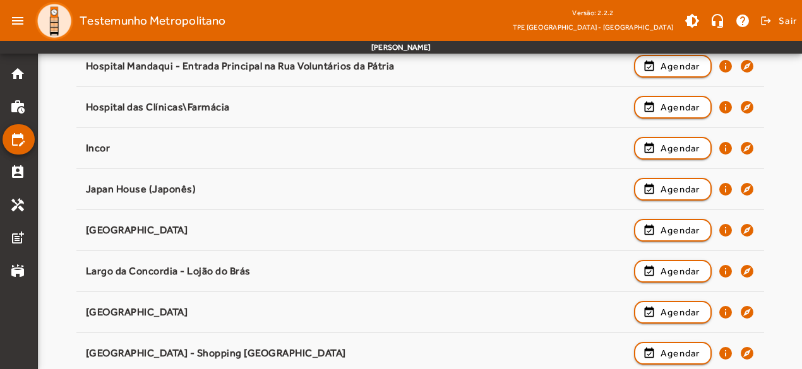
scroll to position [540, 0]
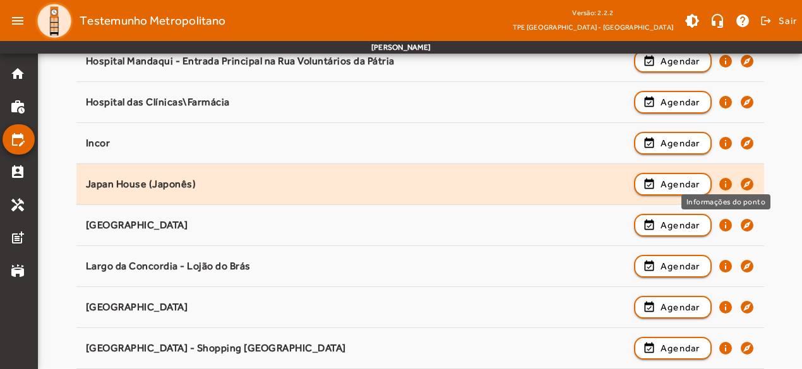
click at [725, 181] on mat-icon "info" at bounding box center [725, 184] width 15 height 15
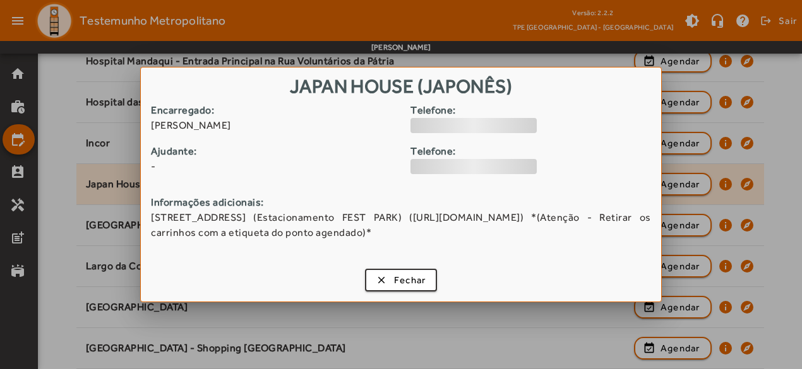
scroll to position [0, 0]
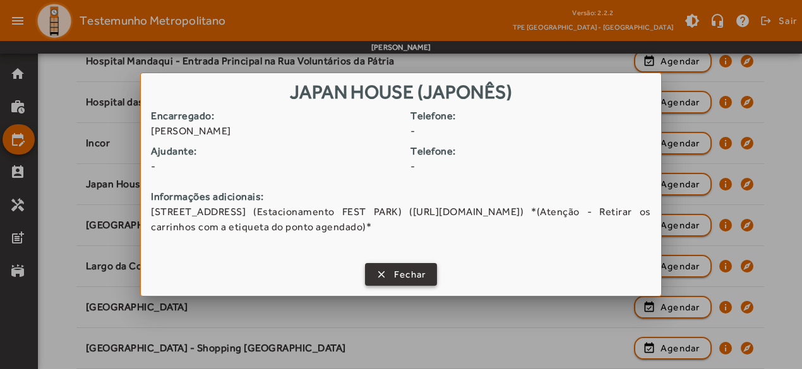
click at [403, 280] on span "Fechar" at bounding box center [410, 275] width 32 height 15
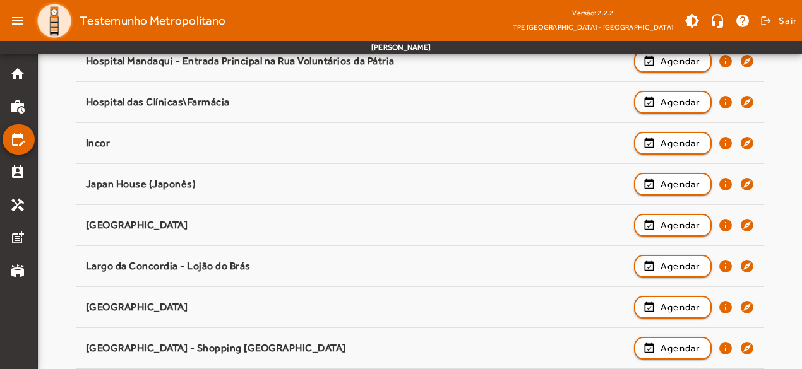
scroll to position [540, 0]
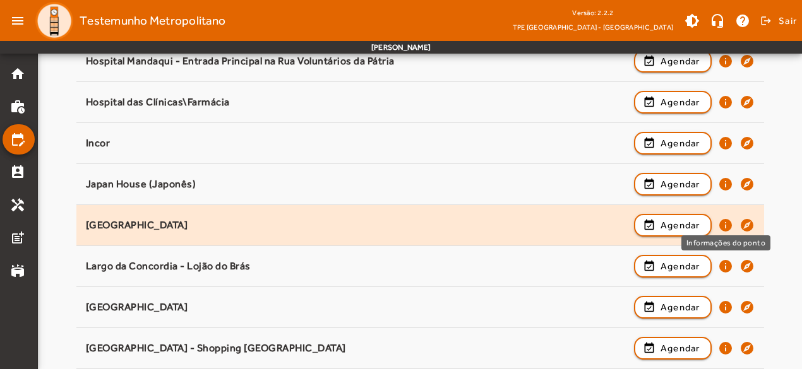
click at [727, 220] on mat-icon "info" at bounding box center [725, 225] width 15 height 15
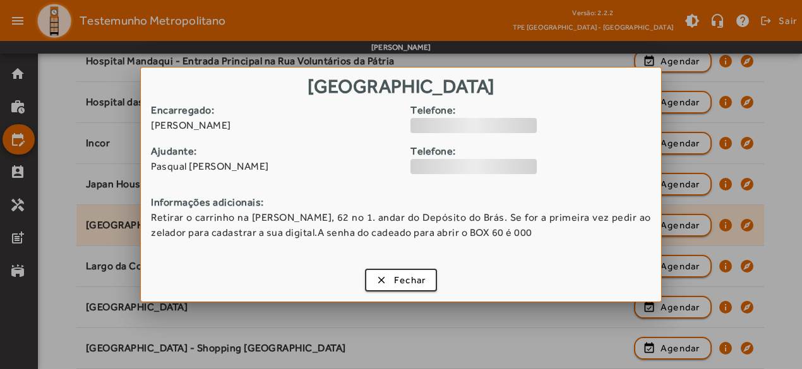
scroll to position [0, 0]
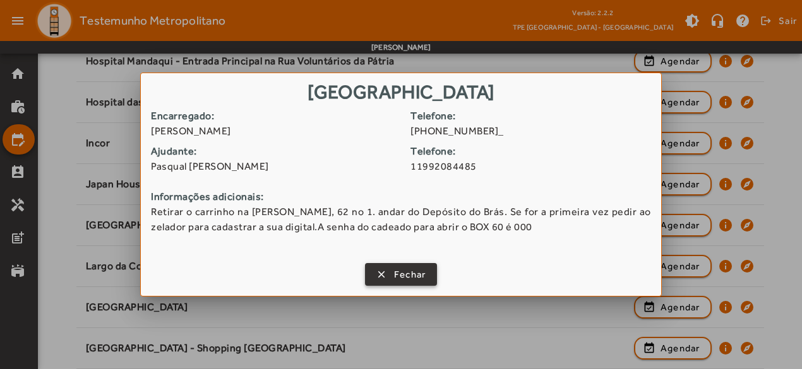
click at [417, 272] on span "Fechar" at bounding box center [410, 275] width 32 height 15
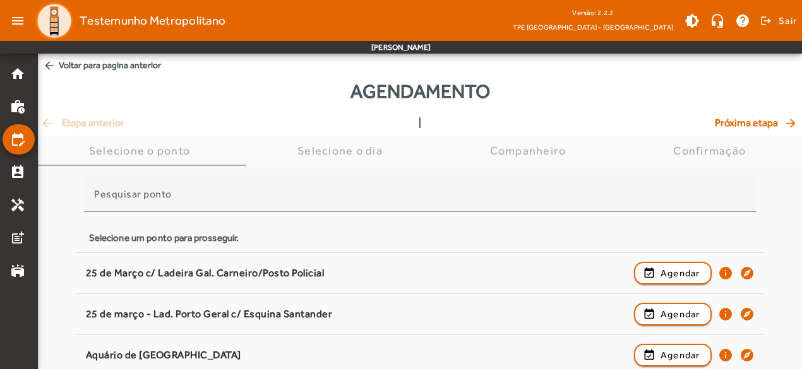
scroll to position [540, 0]
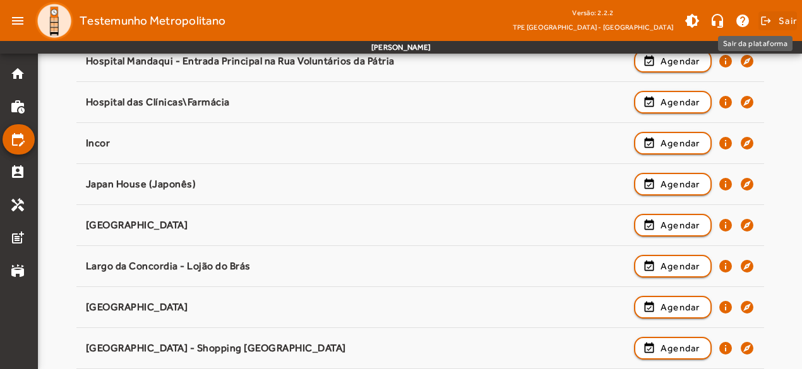
click at [776, 18] on span at bounding box center [777, 21] width 39 height 30
